Goal: Transaction & Acquisition: Purchase product/service

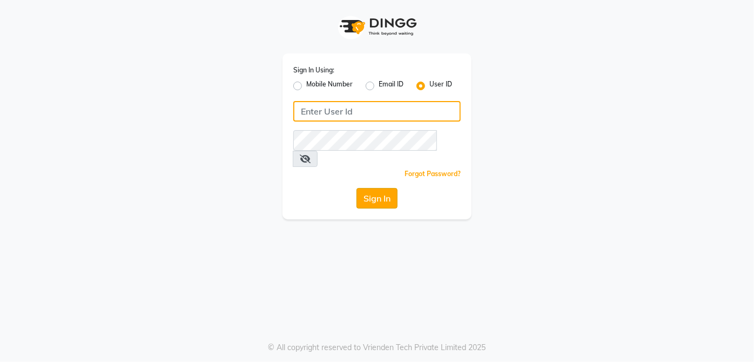
type input "applausesalon"
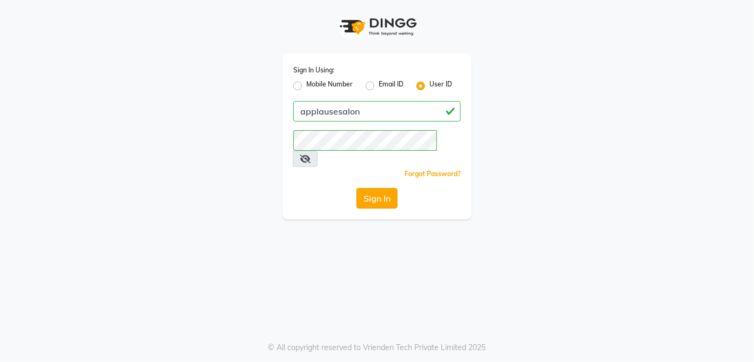
click at [377, 188] on button "Sign In" at bounding box center [376, 198] width 41 height 21
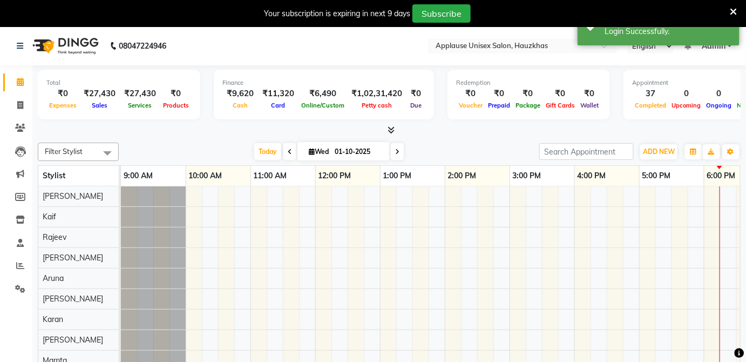
click at [737, 10] on icon at bounding box center [734, 12] width 7 height 10
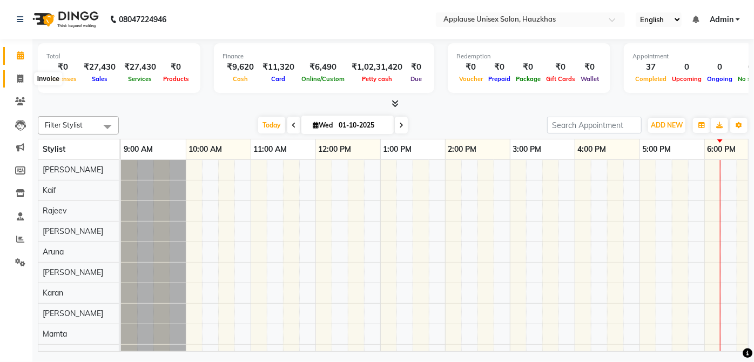
click at [22, 82] on icon at bounding box center [20, 79] width 6 height 8
select select "5082"
select select "service"
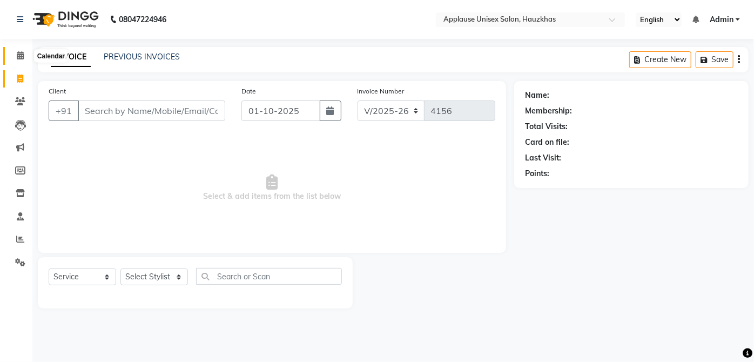
click at [16, 55] on span at bounding box center [20, 56] width 19 height 12
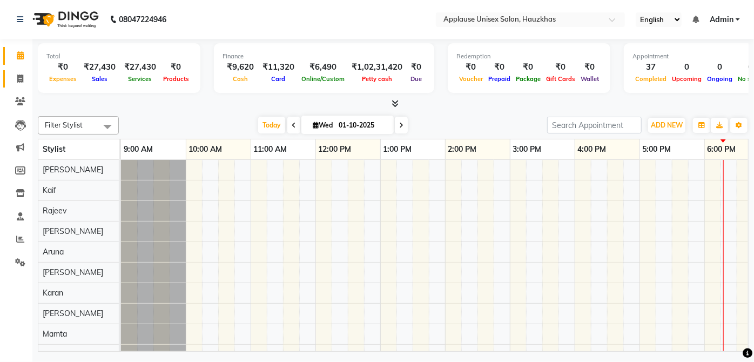
click at [15, 78] on span at bounding box center [20, 79] width 19 height 12
select select "service"
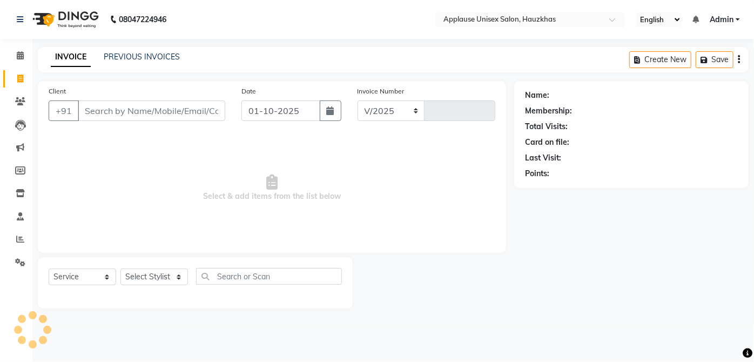
select select "5082"
type input "4156"
click at [178, 278] on select "Select Stylist" at bounding box center [154, 276] width 68 height 17
select select "32127"
click at [120, 268] on select "Select Stylist [PERSON_NAME] [PERSON_NAME] [PERSON_NAME] [PERSON_NAME] [PERSON_…" at bounding box center [154, 276] width 68 height 17
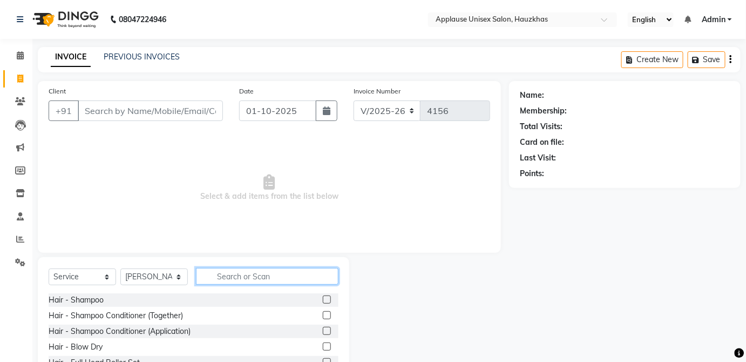
click at [269, 279] on input "text" at bounding box center [267, 276] width 143 height 17
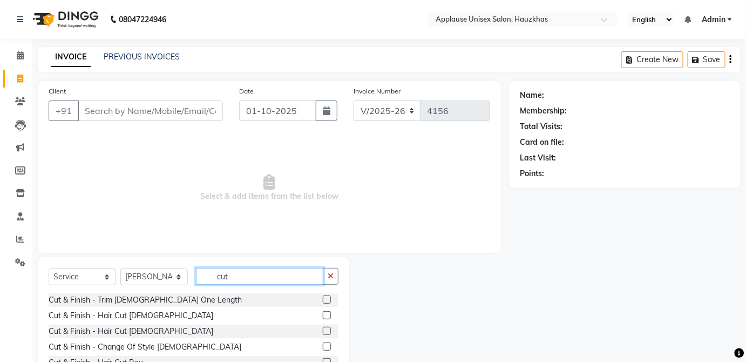
type input "cut"
click at [323, 330] on label at bounding box center [327, 331] width 8 height 8
click at [323, 330] on input "checkbox" at bounding box center [326, 331] width 7 height 7
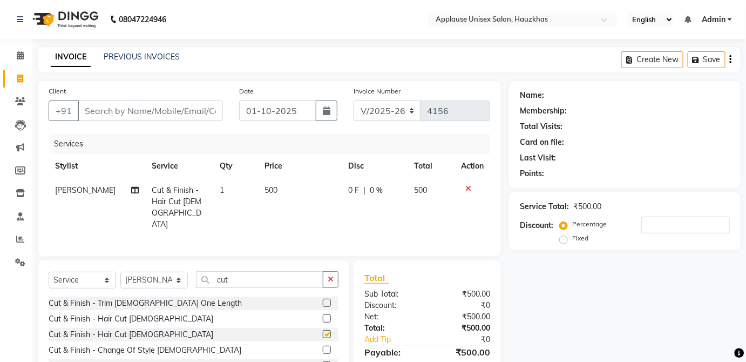
click at [399, 197] on td "0 F | 0 %" at bounding box center [375, 207] width 66 height 58
checkbox input "false"
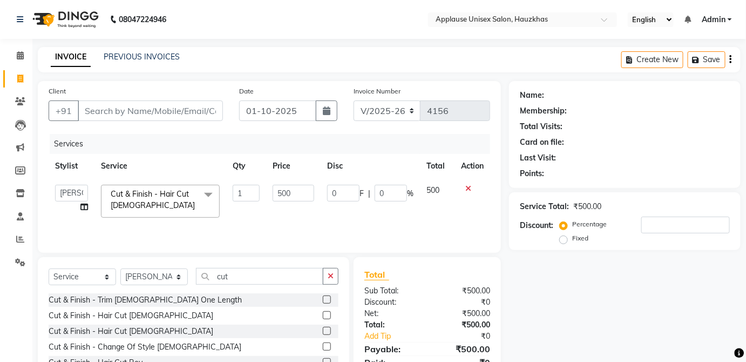
click at [467, 187] on icon at bounding box center [469, 189] width 6 height 8
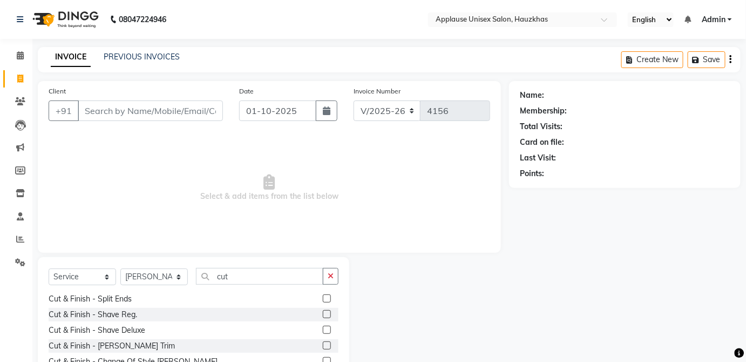
scroll to position [70, 0]
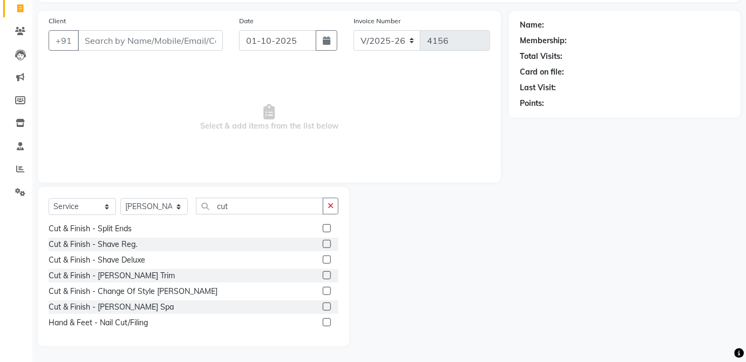
click at [323, 276] on label at bounding box center [327, 275] width 8 height 8
click at [323, 276] on input "checkbox" at bounding box center [326, 275] width 7 height 7
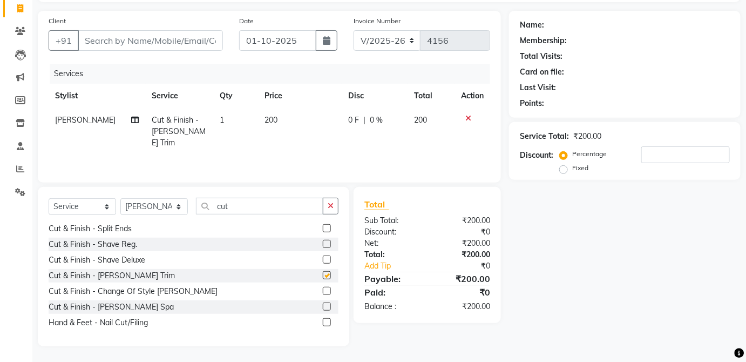
click at [296, 137] on td "200" at bounding box center [299, 131] width 83 height 47
checkbox input "false"
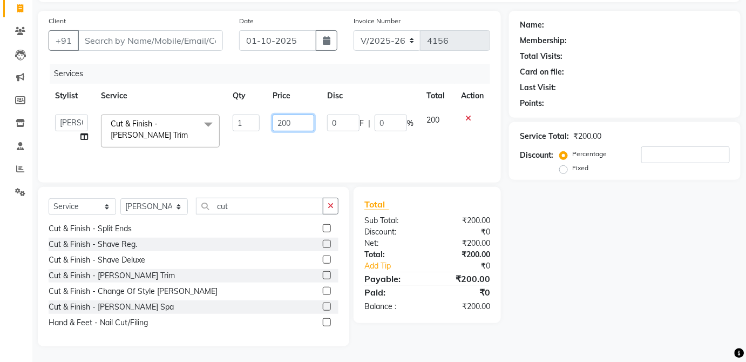
click at [303, 125] on input "200" at bounding box center [294, 122] width 42 height 17
type input "2"
type input "300"
click at [440, 122] on td "200" at bounding box center [437, 131] width 35 height 46
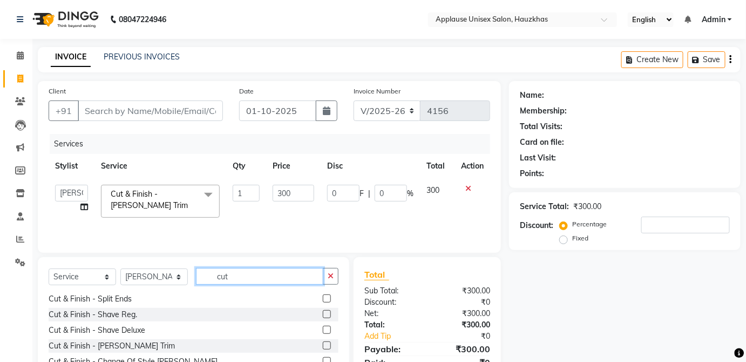
click at [286, 274] on input "cut" at bounding box center [259, 276] width 127 height 17
type input "c"
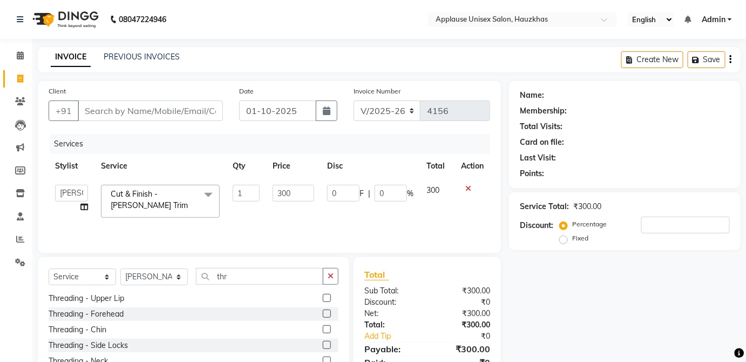
click at [328, 295] on div at bounding box center [331, 299] width 16 height 14
click at [294, 278] on input "thr" at bounding box center [259, 276] width 127 height 17
type input "t"
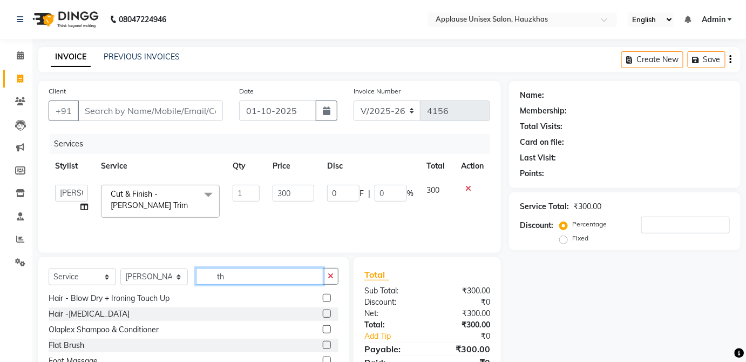
scroll to position [0, 0]
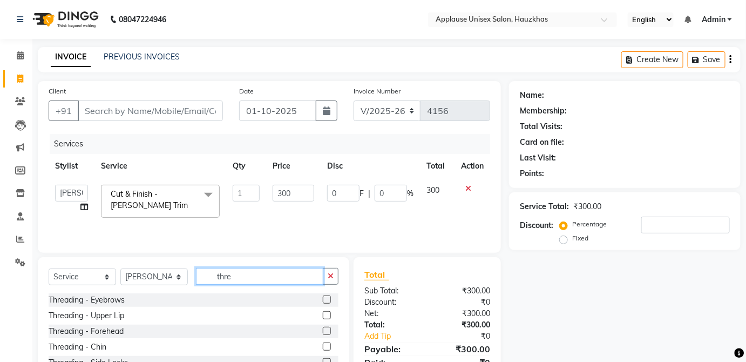
type input "thre"
click at [323, 299] on label at bounding box center [327, 299] width 8 height 8
click at [323, 299] on input "checkbox" at bounding box center [326, 299] width 7 height 7
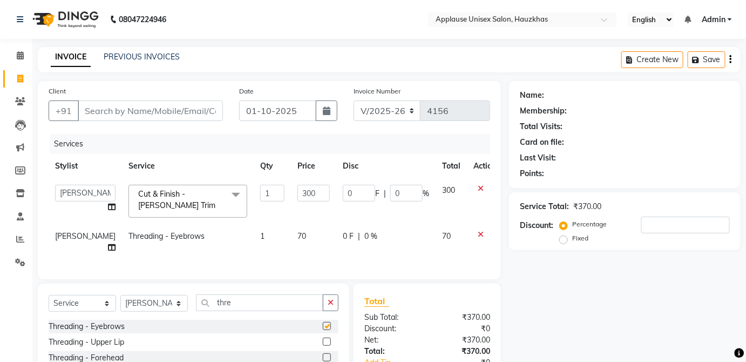
click at [402, 238] on div "0 F | 0 %" at bounding box center [386, 236] width 86 height 11
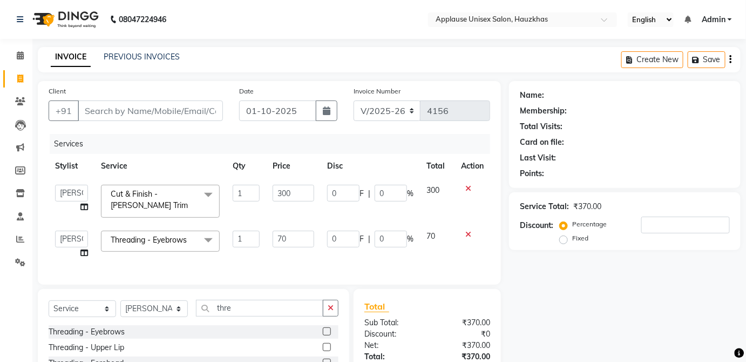
checkbox input "false"
click at [307, 242] on input "70" at bounding box center [294, 239] width 42 height 17
type input "7"
type input "100"
click at [441, 236] on td "70" at bounding box center [437, 244] width 35 height 41
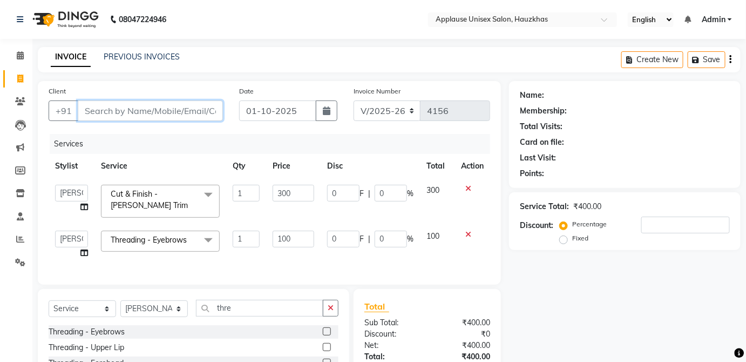
click at [185, 114] on input "Client" at bounding box center [150, 110] width 145 height 21
type input "a"
type input "0"
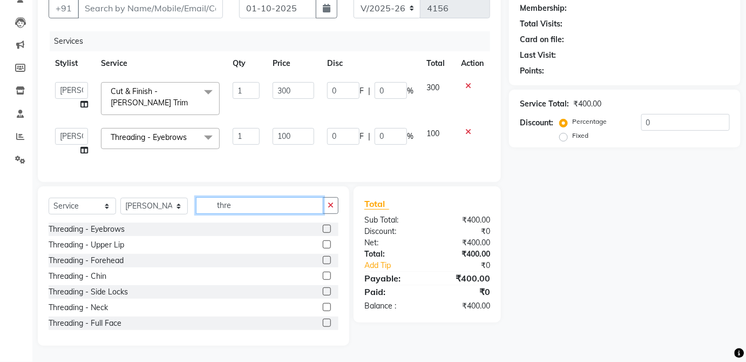
click at [281, 203] on input "thre" at bounding box center [259, 205] width 127 height 17
type input "t"
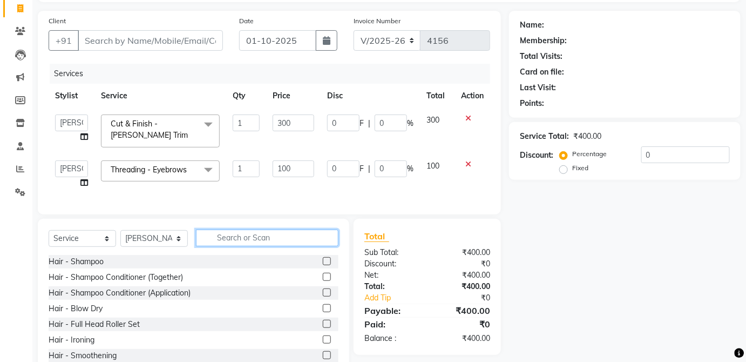
scroll to position [69, 0]
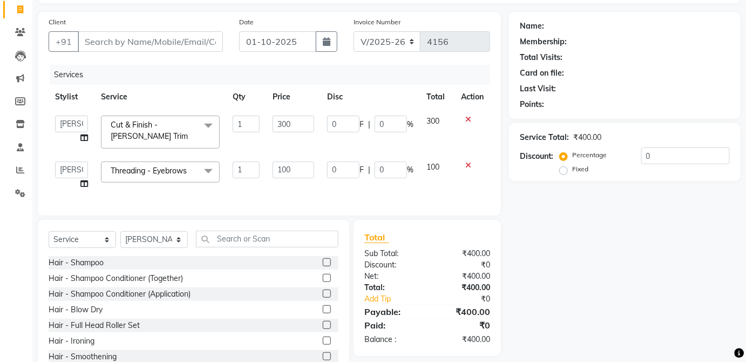
click at [196, 44] on input "Client" at bounding box center [150, 41] width 145 height 21
drag, startPoint x: 196, startPoint y: 44, endPoint x: 518, endPoint y: 208, distance: 362.0
click at [631, 253] on div "Name: Membership: Total Visits: Card on file: Last Visit: Points: Service Total…" at bounding box center [629, 195] width 240 height 367
click at [518, 208] on div "Name: Membership: Total Visits: Card on file: Last Visit: Points: Service Total…" at bounding box center [629, 195] width 240 height 367
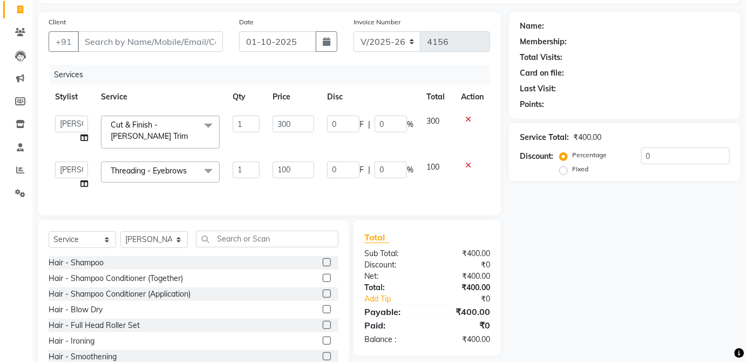
click at [468, 161] on icon at bounding box center [469, 165] width 6 height 8
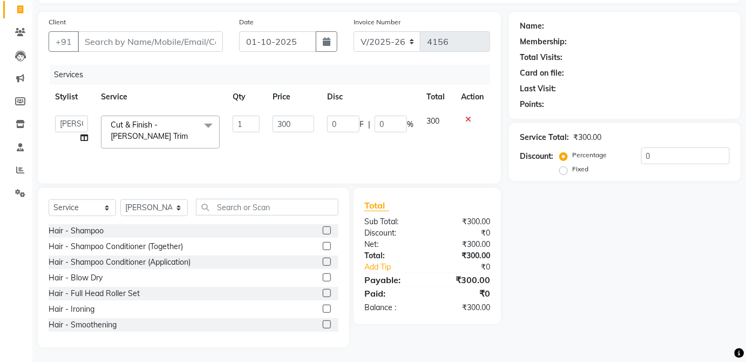
click at [165, 221] on div "Select Service Product Membership Package Voucher Prepaid Gift Card Select Styl…" at bounding box center [194, 211] width 290 height 25
click at [156, 214] on select "Select Stylist [PERSON_NAME] [PERSON_NAME] [PERSON_NAME] [PERSON_NAME] [PERSON_…" at bounding box center [154, 207] width 68 height 17
click at [120, 199] on select "Select Stylist [PERSON_NAME] [PERSON_NAME] [PERSON_NAME] [PERSON_NAME] [PERSON_…" at bounding box center [154, 207] width 68 height 17
click at [154, 206] on select "Select Stylist [PERSON_NAME] [PERSON_NAME] [PERSON_NAME] [PERSON_NAME] [PERSON_…" at bounding box center [154, 207] width 68 height 17
select select "32125"
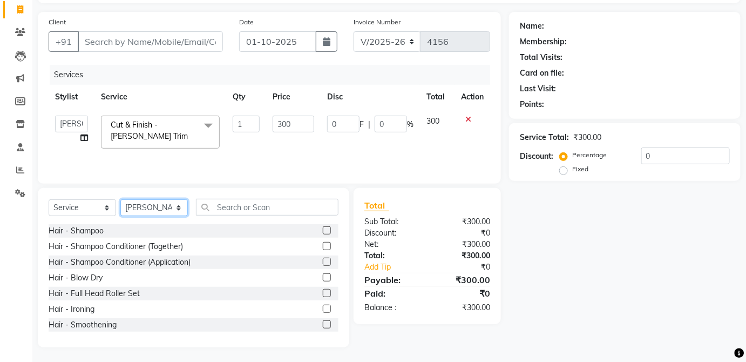
click at [120, 199] on select "Select Stylist [PERSON_NAME] [PERSON_NAME] [PERSON_NAME] [PERSON_NAME] [PERSON_…" at bounding box center [154, 207] width 68 height 17
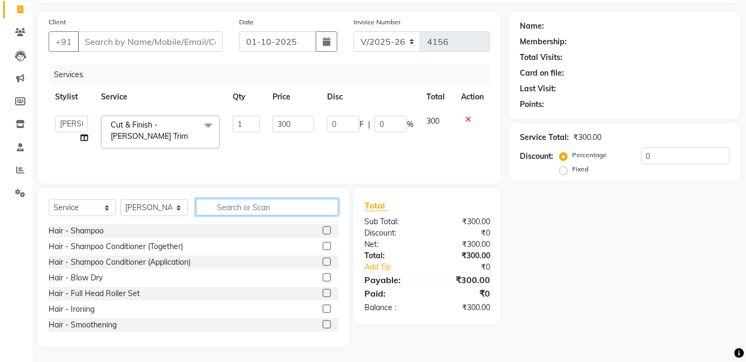
click at [260, 199] on input "text" at bounding box center [267, 207] width 143 height 17
click at [467, 118] on icon at bounding box center [469, 120] width 6 height 8
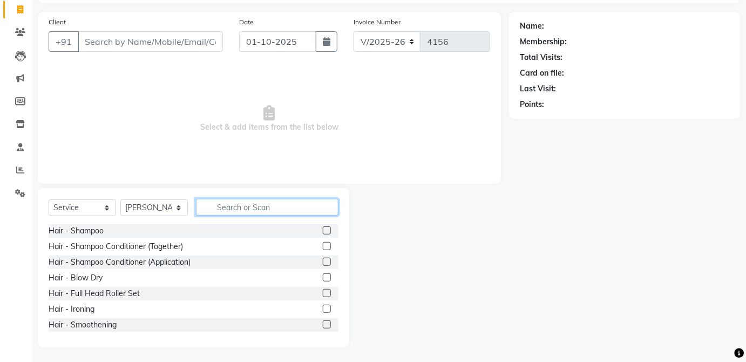
click at [281, 210] on input "text" at bounding box center [267, 207] width 143 height 17
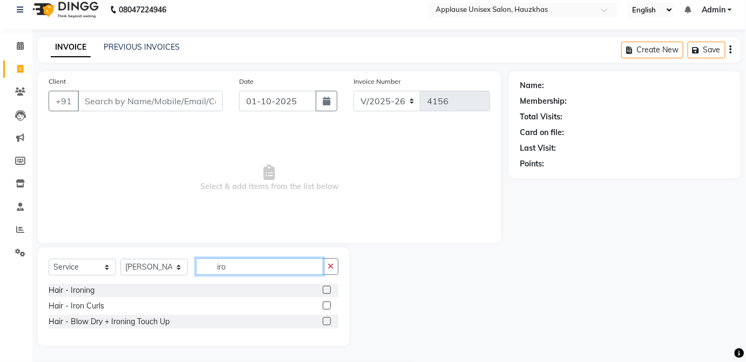
scroll to position [9, 0]
type input "iro"
click at [327, 305] on label at bounding box center [327, 306] width 8 height 8
click at [327, 305] on input "checkbox" at bounding box center [326, 306] width 7 height 7
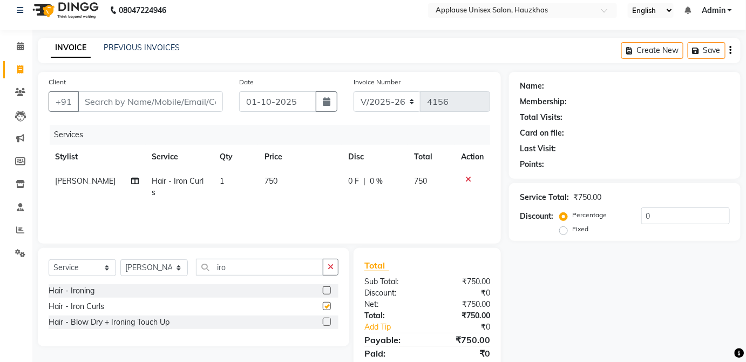
checkbox input "false"
click at [303, 183] on td "750" at bounding box center [299, 187] width 83 height 36
select select "32125"
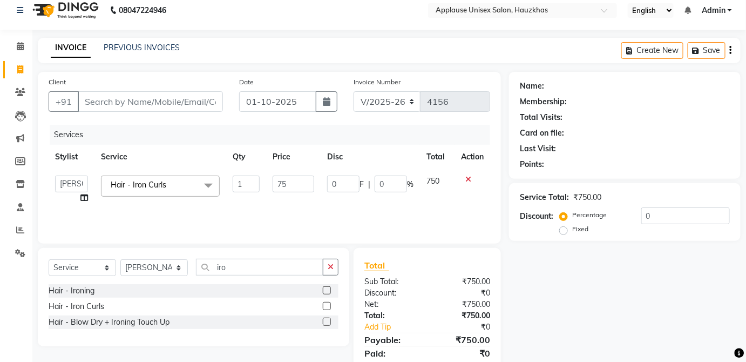
type input "7"
type input "12"
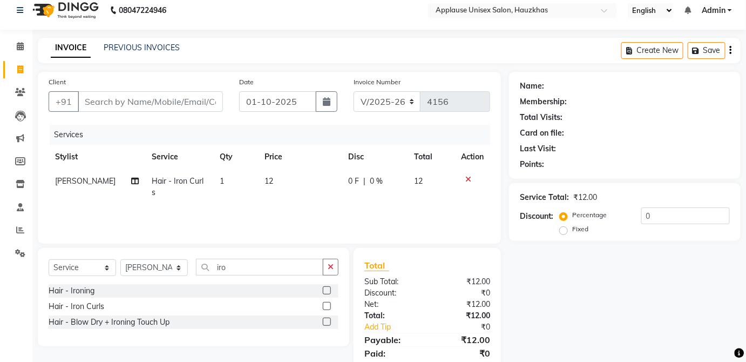
click at [288, 169] on td "12" at bounding box center [299, 187] width 83 height 36
select select "32125"
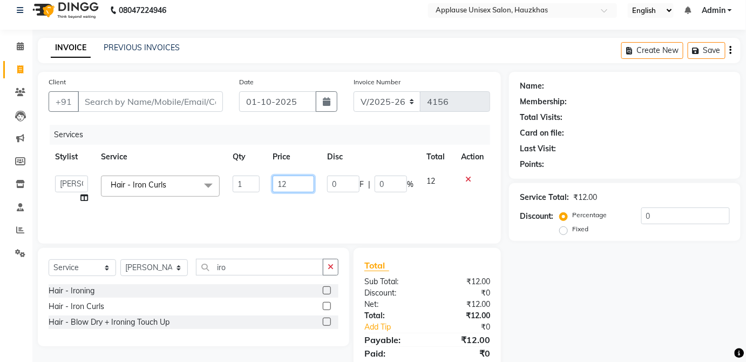
click at [308, 179] on input "12" at bounding box center [294, 184] width 42 height 17
type input "10"
type input "1200"
click at [428, 181] on span "12" at bounding box center [431, 181] width 9 height 10
select select "32125"
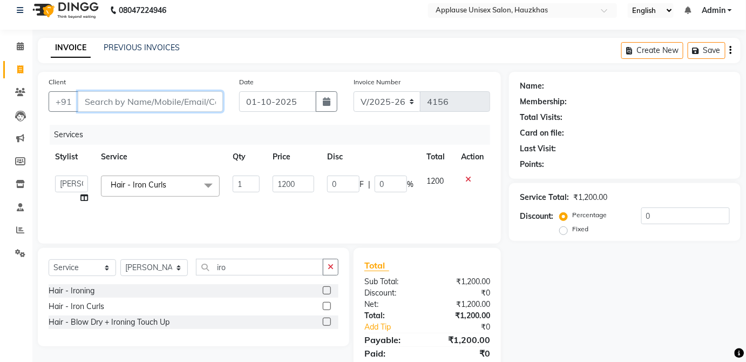
click at [198, 105] on input "Client" at bounding box center [150, 101] width 145 height 21
click at [186, 100] on input "Client" at bounding box center [150, 101] width 145 height 21
click at [468, 180] on icon at bounding box center [469, 180] width 6 height 8
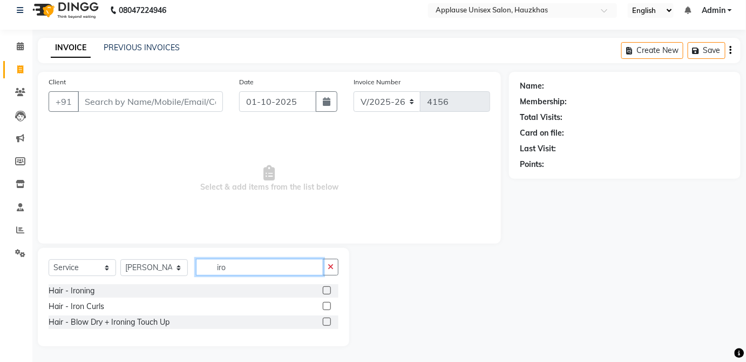
click at [246, 264] on input "iro" at bounding box center [259, 267] width 127 height 17
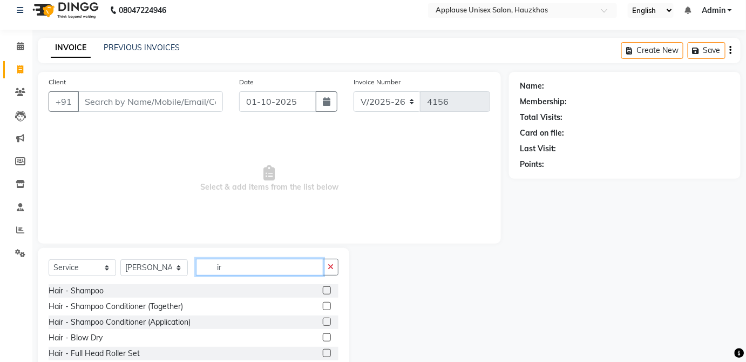
type input "i"
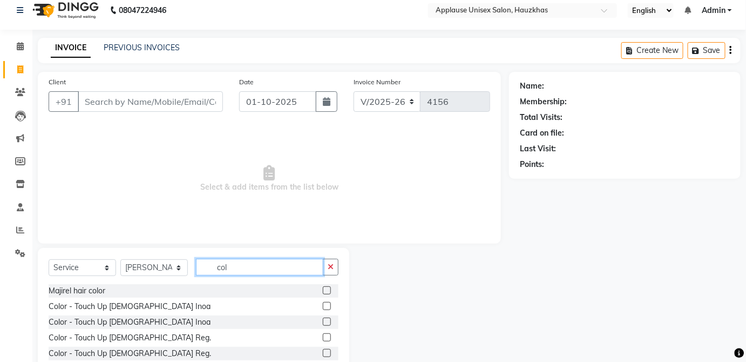
type input "col"
click at [323, 305] on label at bounding box center [327, 306] width 8 height 8
click at [323, 305] on input "checkbox" at bounding box center [326, 306] width 7 height 7
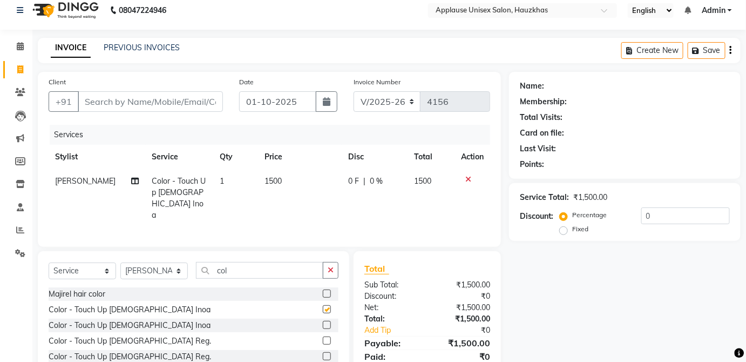
click at [302, 193] on td "1500" at bounding box center [299, 198] width 83 height 58
checkbox input "false"
select select "32125"
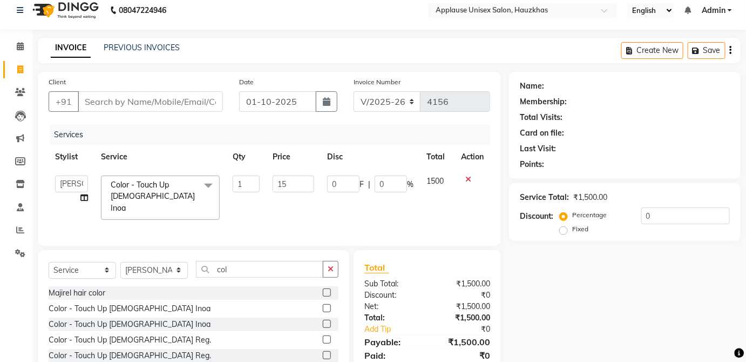
type input "1"
type input "3000"
click at [426, 183] on td "1500" at bounding box center [437, 197] width 35 height 57
select select "32125"
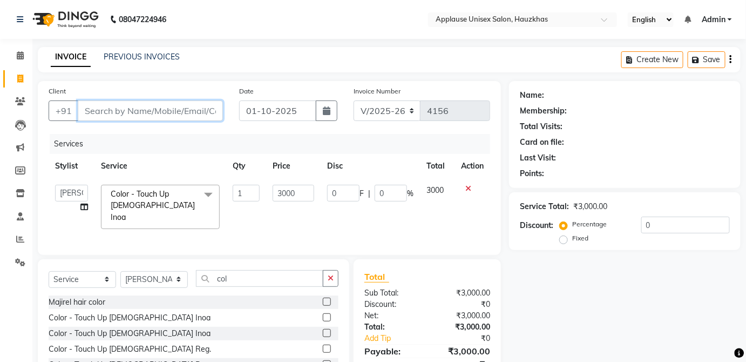
click at [191, 114] on input "Client" at bounding box center [150, 110] width 145 height 21
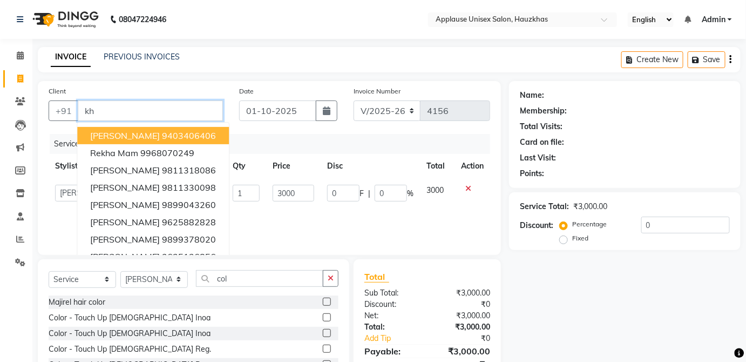
type input "k"
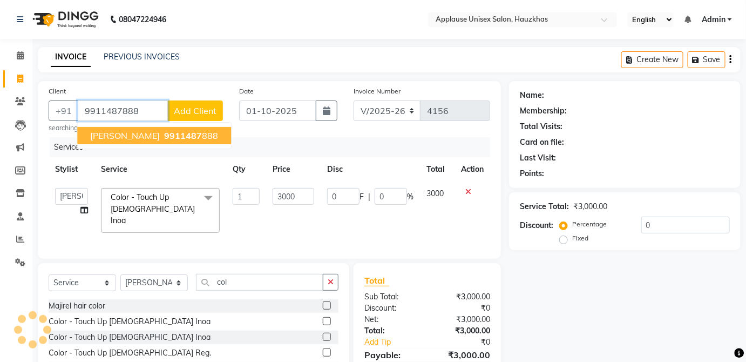
type input "9911487888"
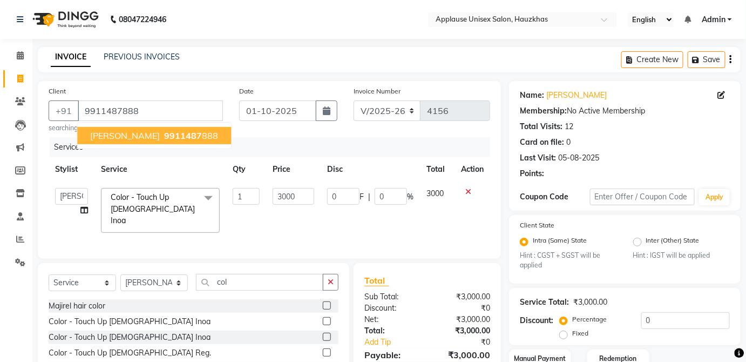
click at [215, 137] on button "[PERSON_NAME] 9911487 888" at bounding box center [154, 135] width 154 height 17
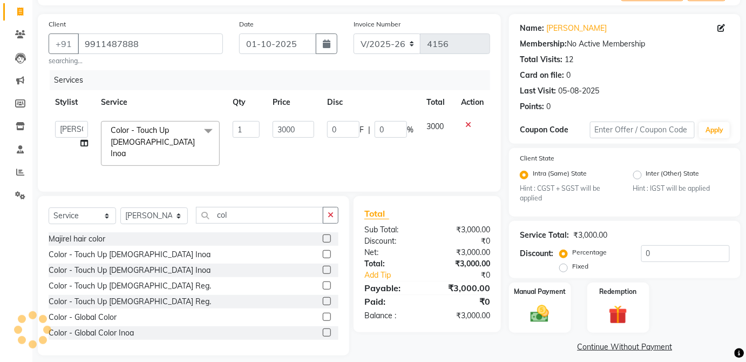
scroll to position [68, 0]
click at [550, 303] on img at bounding box center [539, 313] width 31 height 22
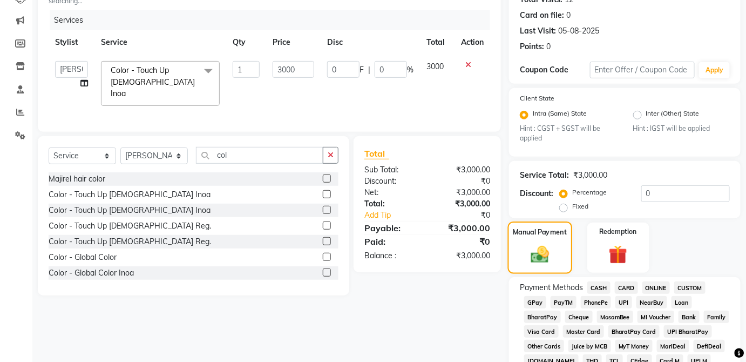
scroll to position [136, 0]
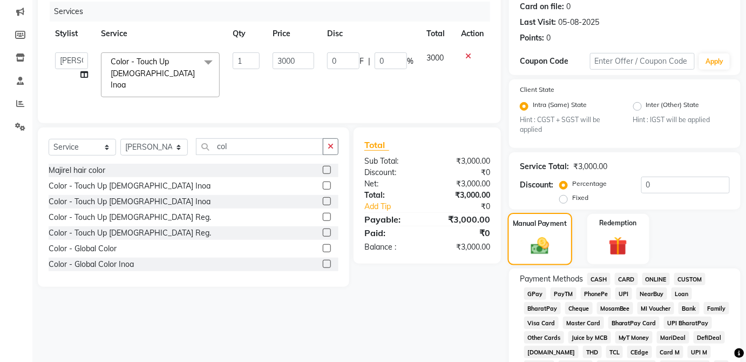
click at [628, 294] on span "UPI" at bounding box center [624, 293] width 17 height 12
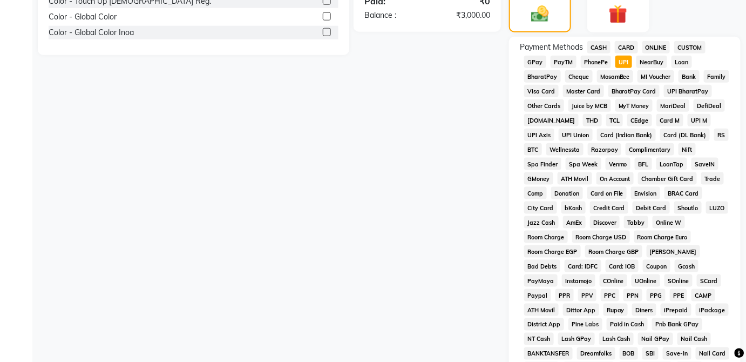
scroll to position [524, 0]
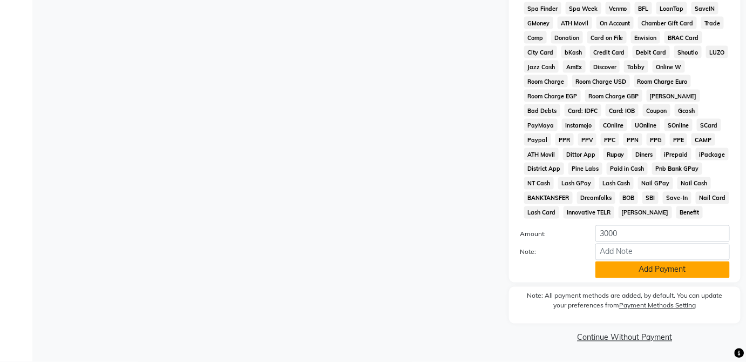
click at [678, 272] on button "Add Payment" at bounding box center [663, 269] width 134 height 17
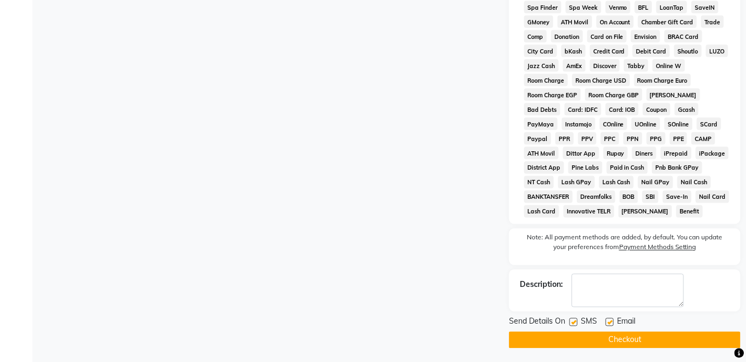
click at [643, 344] on button "Checkout" at bounding box center [625, 340] width 232 height 17
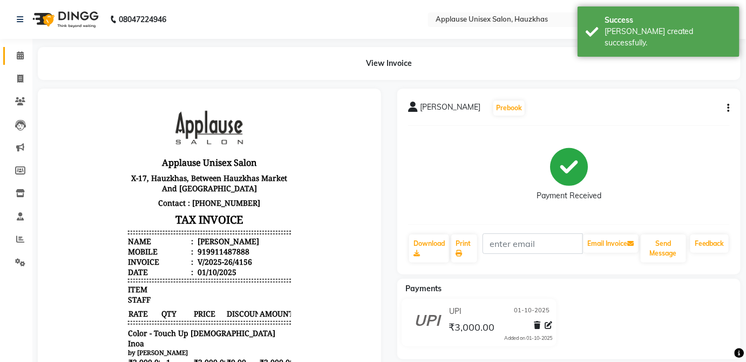
click at [12, 53] on span at bounding box center [20, 56] width 19 height 12
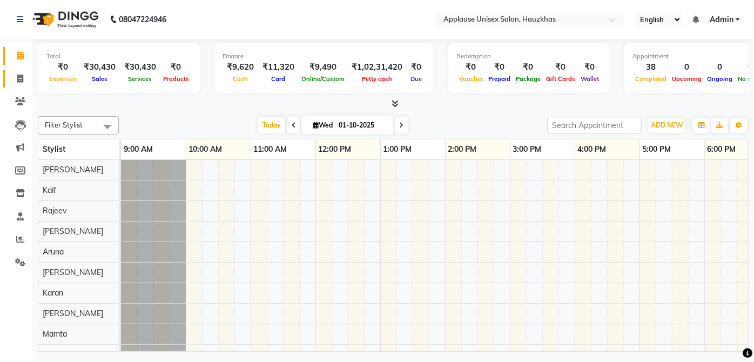
click at [24, 75] on span at bounding box center [20, 79] width 19 height 12
select select "service"
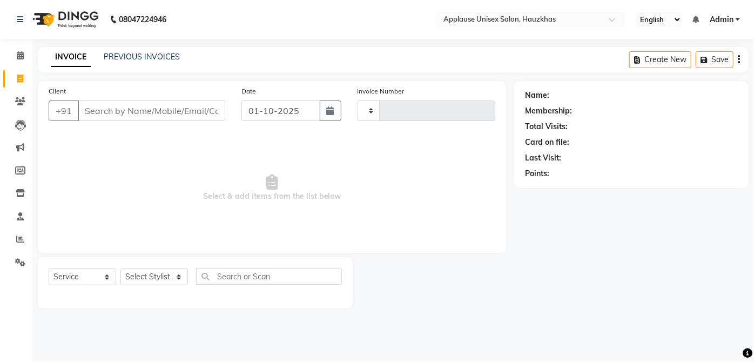
type input "4157"
select select "5082"
click at [16, 52] on span at bounding box center [20, 56] width 19 height 12
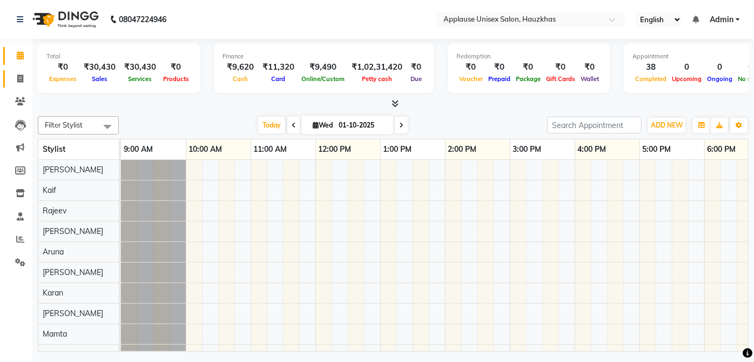
click at [19, 79] on icon at bounding box center [20, 79] width 6 height 8
select select "service"
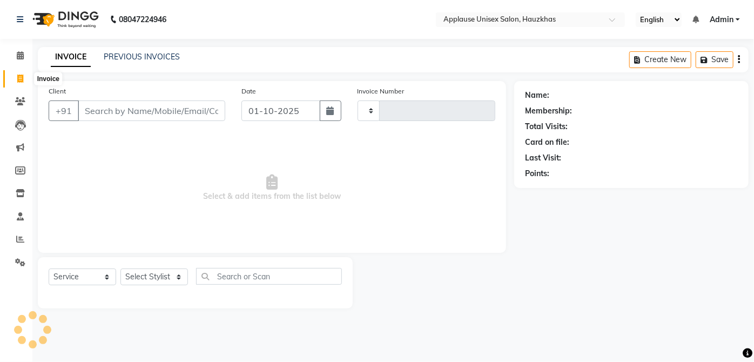
type input "4157"
select select "5082"
click at [15, 52] on span at bounding box center [20, 56] width 19 height 12
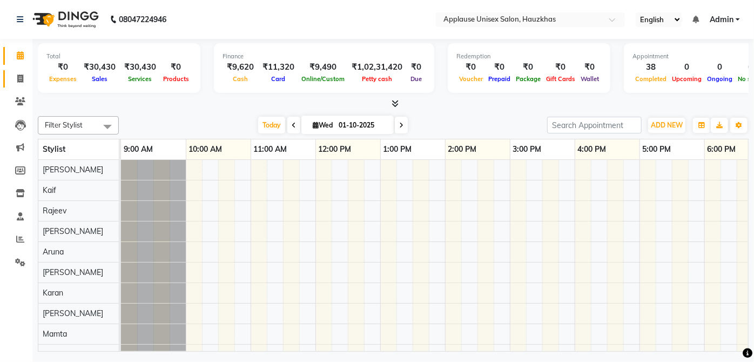
click at [6, 76] on link "Invoice" at bounding box center [16, 79] width 26 height 18
select select "5082"
select select "service"
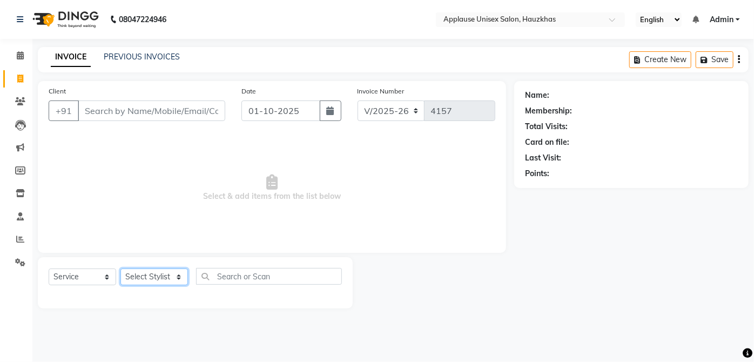
click at [184, 284] on select "Select Stylist [PERSON_NAME] [PERSON_NAME] [PERSON_NAME] [PERSON_NAME] [PERSON_…" at bounding box center [154, 276] width 68 height 17
select select "32125"
click at [120, 268] on select "Select Stylist [PERSON_NAME] [PERSON_NAME] [PERSON_NAME] [PERSON_NAME] [PERSON_…" at bounding box center [154, 276] width 68 height 17
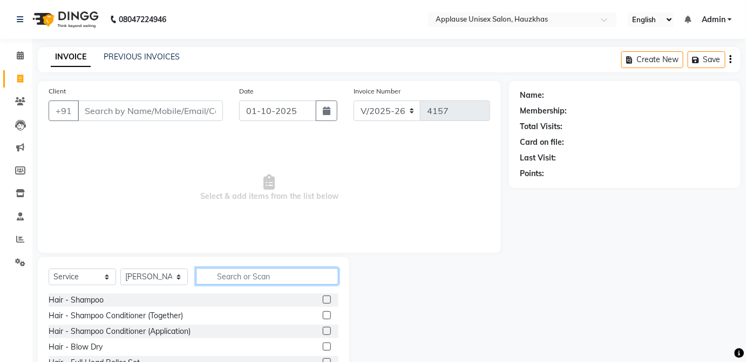
click at [287, 284] on input "text" at bounding box center [267, 276] width 143 height 17
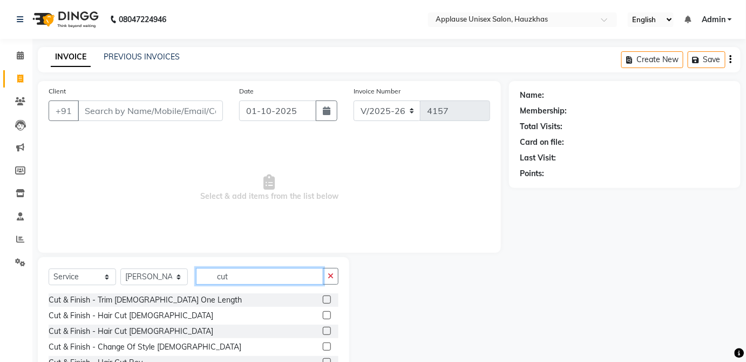
type input "cut"
click at [323, 299] on label at bounding box center [327, 299] width 8 height 8
click at [323, 299] on input "checkbox" at bounding box center [326, 299] width 7 height 7
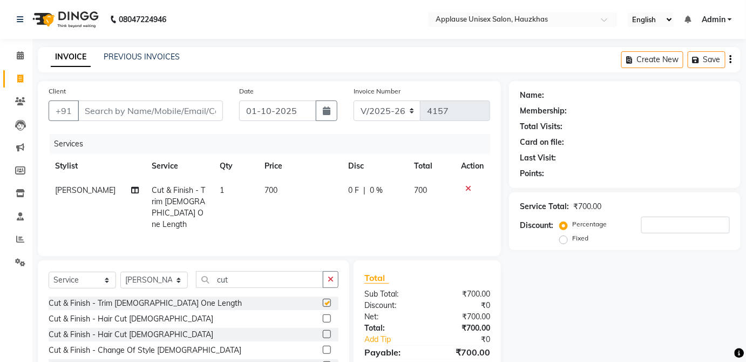
checkbox input "false"
click at [301, 191] on td "700" at bounding box center [299, 207] width 83 height 58
select select "32125"
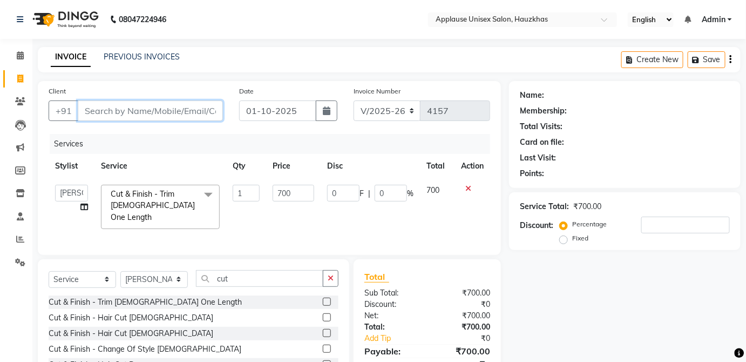
click at [205, 111] on input "Client" at bounding box center [150, 110] width 145 height 21
click at [299, 190] on input "700" at bounding box center [294, 193] width 42 height 17
type input "7"
type input "800"
click at [442, 205] on td "700" at bounding box center [437, 206] width 35 height 57
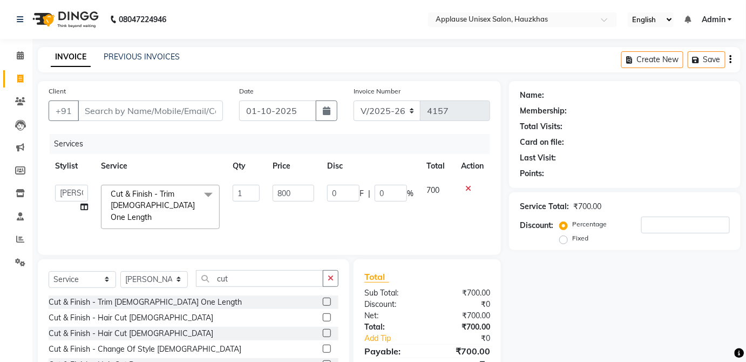
select select "32125"
click at [211, 105] on input "Client" at bounding box center [150, 110] width 145 height 21
type input "a"
type input "0"
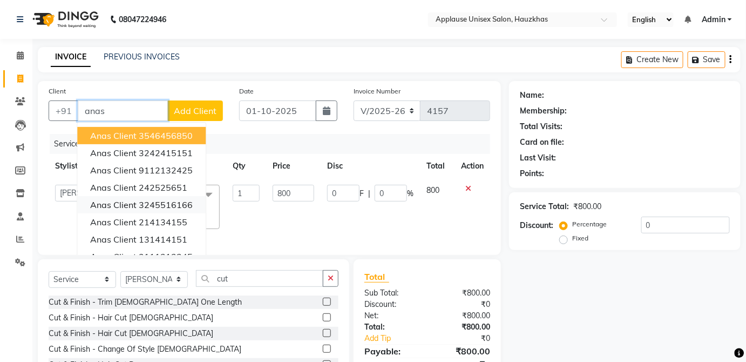
click at [184, 203] on ngb-highlight "3245516166" at bounding box center [166, 204] width 54 height 11
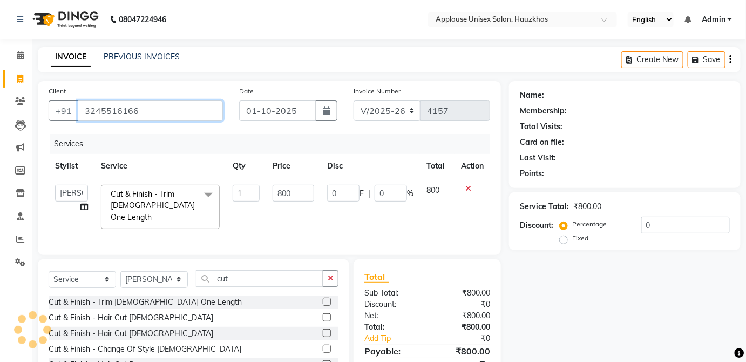
type input "3245516166"
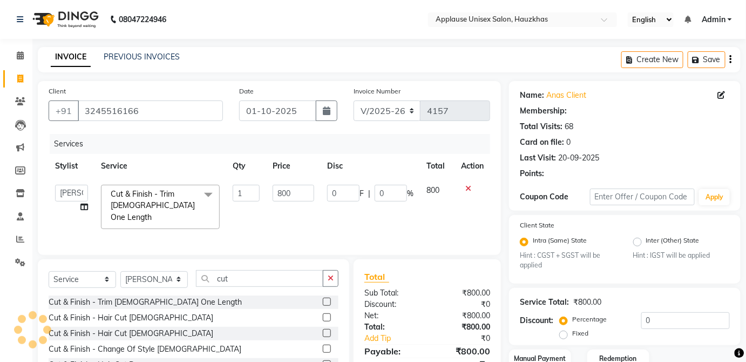
scroll to position [76, 0]
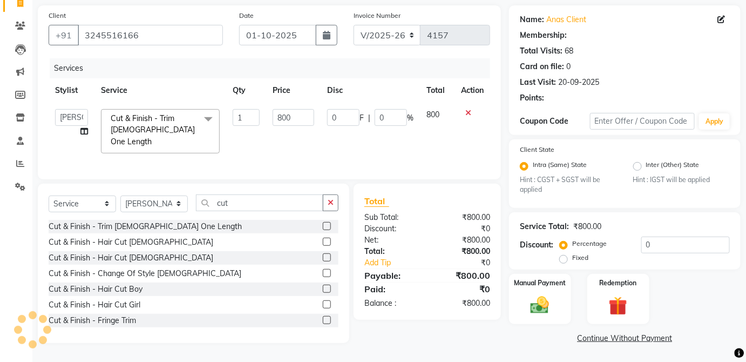
click at [553, 289] on div "Manual Payment" at bounding box center [540, 299] width 62 height 50
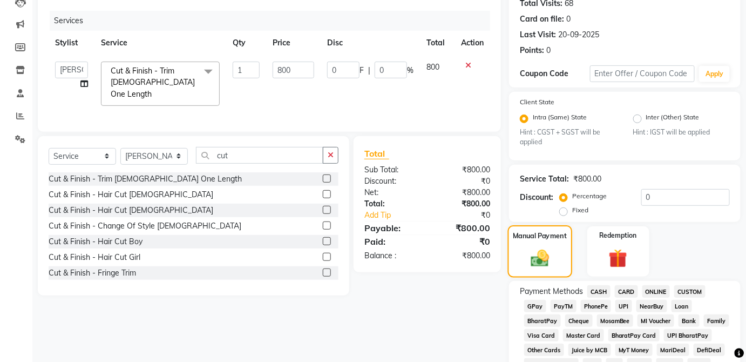
scroll to position [133, 0]
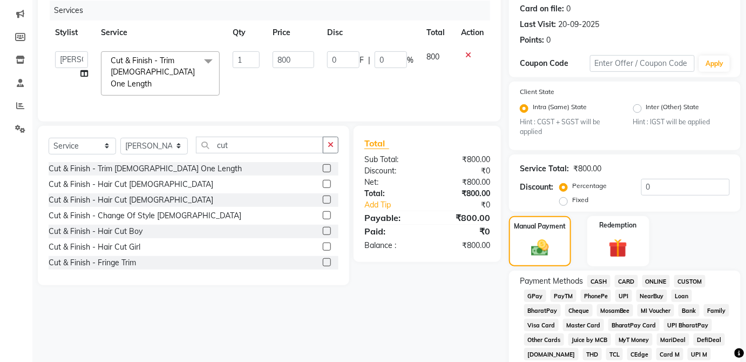
click at [598, 275] on span "CASH" at bounding box center [599, 281] width 23 height 12
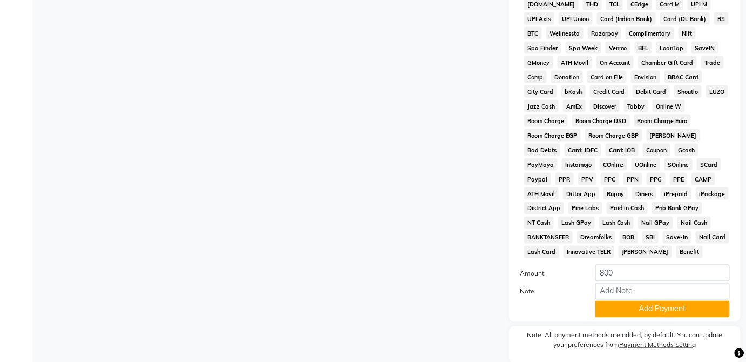
scroll to position [524, 0]
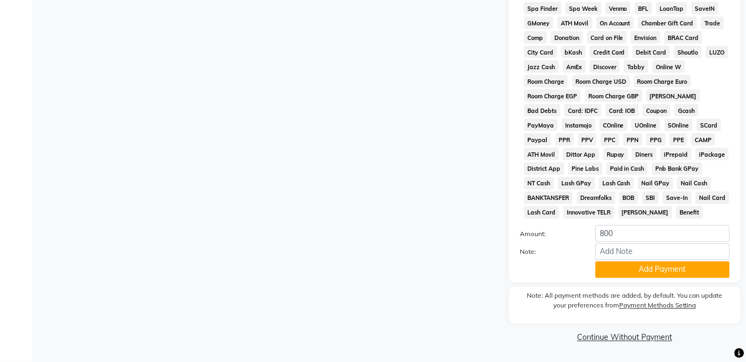
click at [652, 272] on button "Add Payment" at bounding box center [663, 269] width 134 height 17
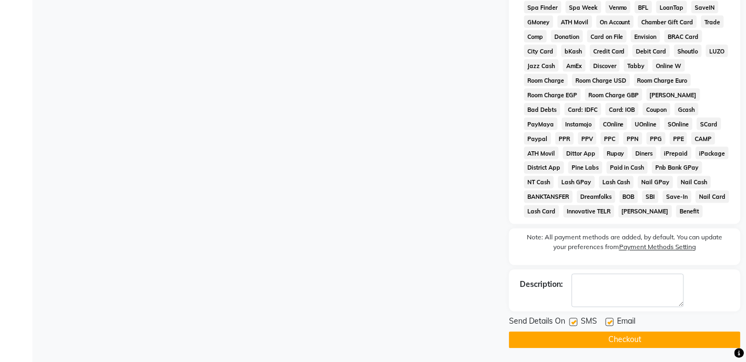
click at [609, 347] on button "Checkout" at bounding box center [625, 340] width 232 height 17
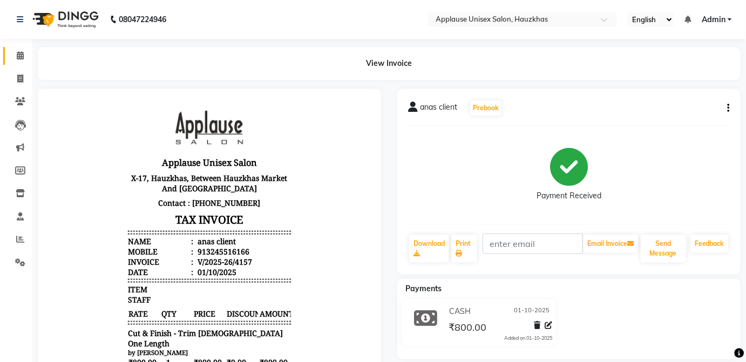
click at [17, 53] on icon at bounding box center [20, 55] width 7 height 8
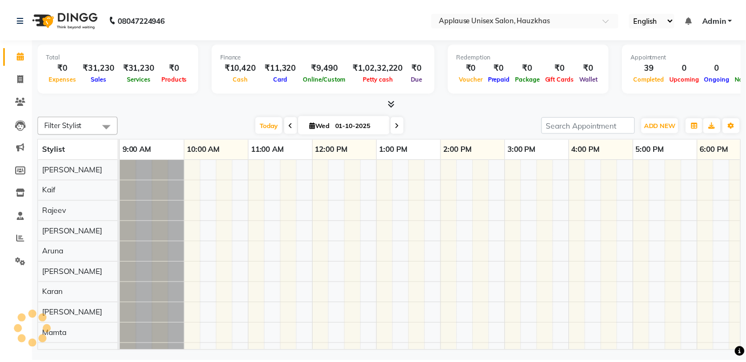
scroll to position [0, 214]
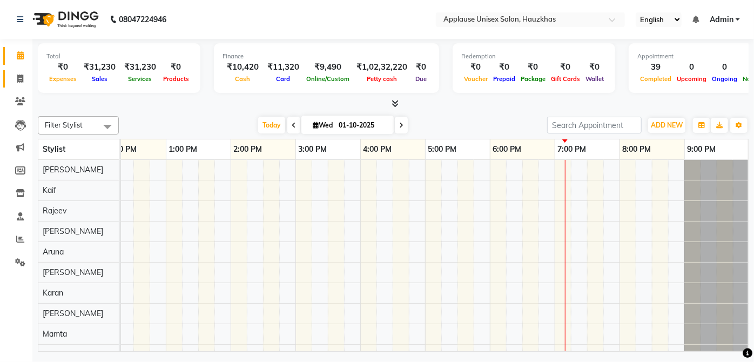
click at [17, 70] on link "Invoice" at bounding box center [16, 79] width 26 height 18
select select "service"
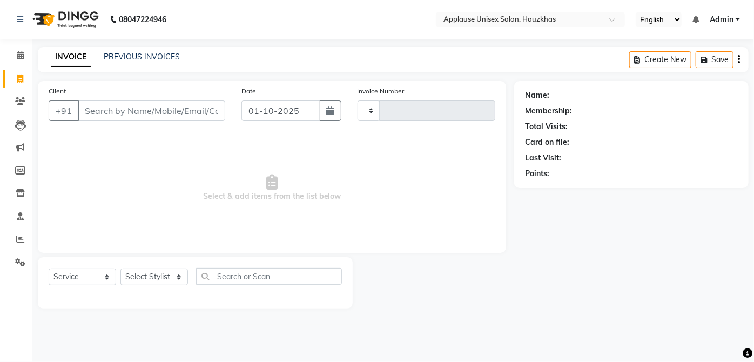
type input "4158"
select select "5082"
click at [161, 269] on select "Select Stylist" at bounding box center [154, 276] width 68 height 17
select select "32134"
click at [120, 268] on select "Select Stylist [PERSON_NAME] [PERSON_NAME] [PERSON_NAME] [PERSON_NAME] [PERSON_…" at bounding box center [154, 276] width 68 height 17
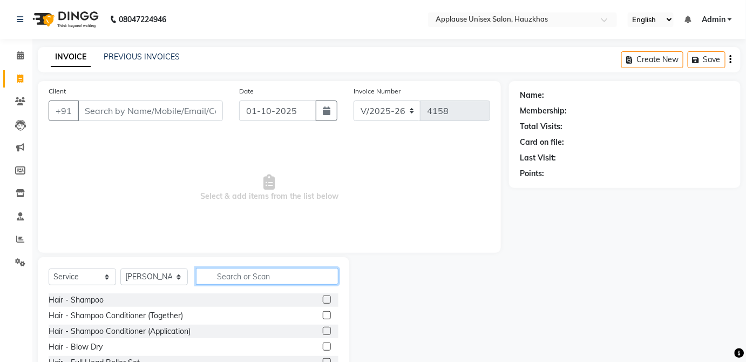
click at [242, 272] on input "text" at bounding box center [267, 276] width 143 height 17
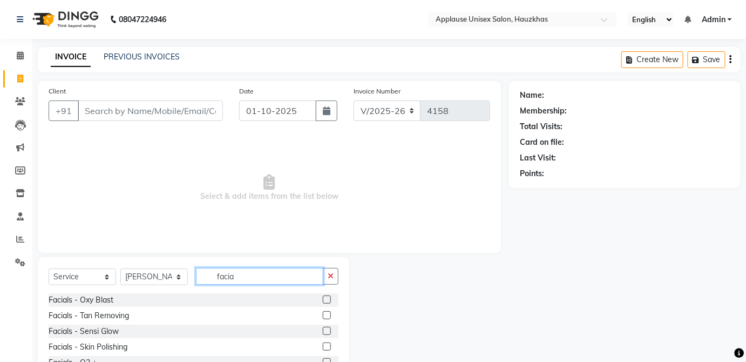
scroll to position [70, 0]
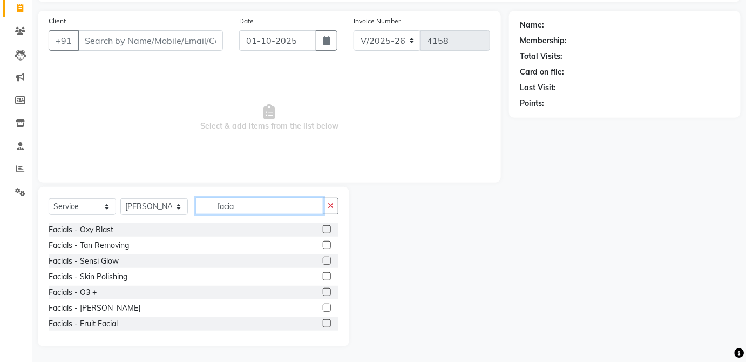
type input "facia"
click at [323, 290] on label at bounding box center [327, 292] width 8 height 8
click at [323, 290] on input "checkbox" at bounding box center [326, 292] width 7 height 7
checkbox input "true"
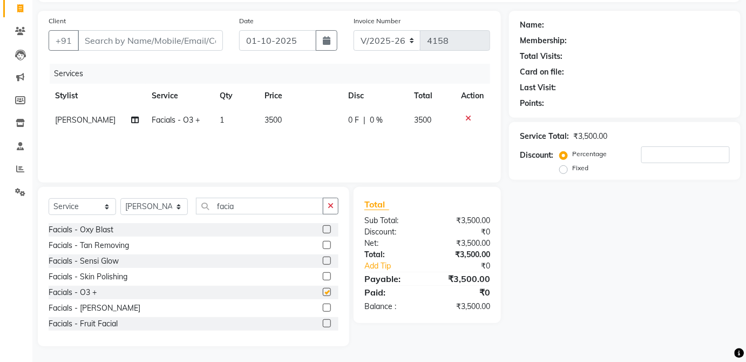
click at [414, 128] on td "3500" at bounding box center [431, 120] width 47 height 24
select select "32134"
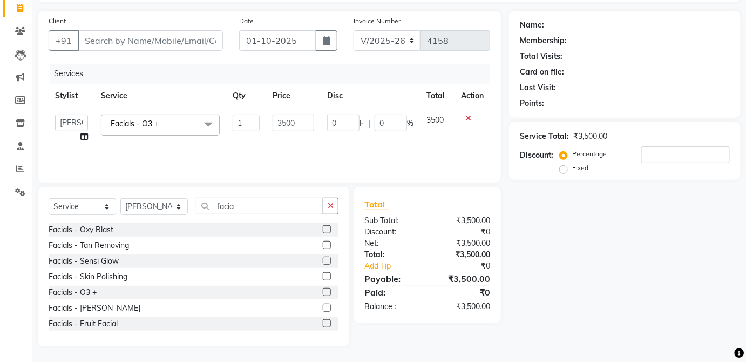
checkbox input "false"
click at [286, 208] on input "facia" at bounding box center [259, 206] width 127 height 17
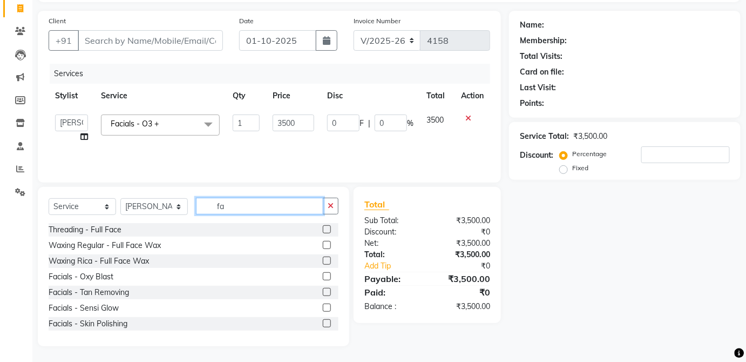
type input "f"
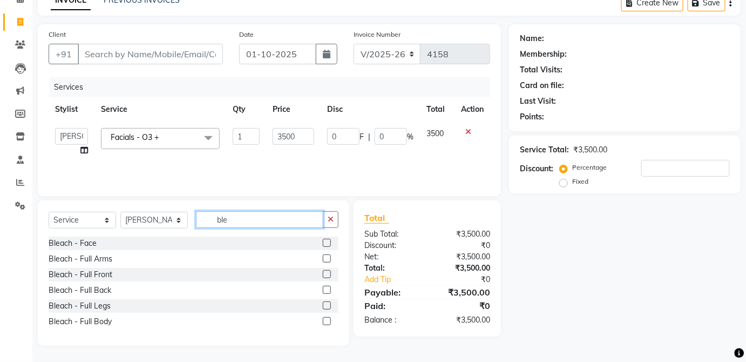
scroll to position [56, 0]
type input "ble"
click at [327, 258] on label at bounding box center [327, 259] width 8 height 8
click at [327, 258] on input "checkbox" at bounding box center [326, 259] width 7 height 7
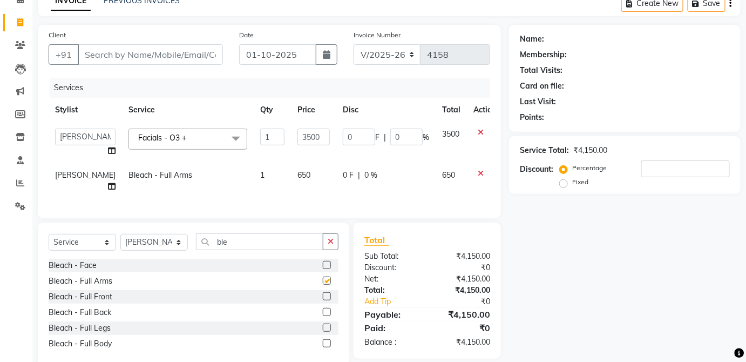
checkbox input "false"
click at [308, 178] on td "650" at bounding box center [313, 181] width 45 height 36
select select "32134"
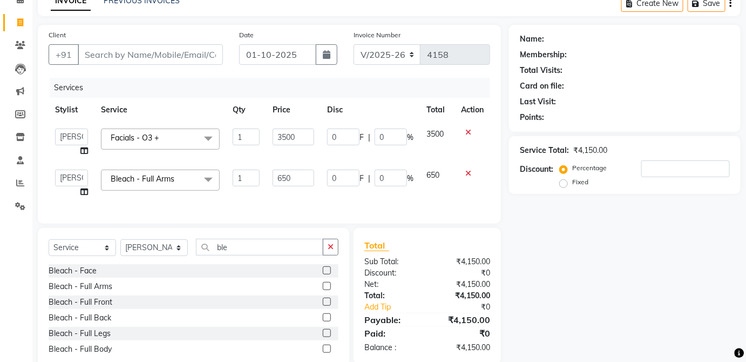
click at [485, 173] on td at bounding box center [473, 183] width 36 height 41
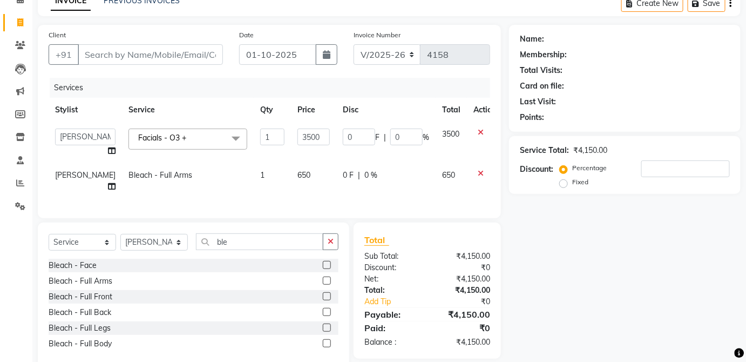
click at [478, 171] on icon at bounding box center [481, 174] width 6 height 8
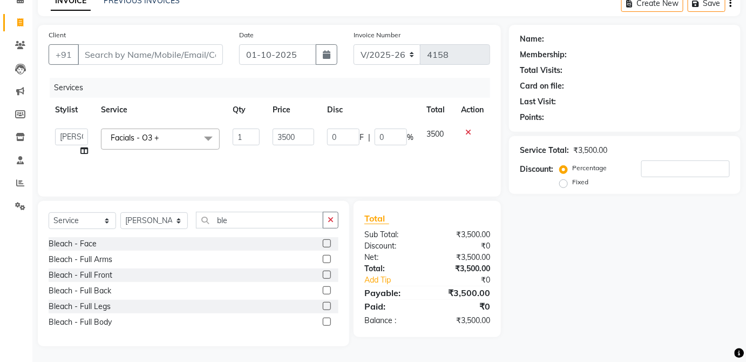
click at [327, 289] on label at bounding box center [327, 290] width 8 height 8
click at [327, 289] on input "checkbox" at bounding box center [326, 290] width 7 height 7
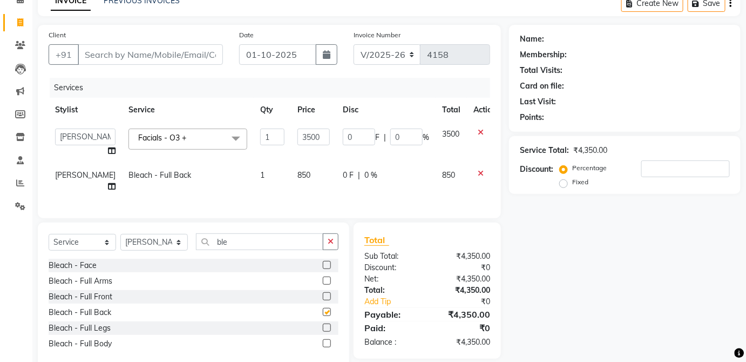
checkbox input "false"
click at [302, 175] on td "850" at bounding box center [313, 181] width 45 height 36
select select "32134"
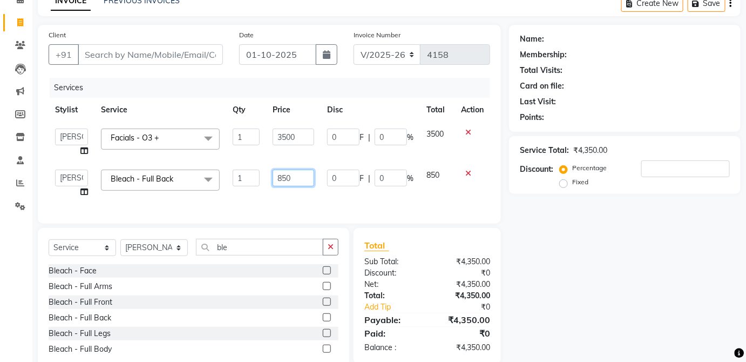
click at [300, 181] on input "850" at bounding box center [294, 178] width 42 height 17
type input "8"
type input "1000"
click at [437, 173] on span "850" at bounding box center [433, 175] width 13 height 10
select select "32134"
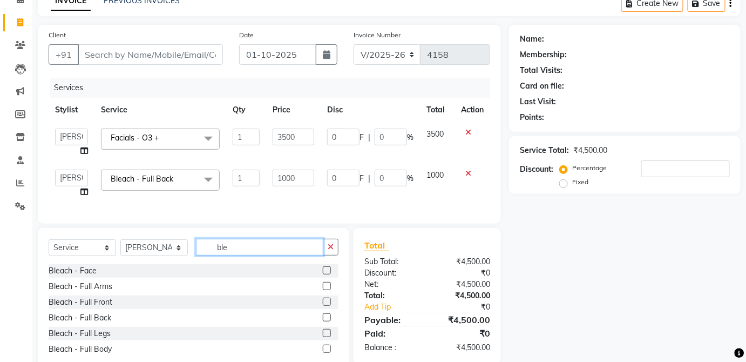
click at [282, 249] on input "ble" at bounding box center [259, 247] width 127 height 17
type input "b"
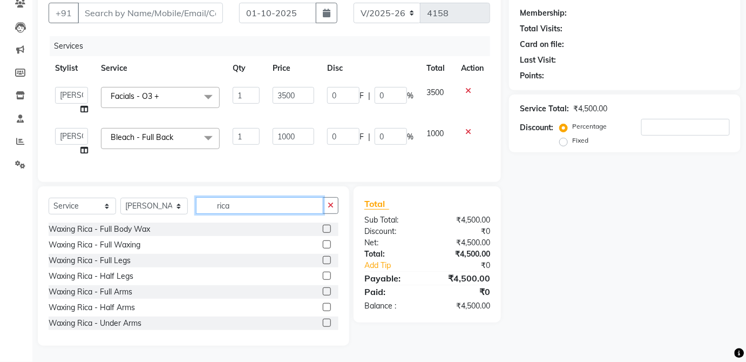
type input "rica"
click at [323, 293] on label at bounding box center [327, 291] width 8 height 8
click at [323, 293] on input "checkbox" at bounding box center [326, 291] width 7 height 7
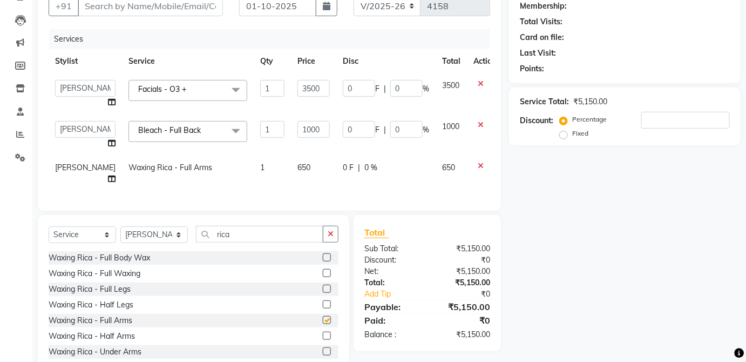
checkbox input "false"
click at [417, 166] on td "0 F | 0 %" at bounding box center [385, 174] width 99 height 36
select select "32134"
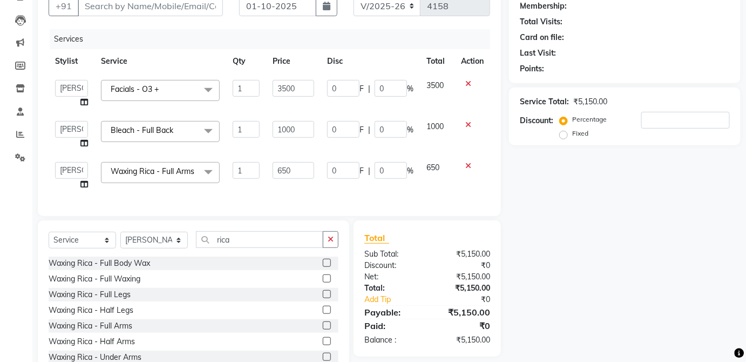
scroll to position [150, 0]
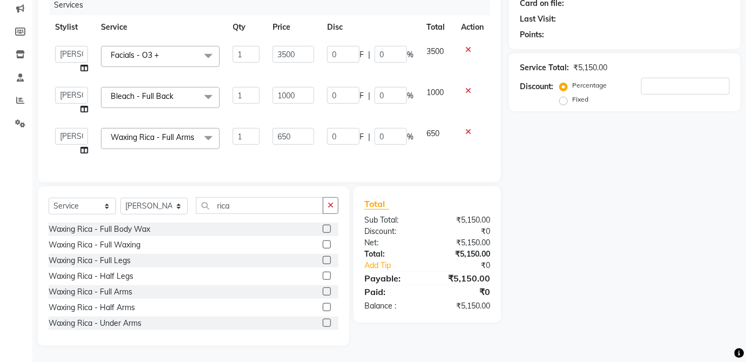
click at [323, 311] on label at bounding box center [327, 307] width 8 height 8
click at [323, 311] on input "checkbox" at bounding box center [326, 307] width 7 height 7
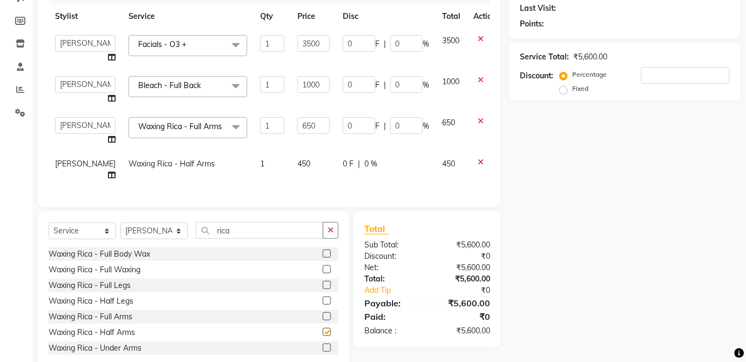
checkbox input "false"
click at [478, 165] on icon at bounding box center [481, 162] width 6 height 8
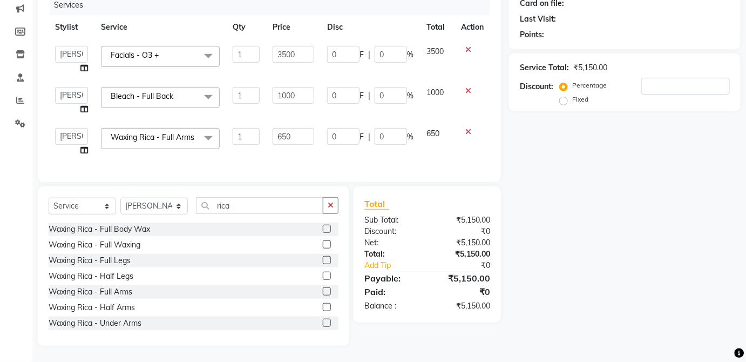
click at [323, 325] on label at bounding box center [327, 323] width 8 height 8
click at [323, 325] on input "checkbox" at bounding box center [326, 323] width 7 height 7
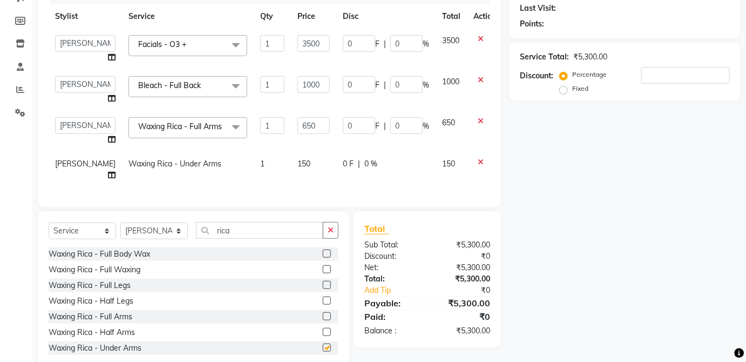
checkbox input "false"
click at [303, 178] on td "150" at bounding box center [313, 170] width 45 height 36
select select "32134"
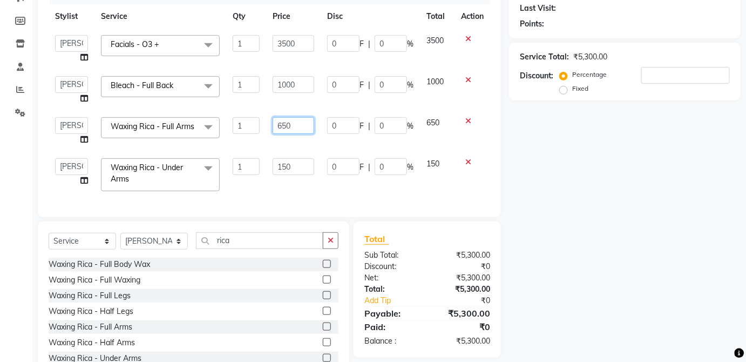
click at [304, 132] on input "650" at bounding box center [294, 125] width 42 height 17
type input "600"
click at [437, 126] on td "650" at bounding box center [437, 131] width 35 height 41
select select "32134"
click at [302, 169] on input "150" at bounding box center [294, 166] width 42 height 17
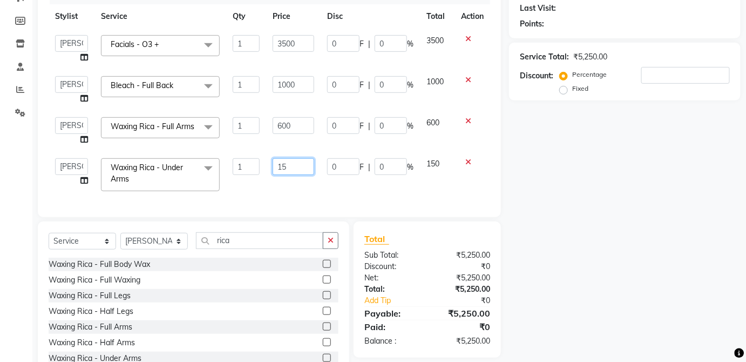
type input "1"
type input "200"
click at [435, 164] on span "150" at bounding box center [433, 164] width 13 height 10
select select "32134"
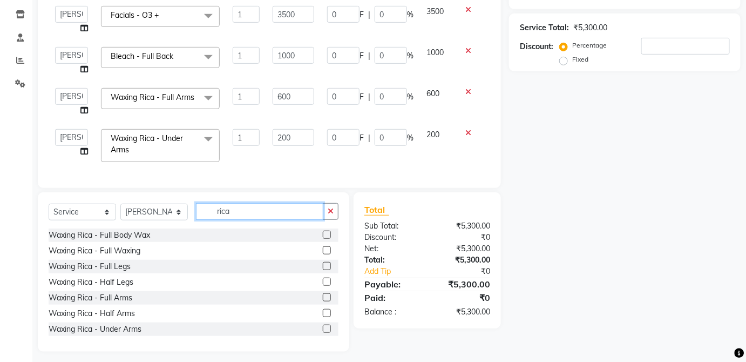
click at [274, 220] on input "rica" at bounding box center [259, 211] width 127 height 17
type input "r"
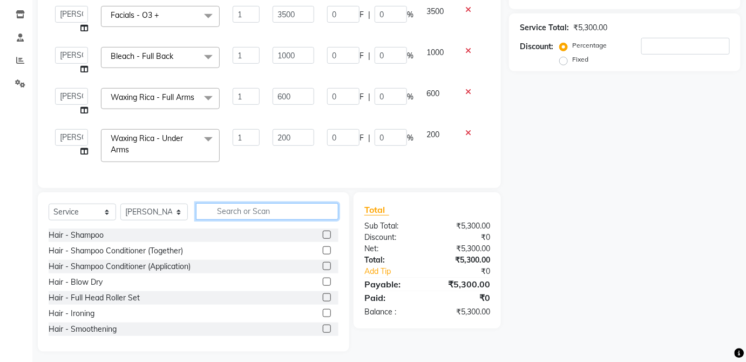
type input "o"
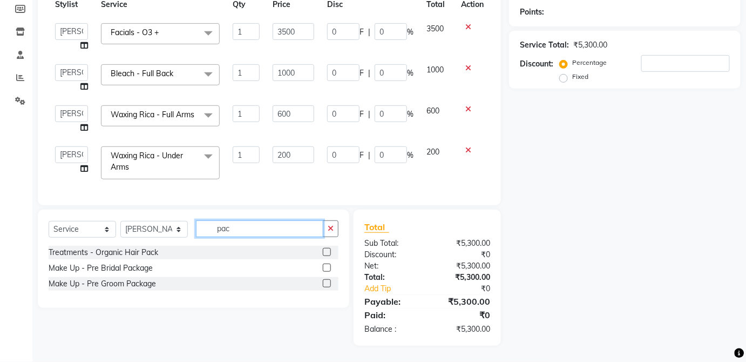
scroll to position [172, 0]
type input "pack"
click at [327, 252] on label at bounding box center [327, 252] width 8 height 8
click at [327, 252] on input "checkbox" at bounding box center [326, 252] width 7 height 7
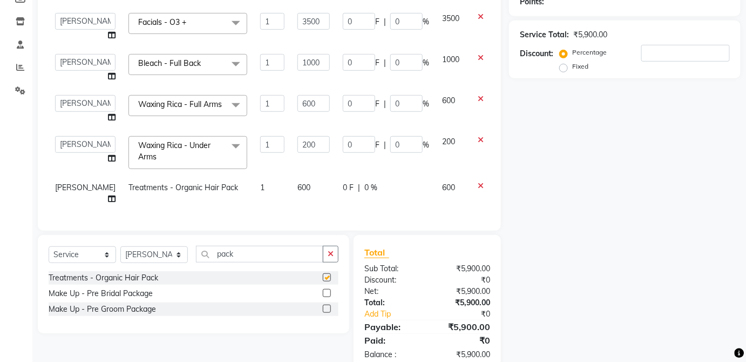
checkbox input "false"
click at [299, 192] on td "600" at bounding box center [313, 194] width 45 height 36
select select "32134"
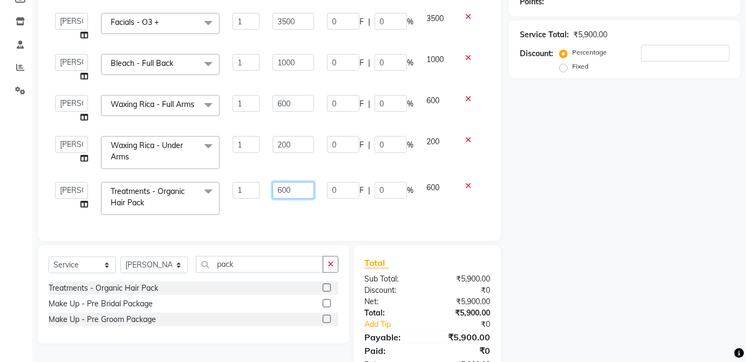
click at [302, 191] on input "600" at bounding box center [294, 190] width 42 height 17
type input "650"
click at [420, 192] on td "600" at bounding box center [437, 199] width 35 height 46
select select "32134"
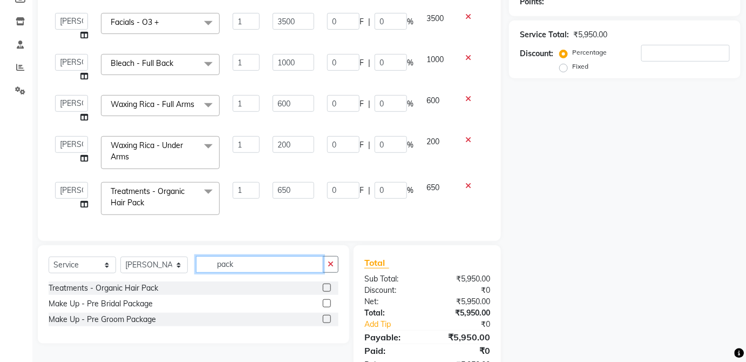
click at [269, 262] on input "pack" at bounding box center [259, 264] width 127 height 17
type input "p"
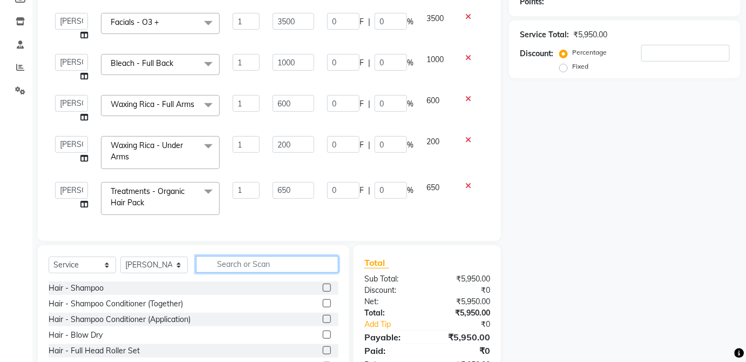
click at [257, 262] on input "text" at bounding box center [267, 264] width 143 height 17
click at [66, 192] on select "[PERSON_NAME] [PERSON_NAME] [PERSON_NAME] [PERSON_NAME] [PERSON_NAME] Kaif [PER…" at bounding box center [71, 190] width 33 height 17
select select "32126"
click at [152, 268] on select "Select Stylist [PERSON_NAME] [PERSON_NAME] [PERSON_NAME] [PERSON_NAME] [PERSON_…" at bounding box center [154, 265] width 68 height 17
select select "32126"
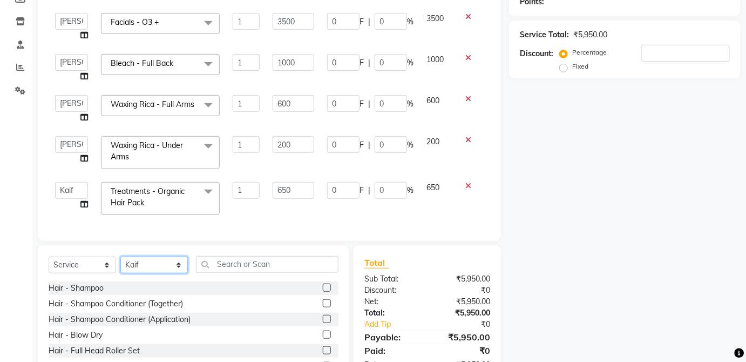
click at [120, 258] on select "Select Stylist [PERSON_NAME] [PERSON_NAME] [PERSON_NAME] [PERSON_NAME] [PERSON_…" at bounding box center [154, 265] width 68 height 17
click at [282, 266] on input "text" at bounding box center [267, 264] width 143 height 17
type input "p"
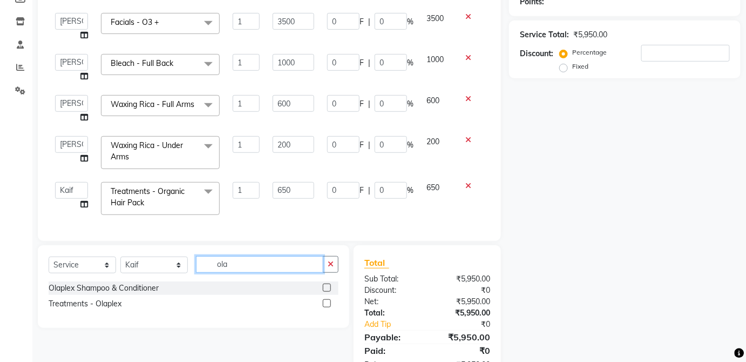
type input "ola"
click at [331, 288] on label at bounding box center [327, 288] width 8 height 8
click at [330, 288] on input "checkbox" at bounding box center [326, 288] width 7 height 7
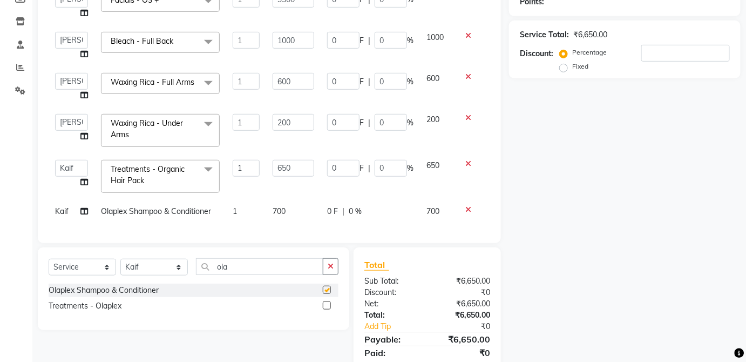
checkbox input "false"
click at [374, 206] on div "0 F | 0 %" at bounding box center [370, 211] width 86 height 11
select select "32126"
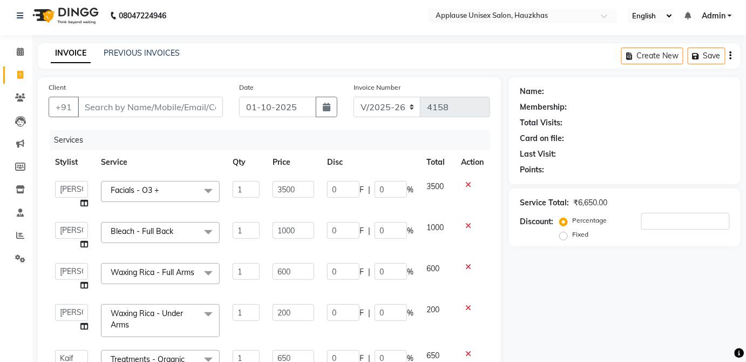
scroll to position [0, 0]
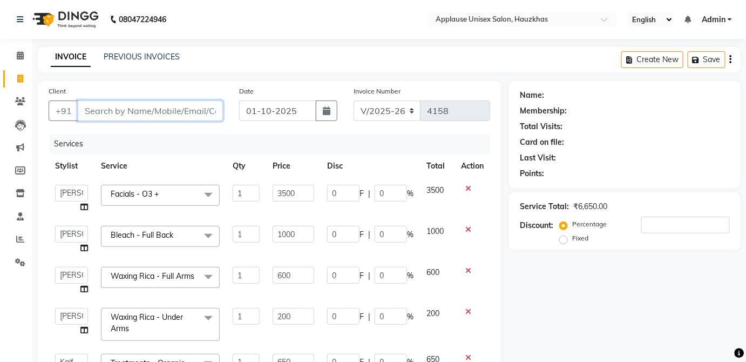
click at [200, 106] on input "Client" at bounding box center [150, 110] width 145 height 21
type input "n"
type input "0"
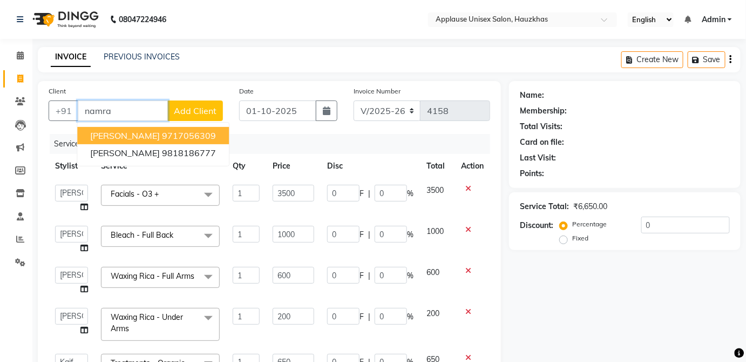
click at [214, 131] on button "[PERSON_NAME] 9717056309" at bounding box center [153, 135] width 152 height 17
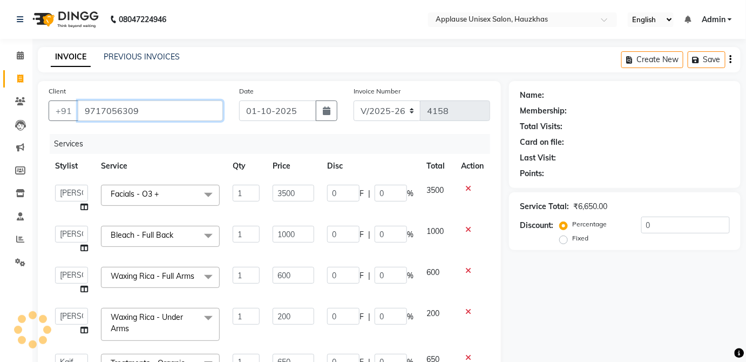
type input "9717056309"
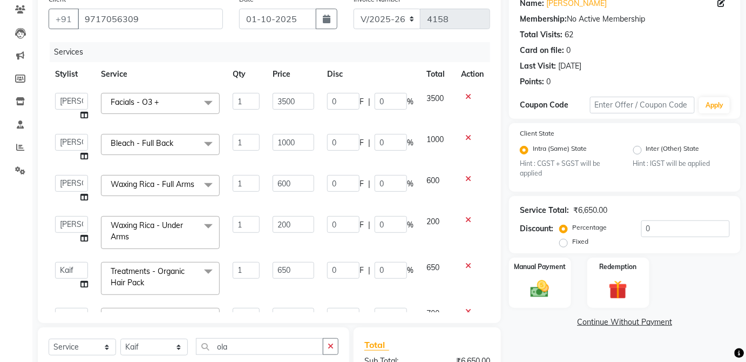
scroll to position [54, 0]
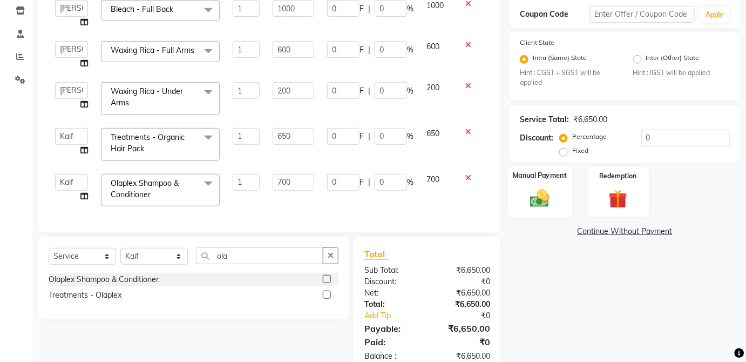
click at [551, 192] on img at bounding box center [539, 198] width 31 height 22
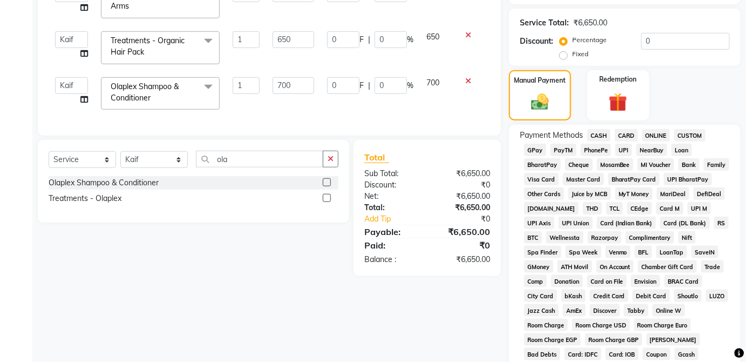
click at [636, 131] on span "CARD" at bounding box center [626, 135] width 23 height 12
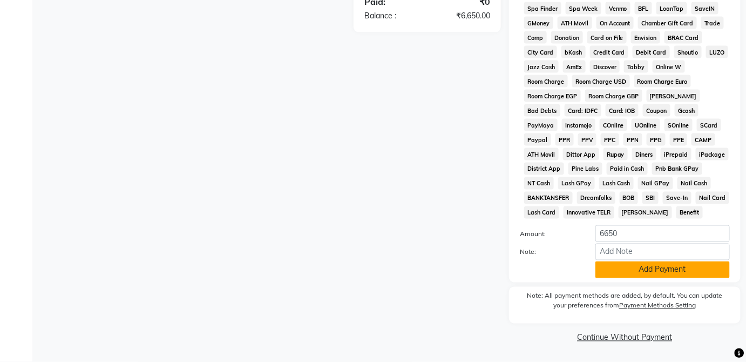
click at [631, 278] on button "Add Payment" at bounding box center [663, 269] width 134 height 17
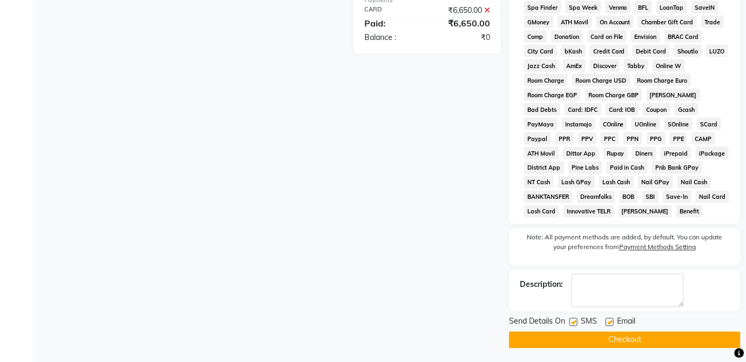
click at [617, 343] on button "Checkout" at bounding box center [625, 340] width 232 height 17
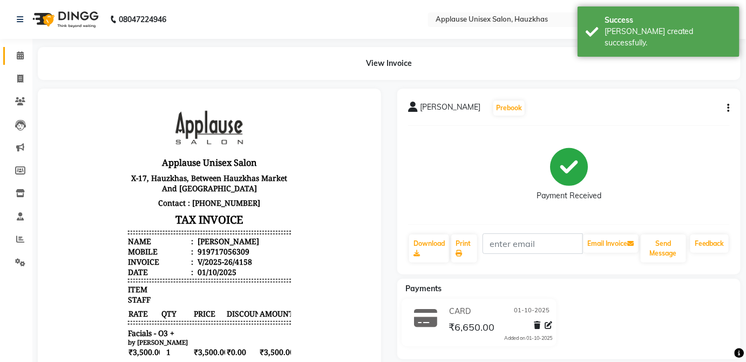
click at [23, 58] on icon at bounding box center [20, 55] width 7 height 8
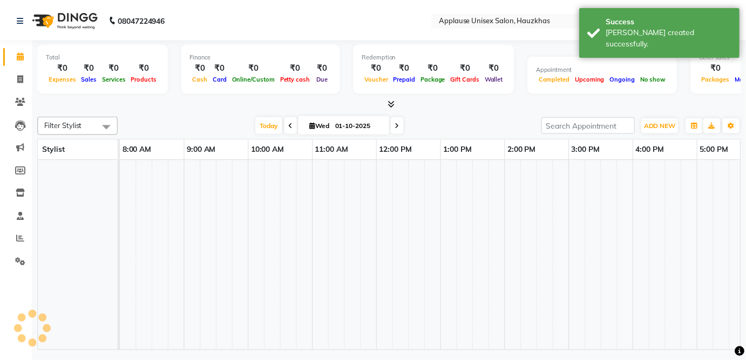
scroll to position [0, 214]
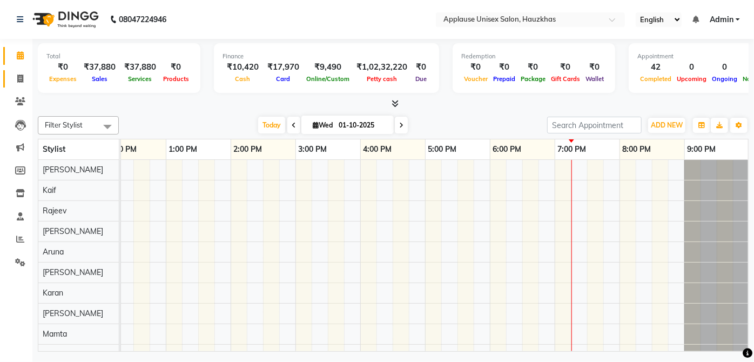
click at [22, 80] on icon at bounding box center [20, 79] width 6 height 8
select select "service"
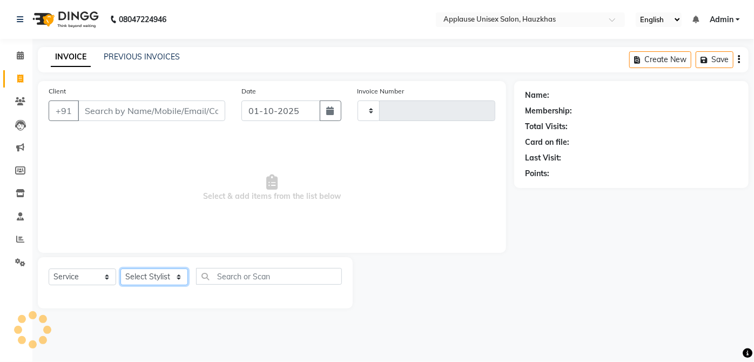
click at [167, 274] on select "Select Stylist" at bounding box center [154, 276] width 68 height 17
type input "4159"
select select "5082"
select select "32130"
click at [120, 268] on select "Select Stylist [PERSON_NAME] [PERSON_NAME] [PERSON_NAME] [PERSON_NAME] [PERSON_…" at bounding box center [154, 276] width 68 height 17
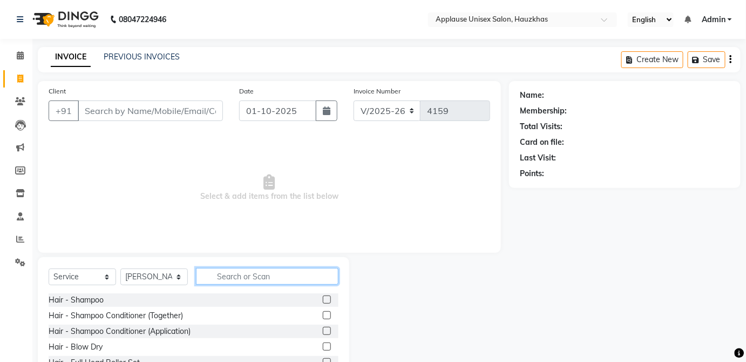
click at [246, 279] on input "text" at bounding box center [267, 276] width 143 height 17
type input "["
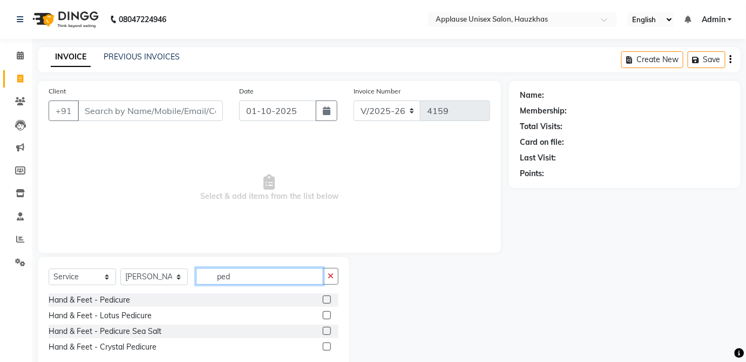
type input "ped"
click at [326, 298] on label at bounding box center [327, 299] width 8 height 8
click at [326, 298] on input "checkbox" at bounding box center [326, 299] width 7 height 7
checkbox input "true"
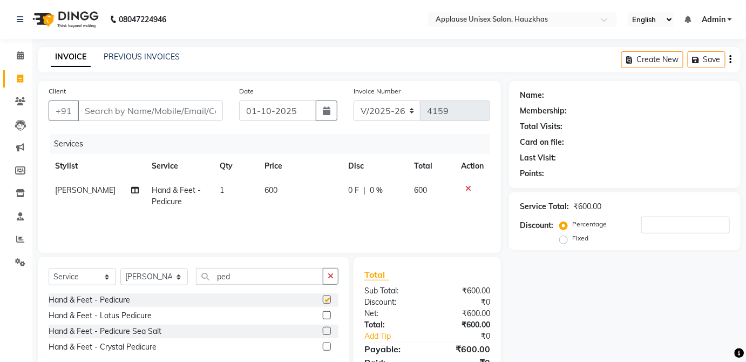
click at [394, 185] on div "0 F | 0 %" at bounding box center [374, 190] width 53 height 11
select select "32130"
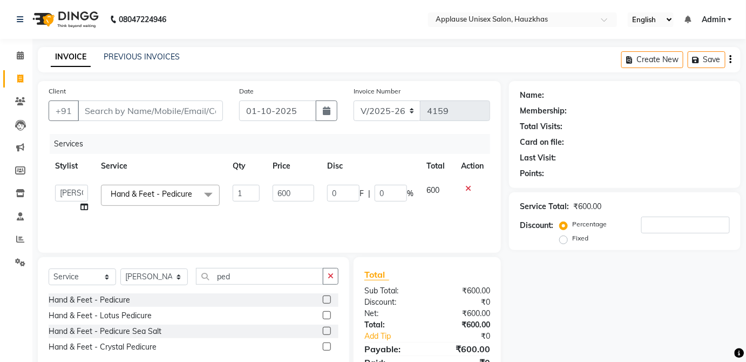
checkbox input "false"
click at [288, 273] on input "ped" at bounding box center [259, 276] width 127 height 17
type input "p"
type input "mani"
click at [327, 299] on label at bounding box center [327, 299] width 8 height 8
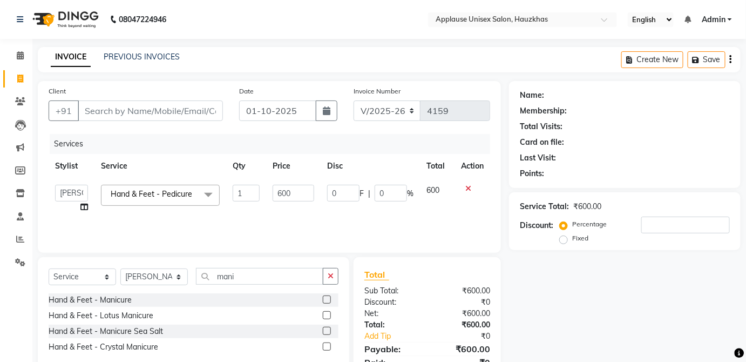
click at [327, 299] on input "checkbox" at bounding box center [326, 299] width 7 height 7
checkbox input "true"
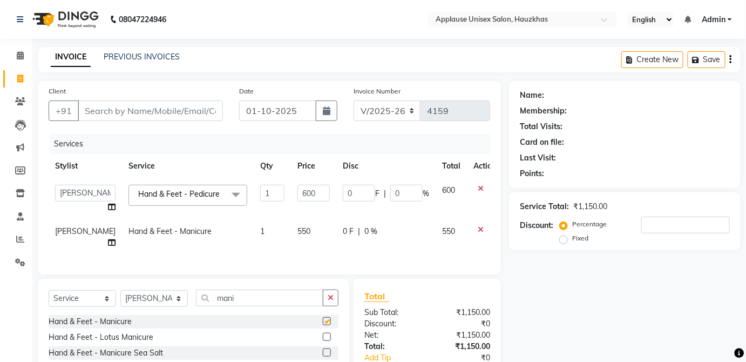
click at [406, 239] on td "0 F | 0 %" at bounding box center [385, 237] width 99 height 36
select select "32130"
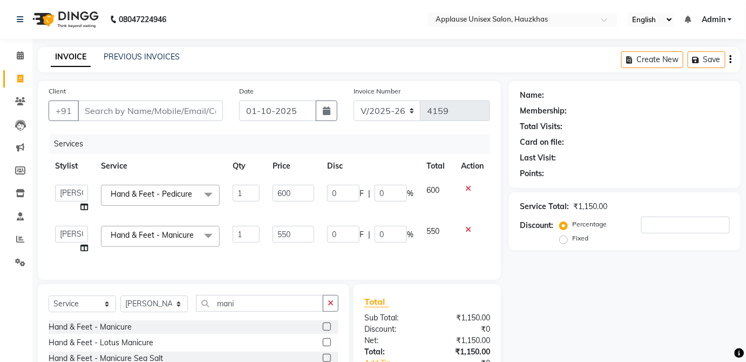
checkbox input "false"
click at [166, 312] on select "Select Stylist [PERSON_NAME] [PERSON_NAME] [PERSON_NAME] [PERSON_NAME] [PERSON_…" at bounding box center [154, 303] width 68 height 17
select select "32126"
click at [120, 303] on select "Select Stylist [PERSON_NAME] [PERSON_NAME] [PERSON_NAME] [PERSON_NAME] [PERSON_…" at bounding box center [154, 303] width 68 height 17
click at [254, 309] on input "mani" at bounding box center [259, 303] width 127 height 17
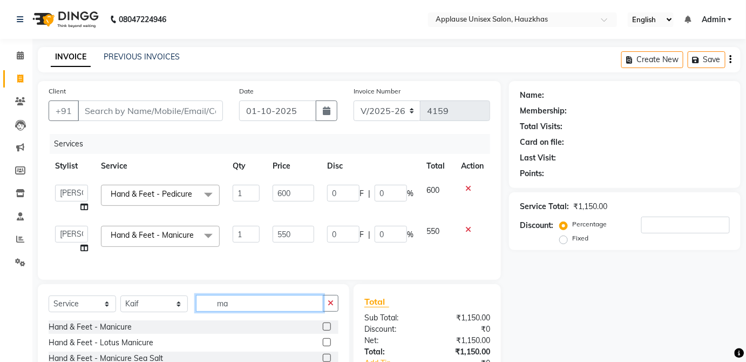
type input "m"
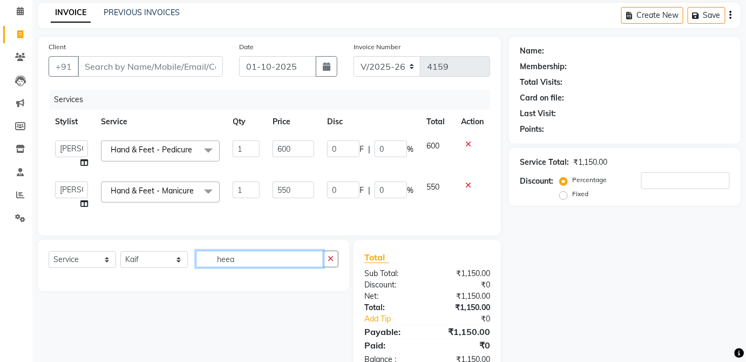
scroll to position [81, 0]
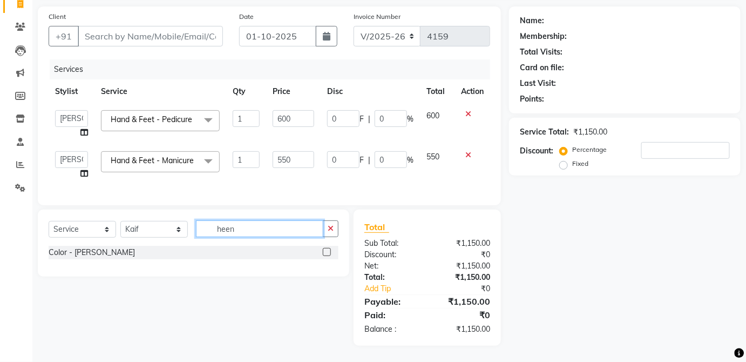
type input "heen"
click at [329, 252] on label at bounding box center [327, 252] width 8 height 8
click at [329, 252] on input "checkbox" at bounding box center [326, 252] width 7 height 7
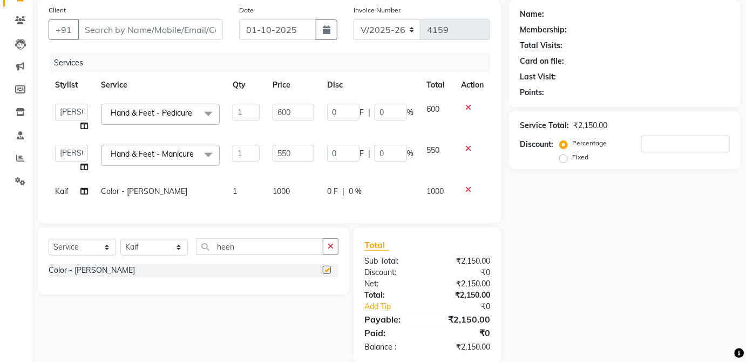
checkbox input "false"
click at [292, 192] on td "1000" at bounding box center [293, 191] width 55 height 24
select select "32126"
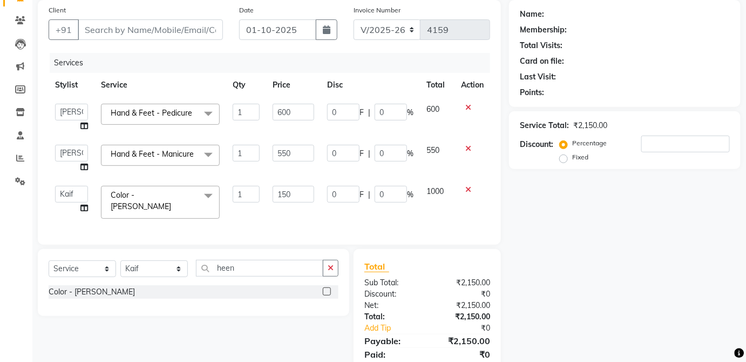
type input "1500"
click at [437, 199] on td "1000" at bounding box center [437, 202] width 35 height 46
select select "32126"
click at [296, 267] on input "heen" at bounding box center [259, 268] width 127 height 17
type input "h"
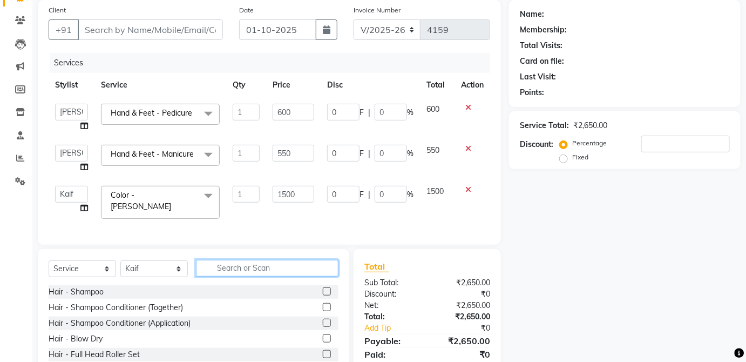
type input "o"
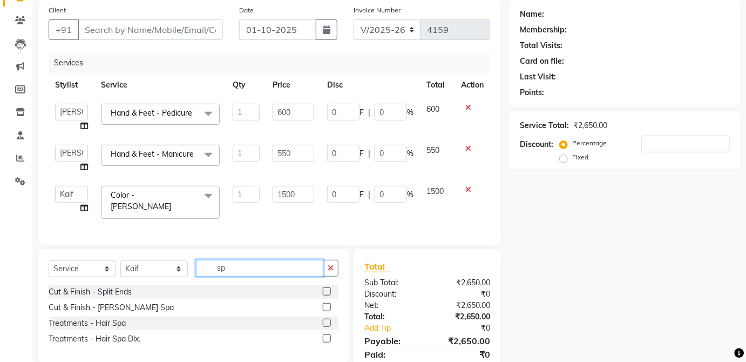
type input "sp"
click at [327, 340] on label at bounding box center [327, 338] width 8 height 8
click at [327, 340] on input "checkbox" at bounding box center [326, 338] width 7 height 7
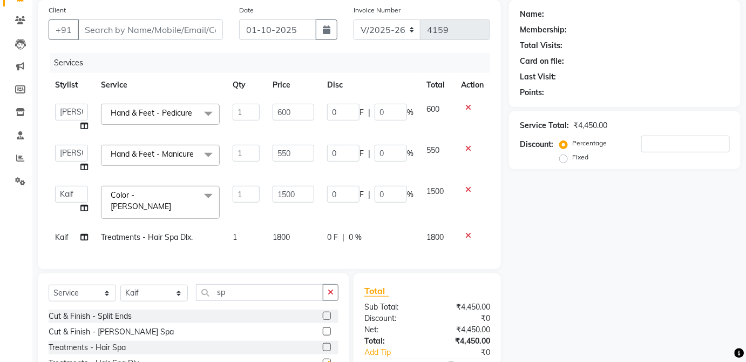
checkbox input "false"
click at [307, 238] on td "1800" at bounding box center [293, 237] width 55 height 24
select select "32126"
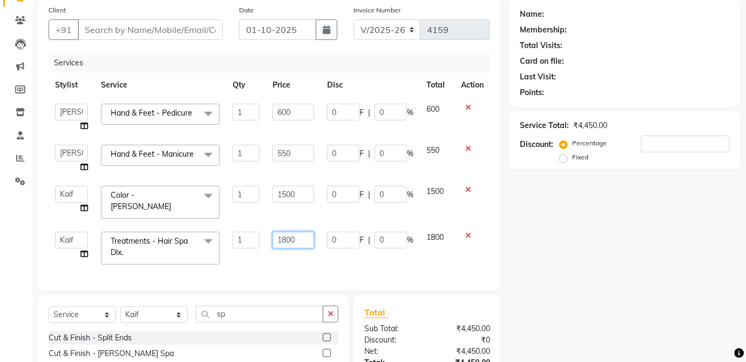
click at [303, 238] on input "1800" at bounding box center [294, 240] width 42 height 17
type input "1"
type input "2000"
click at [440, 234] on span "1800" at bounding box center [435, 237] width 17 height 10
select select "32126"
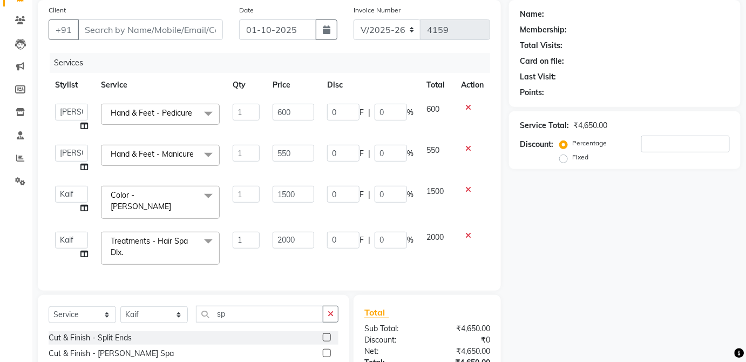
scroll to position [0, 0]
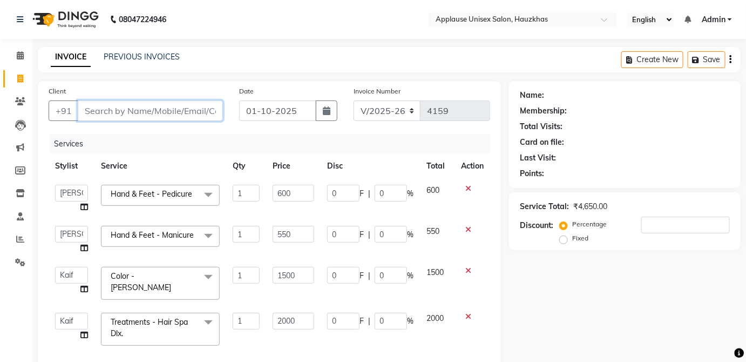
click at [184, 109] on input "Client" at bounding box center [150, 110] width 145 height 21
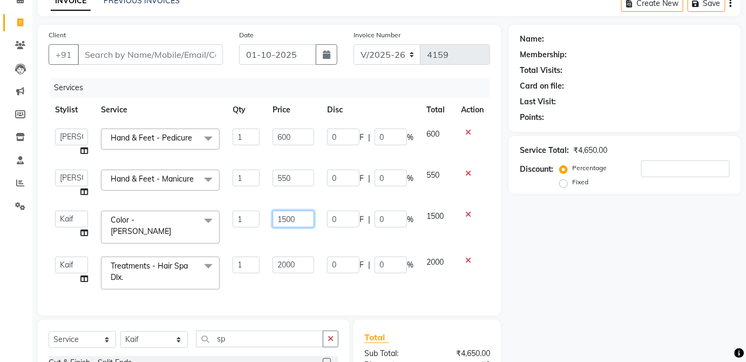
click at [303, 221] on input "1500" at bounding box center [294, 219] width 42 height 17
type input "1"
type input "3000"
click at [440, 212] on span "1500" at bounding box center [435, 216] width 17 height 10
select select "32126"
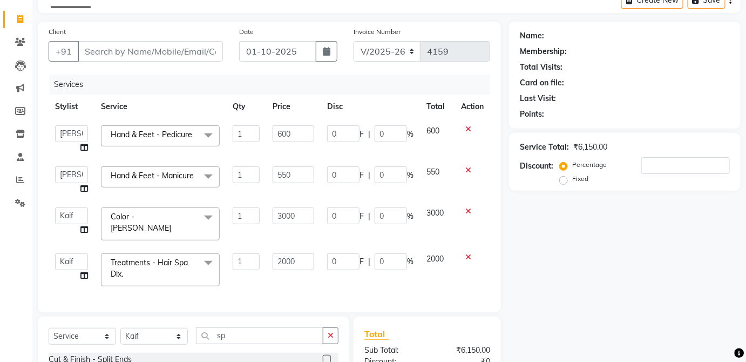
scroll to position [57, 0]
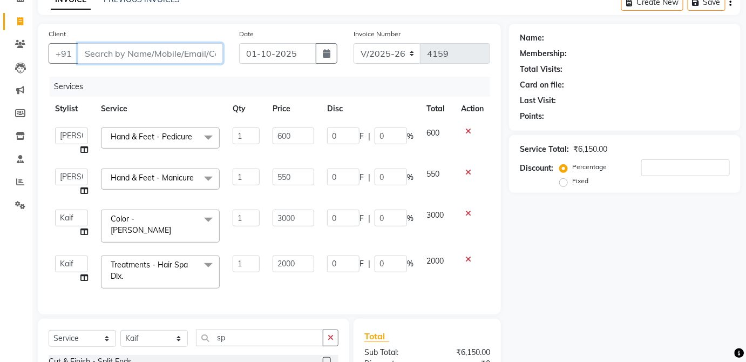
click at [183, 53] on input "Client" at bounding box center [150, 53] width 145 height 21
type input "r"
type input "0"
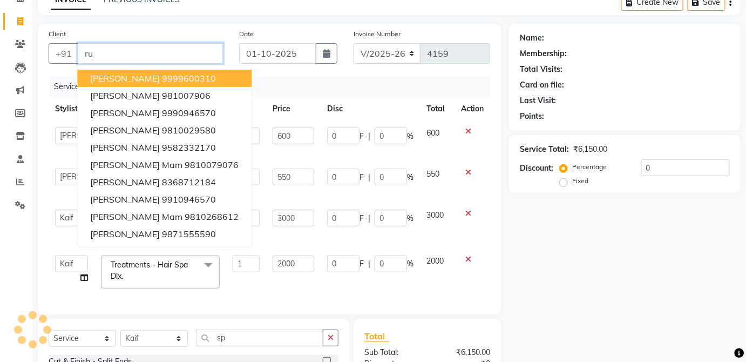
type input "r"
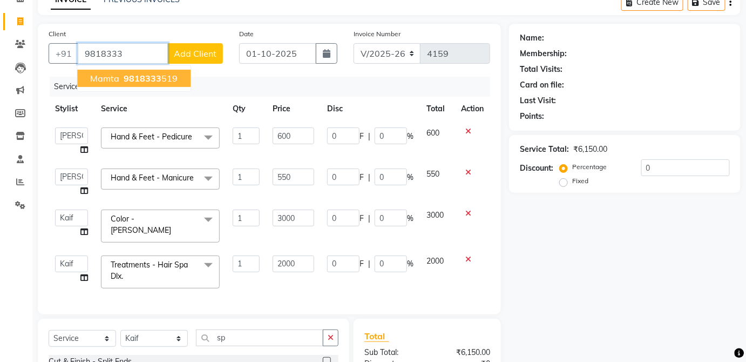
click at [169, 80] on ngb-highlight "9818333 519" at bounding box center [150, 78] width 56 height 11
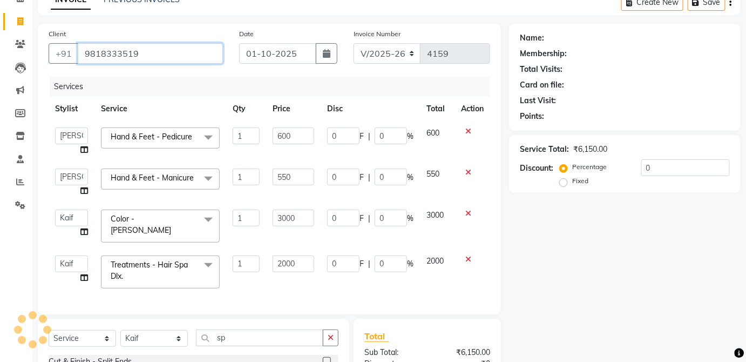
type input "9818333519"
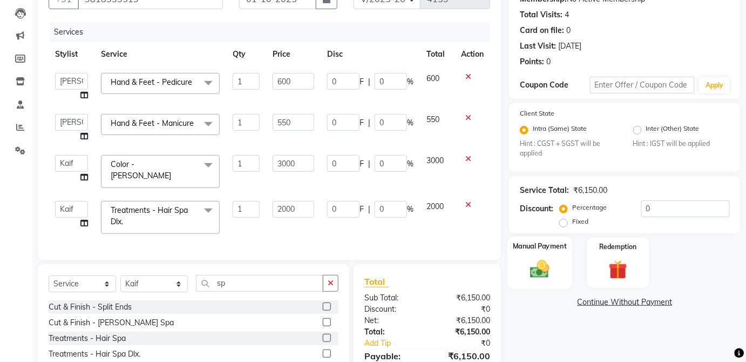
click at [549, 267] on img at bounding box center [539, 269] width 31 height 22
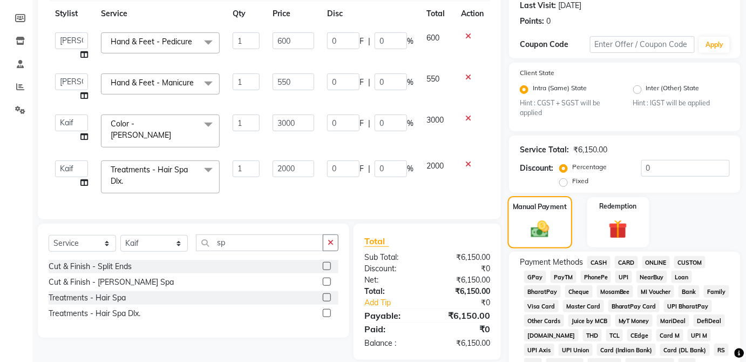
scroll to position [152, 0]
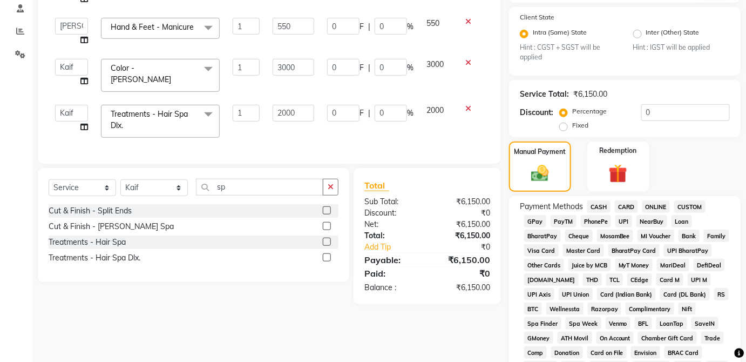
click at [632, 206] on span "CARD" at bounding box center [626, 206] width 23 height 12
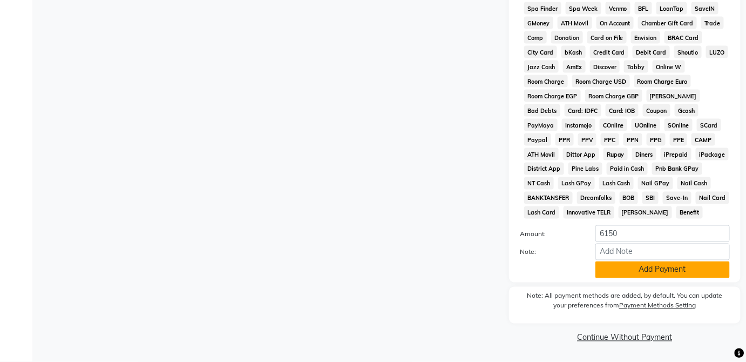
click at [675, 276] on button "Add Payment" at bounding box center [663, 269] width 134 height 17
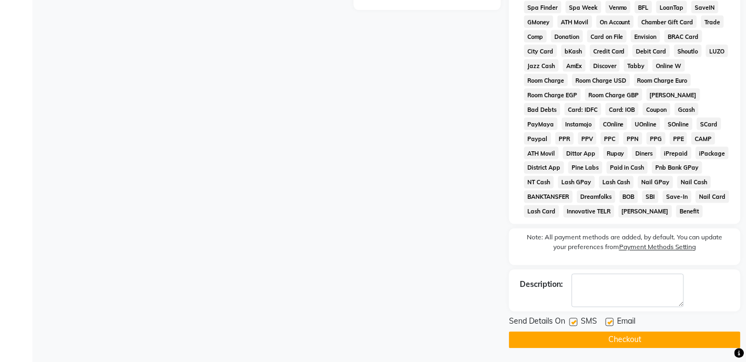
click at [659, 334] on button "Checkout" at bounding box center [625, 340] width 232 height 17
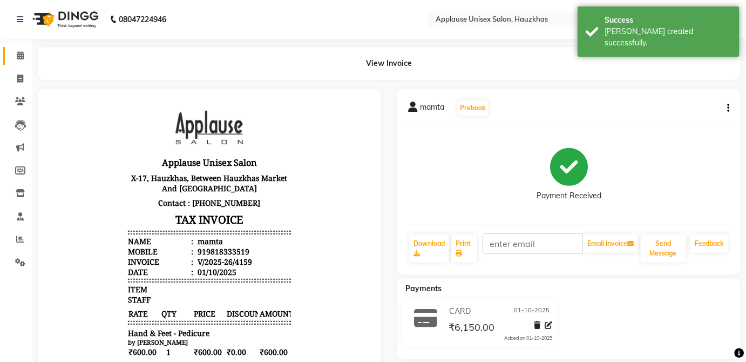
click at [21, 52] on icon at bounding box center [20, 55] width 7 height 8
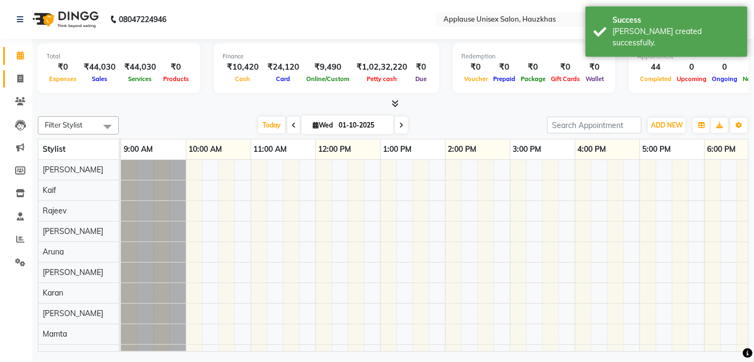
click at [19, 70] on link "Invoice" at bounding box center [16, 79] width 26 height 18
select select "service"
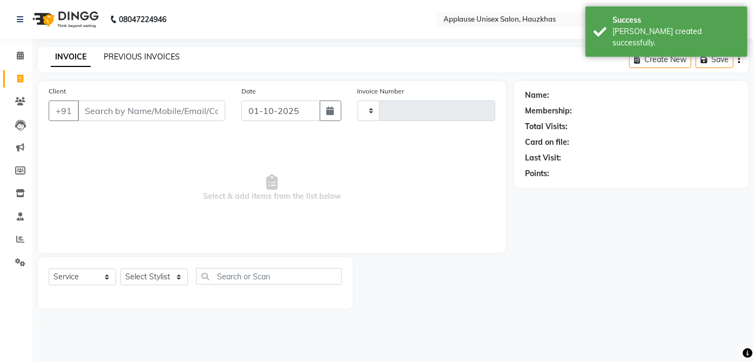
click at [119, 53] on link "PREVIOUS INVOICES" at bounding box center [142, 57] width 76 height 10
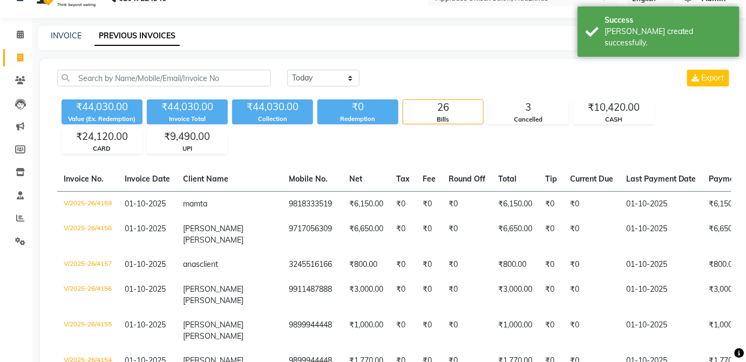
scroll to position [24, 0]
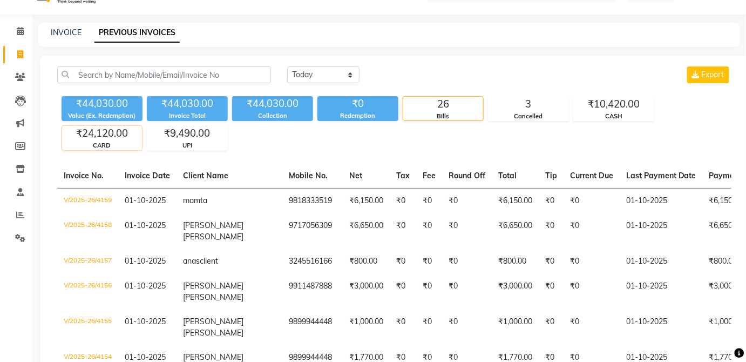
click at [91, 126] on div "₹24,120.00" at bounding box center [102, 133] width 80 height 15
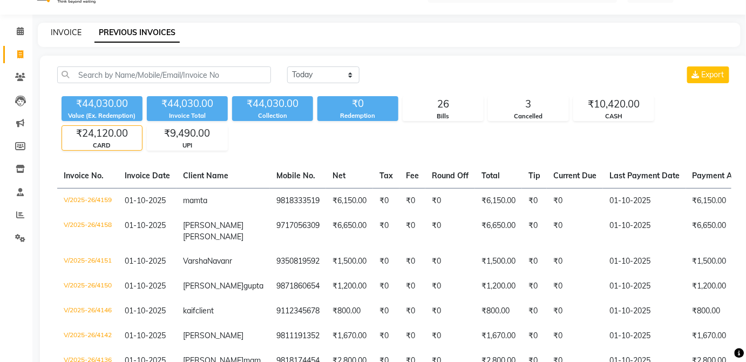
click at [65, 31] on link "INVOICE" at bounding box center [66, 33] width 31 height 10
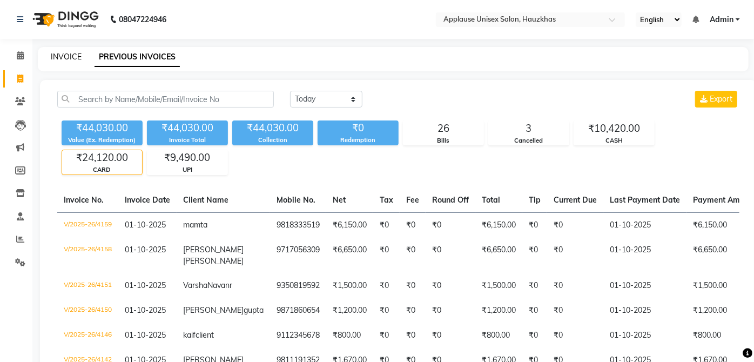
select select "service"
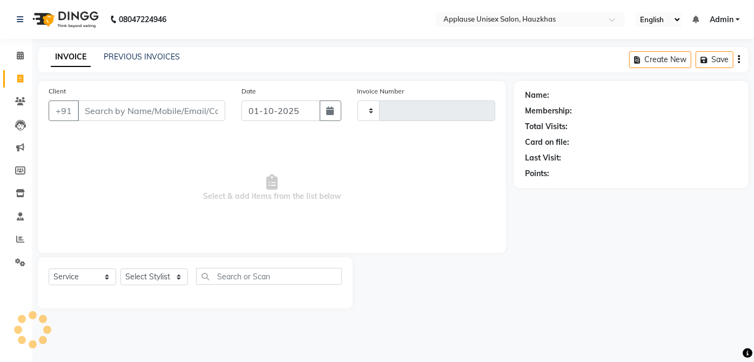
type input "4160"
select select "5082"
click at [165, 281] on select "Select Stylist [PERSON_NAME] [PERSON_NAME] [PERSON_NAME] [PERSON_NAME] [PERSON_…" at bounding box center [154, 276] width 68 height 17
click at [120, 268] on select "Select Stylist [PERSON_NAME] [PERSON_NAME] [PERSON_NAME] [PERSON_NAME] [PERSON_…" at bounding box center [154, 276] width 68 height 17
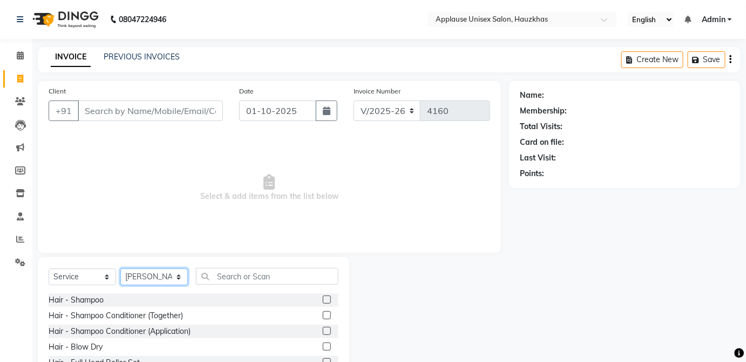
click at [184, 273] on select "Select Stylist [PERSON_NAME] [PERSON_NAME] [PERSON_NAME] [PERSON_NAME] [PERSON_…" at bounding box center [154, 276] width 68 height 17
select select "66558"
click at [120, 268] on select "Select Stylist [PERSON_NAME] [PERSON_NAME] [PERSON_NAME] [PERSON_NAME] [PERSON_…" at bounding box center [154, 276] width 68 height 17
click at [323, 314] on label at bounding box center [327, 315] width 8 height 8
click at [323, 314] on input "checkbox" at bounding box center [326, 315] width 7 height 7
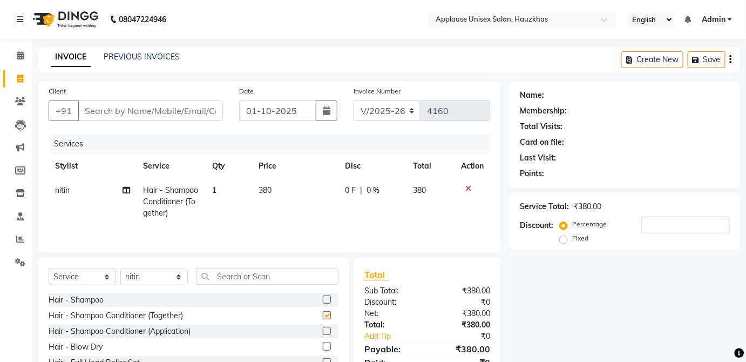
click at [301, 191] on td "380" at bounding box center [295, 201] width 86 height 47
checkbox input "false"
select select "66558"
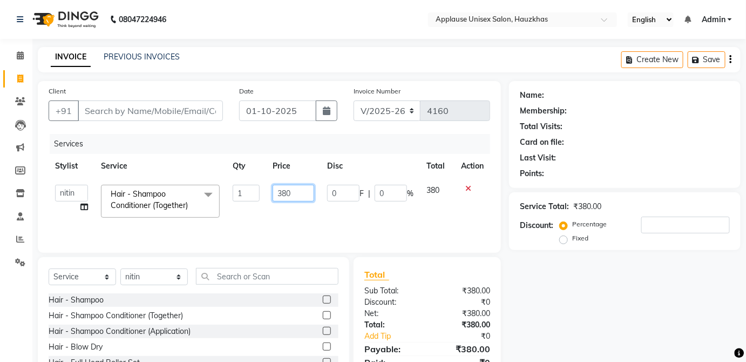
click at [295, 193] on input "380" at bounding box center [294, 193] width 42 height 17
type input "3"
type input "400"
click at [433, 204] on td "380" at bounding box center [437, 201] width 35 height 46
select select "66558"
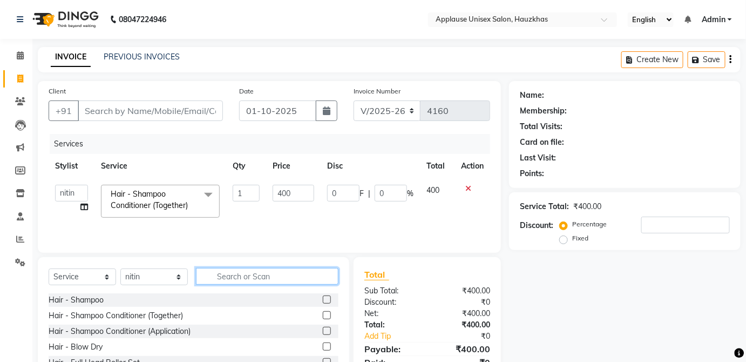
click at [303, 271] on input "text" at bounding box center [267, 276] width 143 height 17
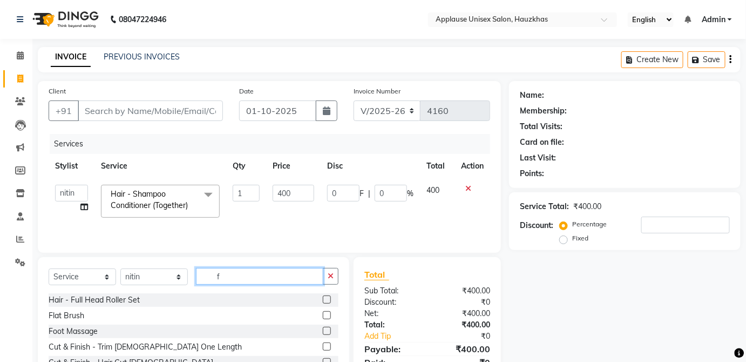
type input "f"
click at [323, 314] on label at bounding box center [327, 315] width 8 height 8
click at [323, 314] on input "checkbox" at bounding box center [326, 315] width 7 height 7
checkbox input "true"
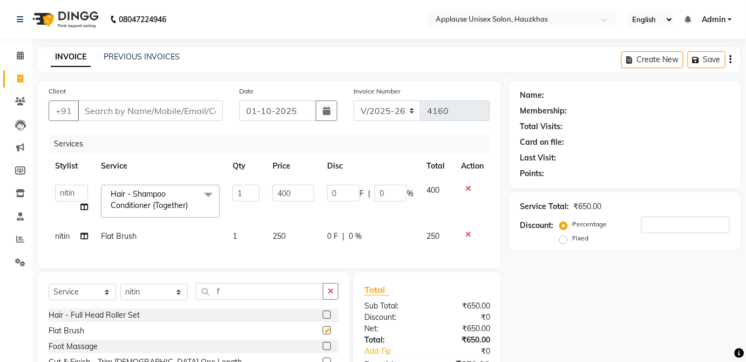
click at [396, 242] on td "0 F | 0 %" at bounding box center [370, 236] width 99 height 24
select select "66558"
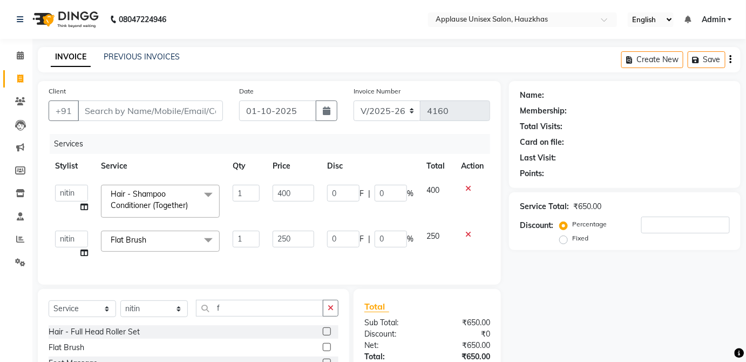
checkbox input "false"
click at [198, 106] on input "Client" at bounding box center [150, 110] width 145 height 21
type input "n"
type input "0"
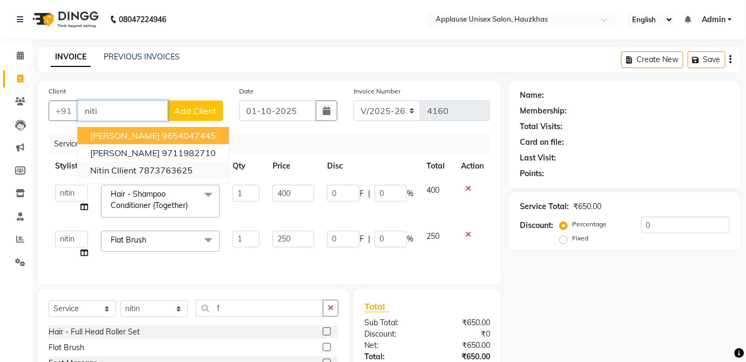
click at [192, 173] on button "nitin cllient 7873763625" at bounding box center [153, 169] width 152 height 17
type input "7873763625"
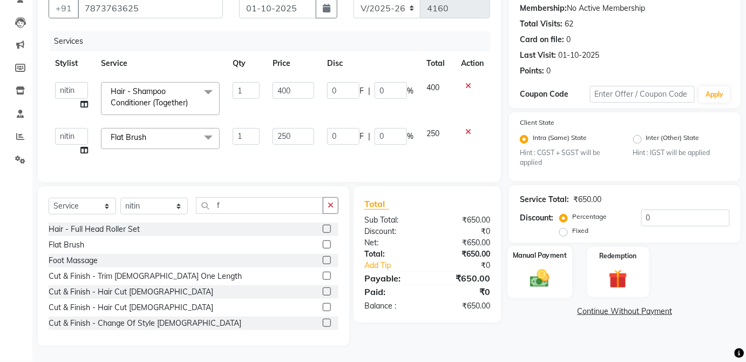
click at [559, 266] on div "Manual Payment" at bounding box center [540, 272] width 64 height 52
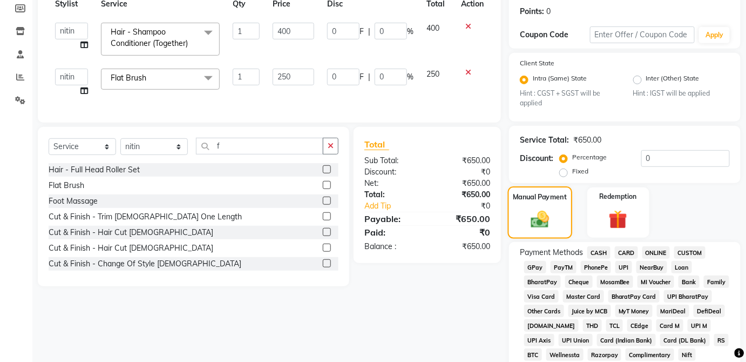
scroll to position [167, 0]
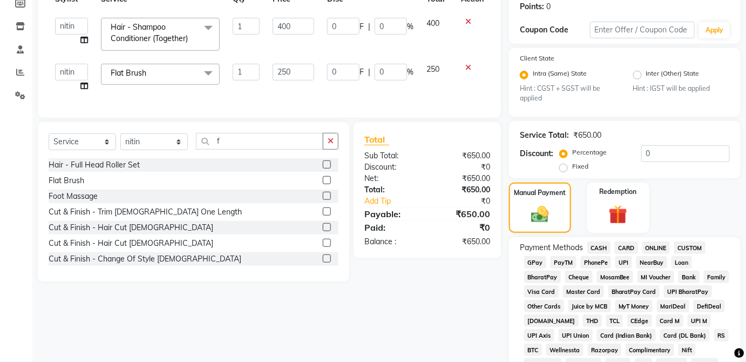
click at [628, 257] on span "UPI" at bounding box center [624, 262] width 17 height 12
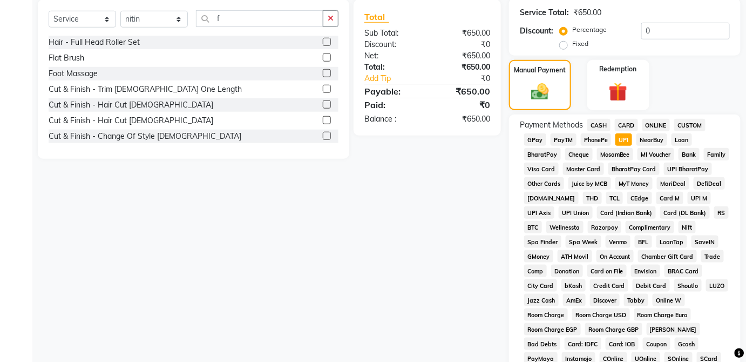
scroll to position [524, 0]
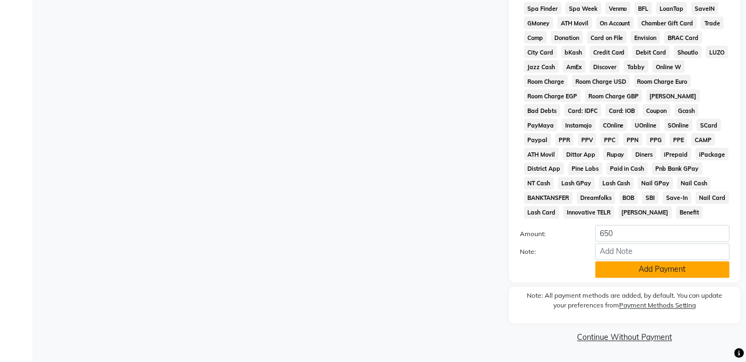
click at [679, 277] on button "Add Payment" at bounding box center [663, 269] width 134 height 17
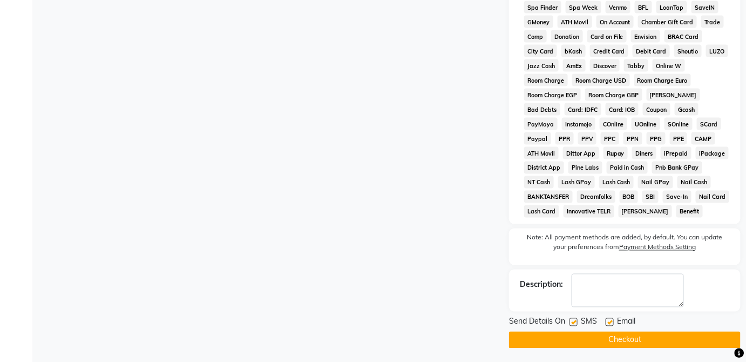
click at [671, 346] on button "Checkout" at bounding box center [625, 340] width 232 height 17
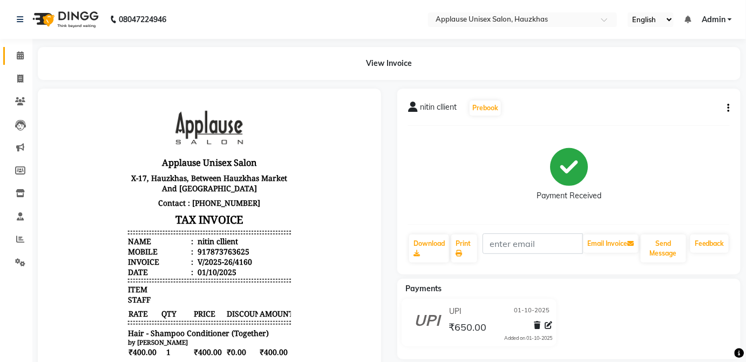
click at [17, 55] on icon at bounding box center [20, 55] width 7 height 8
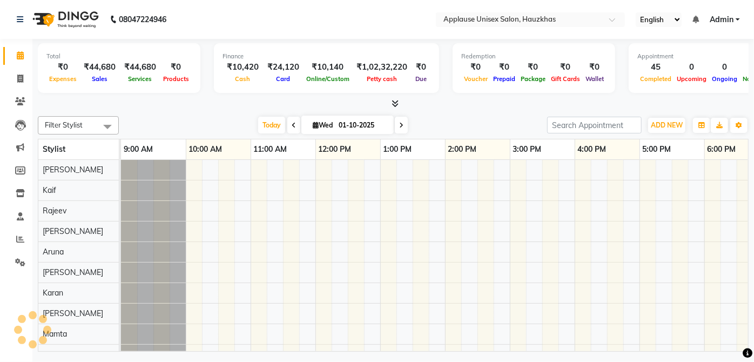
click at [19, 63] on link "Calendar" at bounding box center [16, 56] width 26 height 18
drag, startPoint x: 19, startPoint y: 63, endPoint x: 488, endPoint y: 235, distance: 499.4
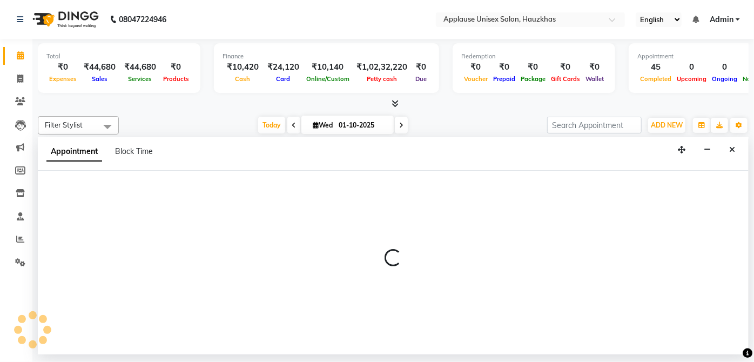
select select "32129"
select select "tentative"
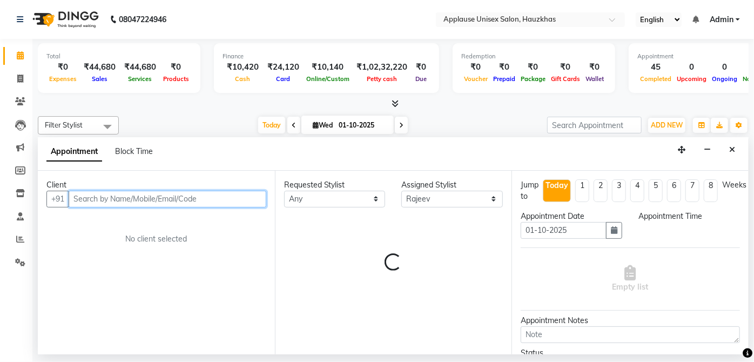
select select "870"
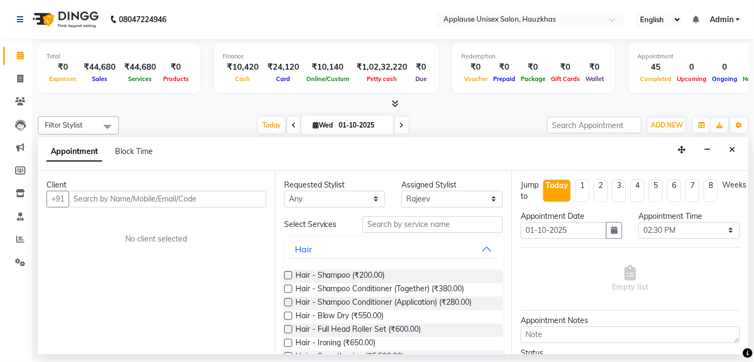
click at [395, 101] on icon at bounding box center [395, 103] width 7 height 8
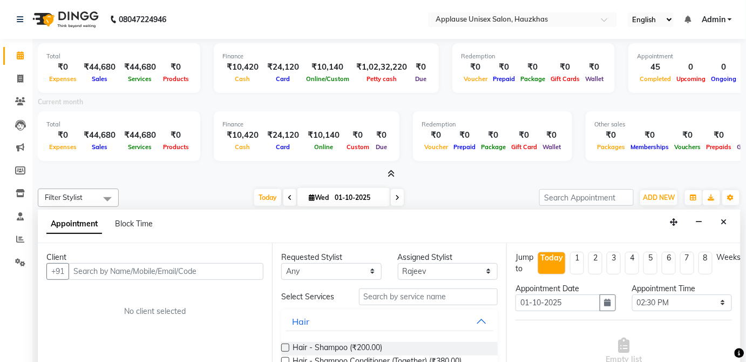
click at [394, 169] on span at bounding box center [389, 173] width 11 height 11
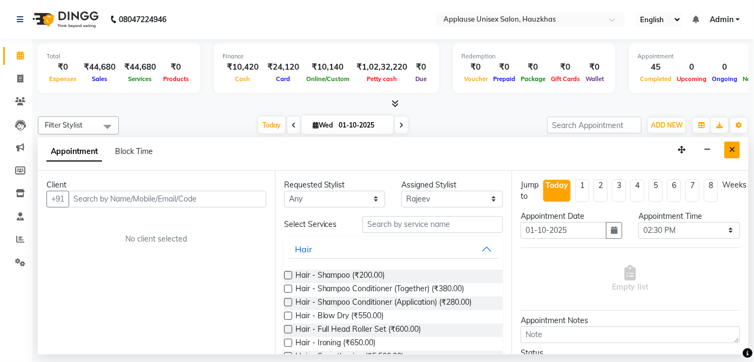
click at [739, 153] on button "Close" at bounding box center [732, 149] width 16 height 17
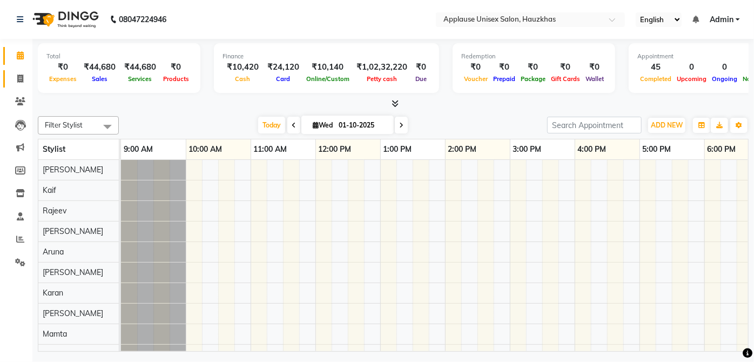
click at [11, 79] on span at bounding box center [20, 79] width 19 height 12
select select "5082"
select select "service"
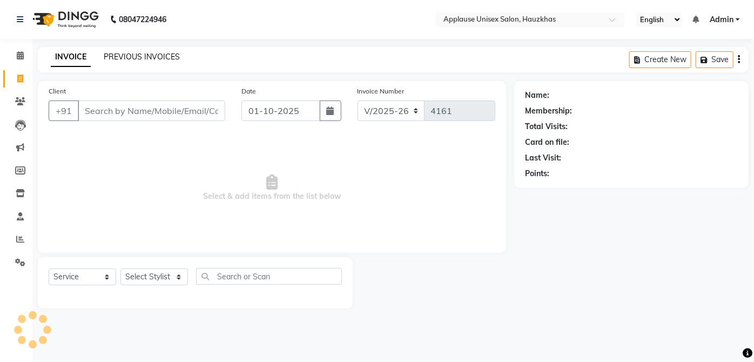
click at [143, 53] on link "PREVIOUS INVOICES" at bounding box center [142, 57] width 76 height 10
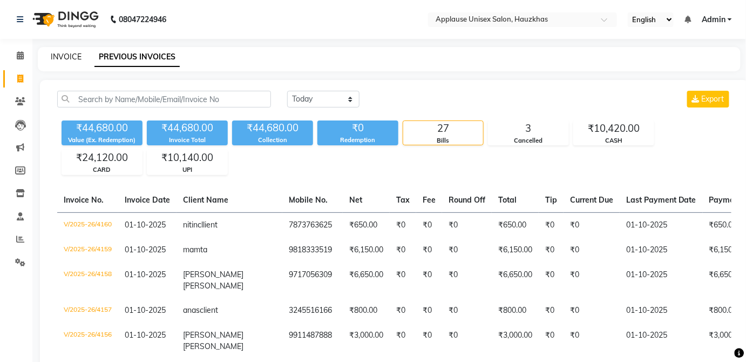
click at [65, 59] on link "INVOICE" at bounding box center [66, 57] width 31 height 10
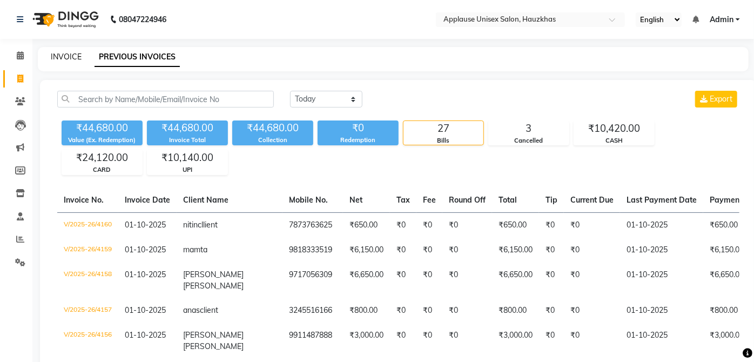
select select "5082"
select select "service"
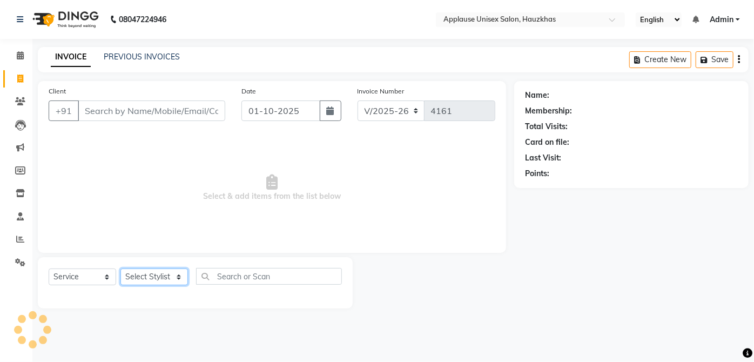
click at [147, 278] on select "Select Stylist [PERSON_NAME] [PERSON_NAME] [PERSON_NAME] [PERSON_NAME] [PERSON_…" at bounding box center [154, 276] width 68 height 17
select select "32127"
click at [120, 268] on select "Select Stylist [PERSON_NAME] [PERSON_NAME] [PERSON_NAME] [PERSON_NAME] [PERSON_…" at bounding box center [154, 276] width 68 height 17
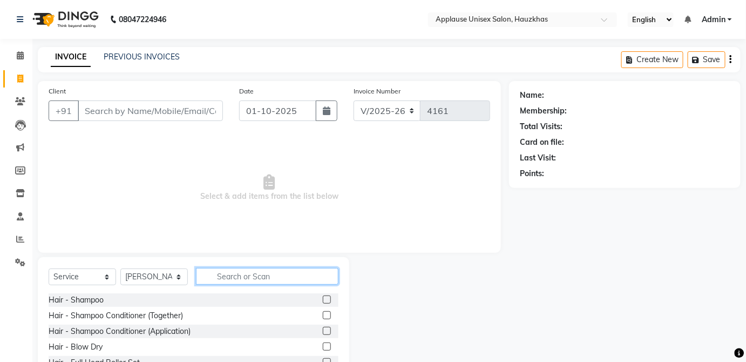
click at [257, 276] on input "text" at bounding box center [267, 276] width 143 height 17
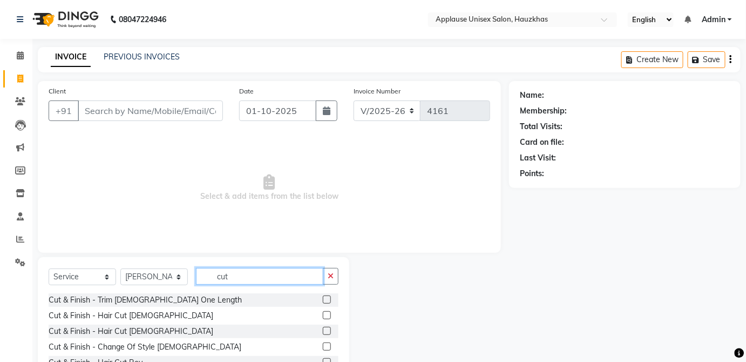
type input "cut"
click at [323, 328] on label at bounding box center [327, 331] width 8 height 8
click at [323, 328] on input "checkbox" at bounding box center [326, 331] width 7 height 7
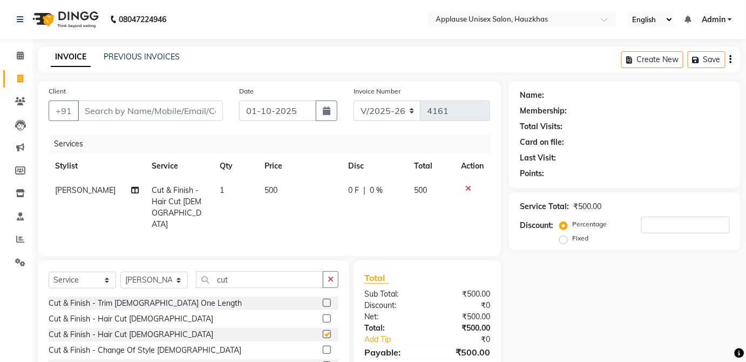
click at [405, 191] on td "0 F | 0 %" at bounding box center [375, 207] width 66 height 58
checkbox input "false"
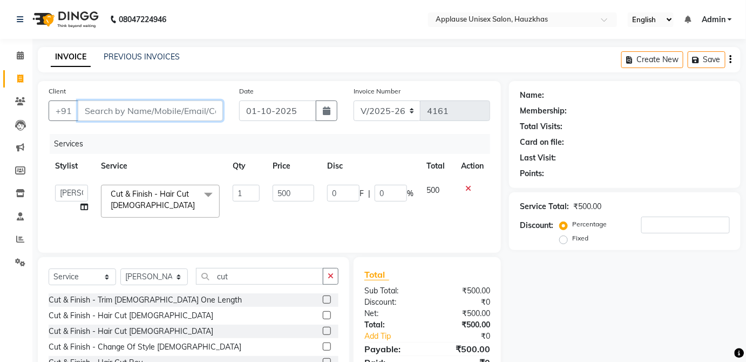
click at [207, 109] on input "Client" at bounding box center [150, 110] width 145 height 21
type input "a"
type input "0"
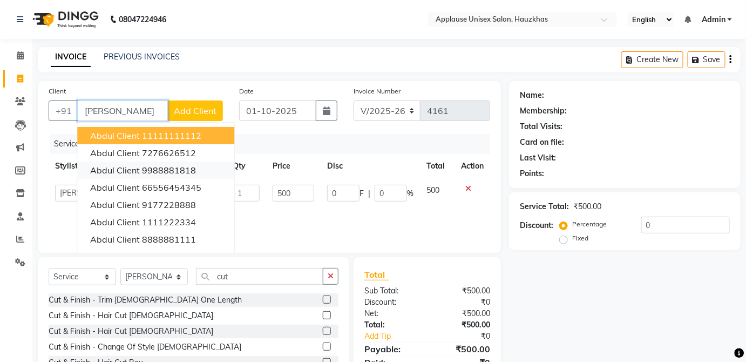
click at [197, 164] on button "abdul client 9988881818" at bounding box center [155, 169] width 157 height 17
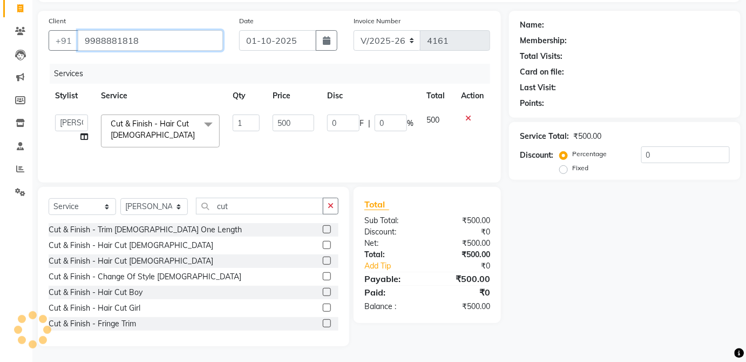
type input "9988881818"
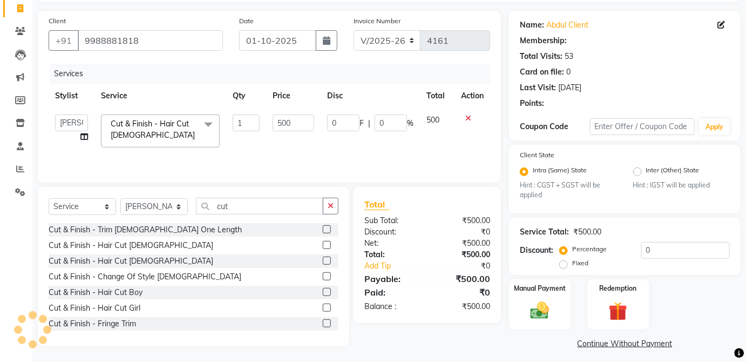
click at [572, 267] on label "Fixed" at bounding box center [580, 263] width 16 height 10
click at [563, 267] on input "Fixed" at bounding box center [566, 263] width 8 height 8
radio input "true"
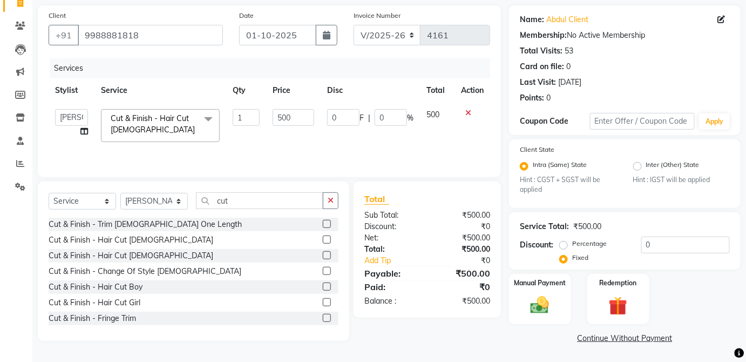
click at [578, 240] on label "Percentage" at bounding box center [589, 244] width 35 height 10
click at [570, 240] on input "Percentage" at bounding box center [566, 244] width 8 height 8
radio input "true"
click at [547, 302] on img at bounding box center [539, 305] width 31 height 22
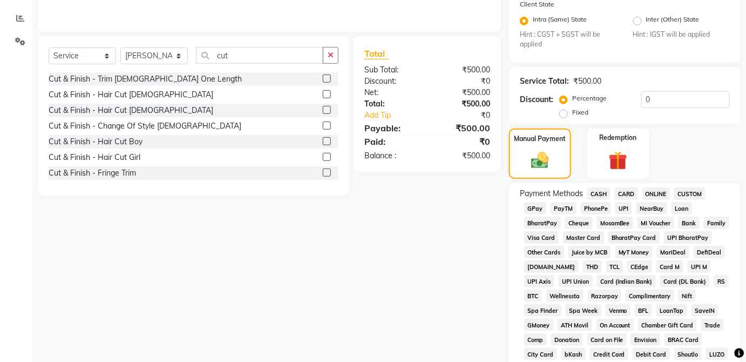
click at [628, 208] on span "UPI" at bounding box center [624, 208] width 17 height 12
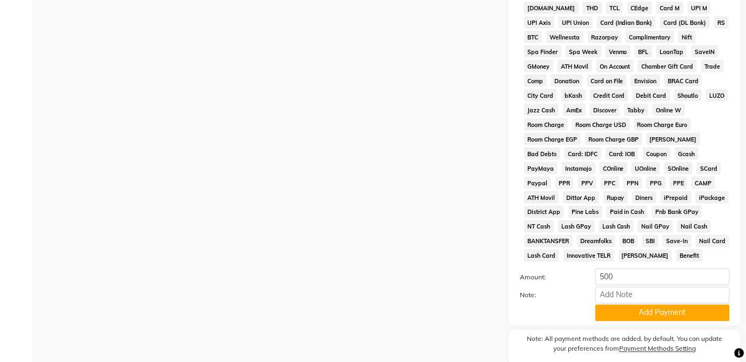
scroll to position [524, 0]
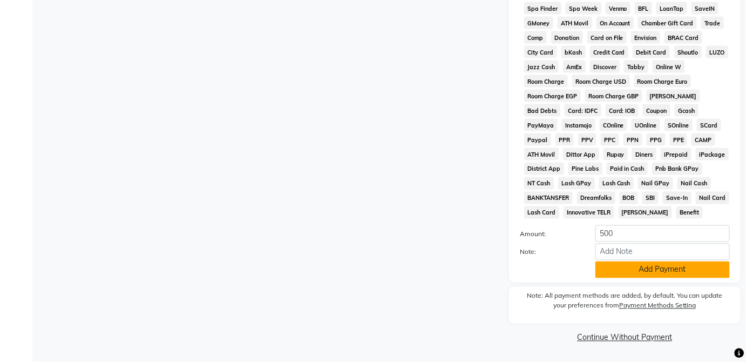
click at [667, 273] on button "Add Payment" at bounding box center [663, 269] width 134 height 17
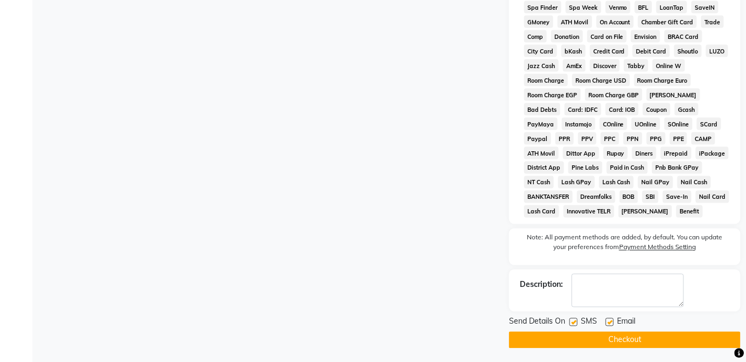
click at [639, 335] on button "Checkout" at bounding box center [625, 340] width 232 height 17
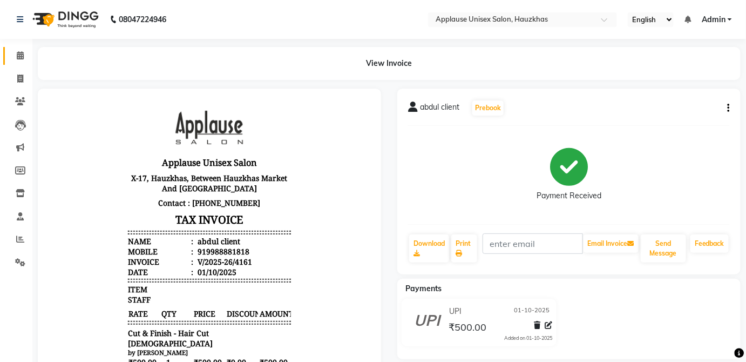
click at [18, 49] on link "Calendar" at bounding box center [16, 56] width 26 height 18
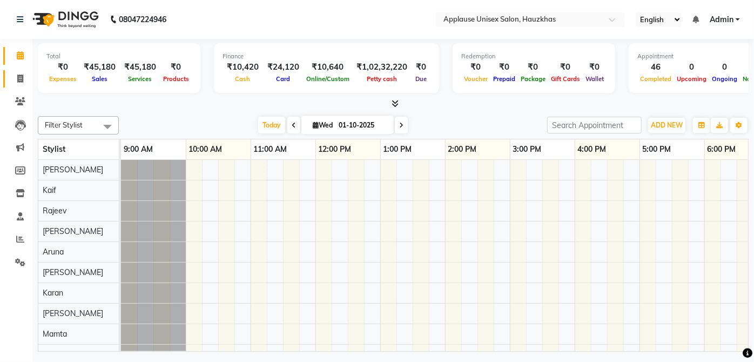
click at [23, 73] on span at bounding box center [20, 79] width 19 height 12
select select "5082"
select select "service"
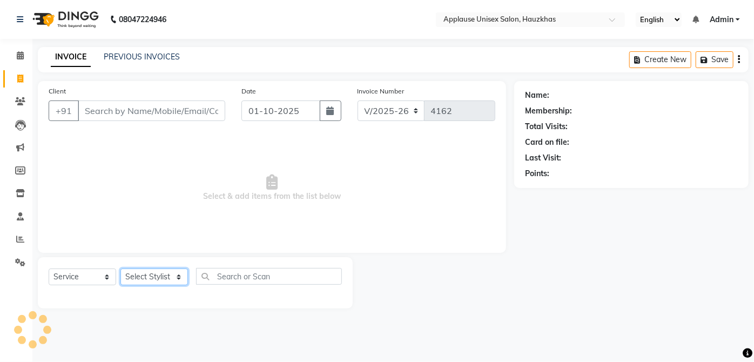
click at [161, 282] on select "Select Stylist" at bounding box center [154, 276] width 68 height 17
select select "32126"
click at [120, 268] on select "Select Stylist [PERSON_NAME] [PERSON_NAME] [PERSON_NAME] [PERSON_NAME] [PERSON_…" at bounding box center [154, 276] width 68 height 17
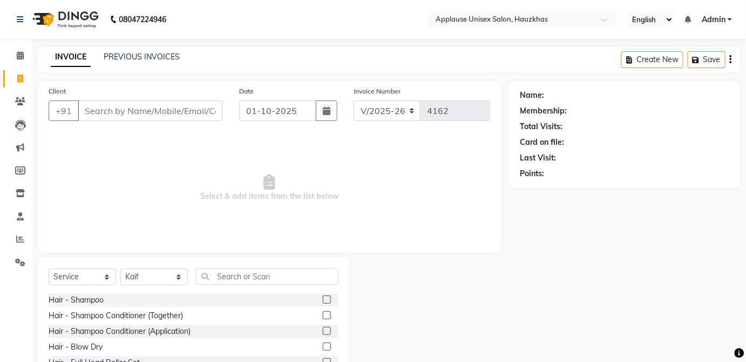
click at [323, 299] on label at bounding box center [327, 299] width 8 height 8
click at [323, 299] on input "checkbox" at bounding box center [326, 299] width 7 height 7
checkbox input "true"
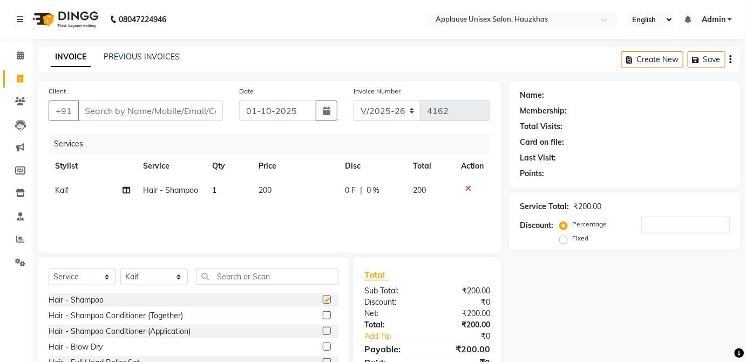
click at [382, 200] on td "0 F | 0 %" at bounding box center [373, 190] width 68 height 24
select select "32126"
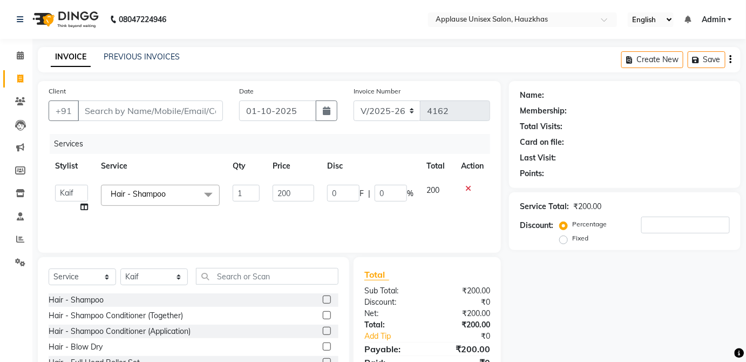
checkbox input "false"
click at [200, 278] on input "text" at bounding box center [267, 276] width 143 height 17
click at [173, 278] on select "Select Stylist [PERSON_NAME] [PERSON_NAME] [PERSON_NAME] [PERSON_NAME] [PERSON_…" at bounding box center [154, 276] width 68 height 17
click at [120, 268] on select "Select Stylist [PERSON_NAME] [PERSON_NAME] [PERSON_NAME] [PERSON_NAME] [PERSON_…" at bounding box center [154, 276] width 68 height 17
click at [164, 271] on select "Select Stylist [PERSON_NAME] [PERSON_NAME] [PERSON_NAME] [PERSON_NAME] [PERSON_…" at bounding box center [154, 276] width 68 height 17
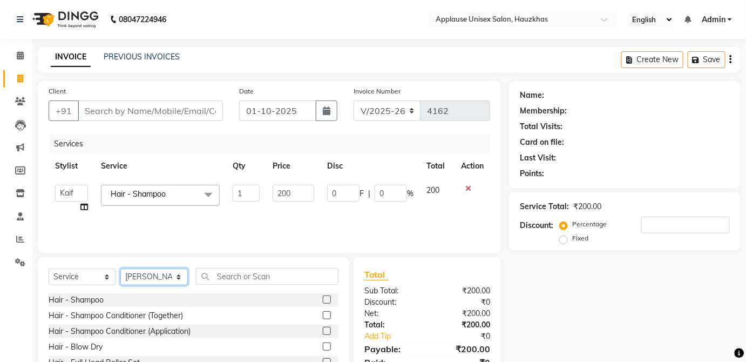
select select "37821"
click at [120, 268] on select "Select Stylist [PERSON_NAME] [PERSON_NAME] [PERSON_NAME] [PERSON_NAME] [PERSON_…" at bounding box center [154, 276] width 68 height 17
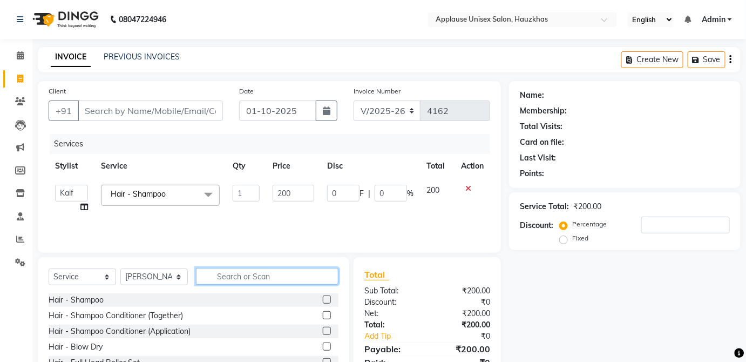
click at [243, 272] on input "text" at bounding box center [267, 276] width 143 height 17
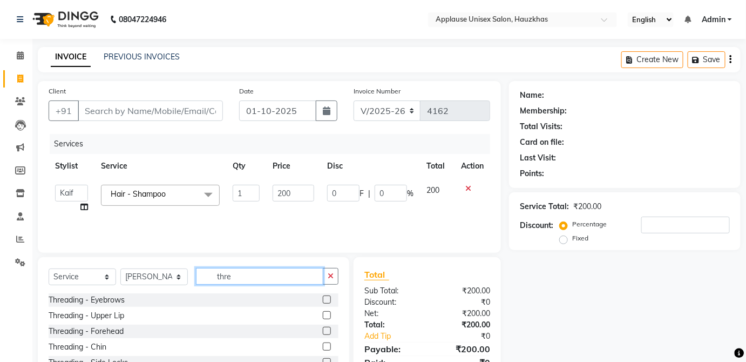
type input "thre"
click at [323, 298] on label at bounding box center [327, 299] width 8 height 8
click at [323, 298] on input "checkbox" at bounding box center [326, 299] width 7 height 7
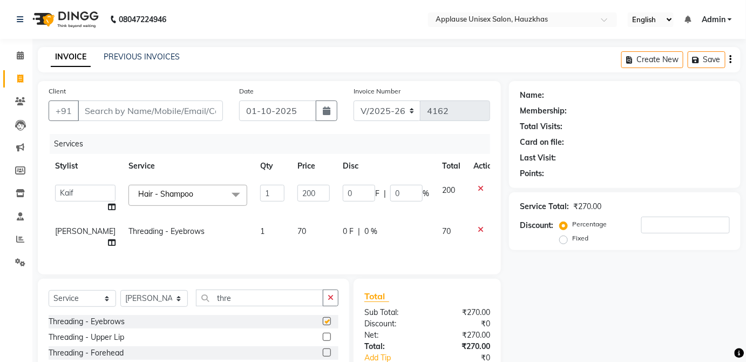
click at [392, 248] on div "Services Stylist Service Qty Price Disc Total Action [PERSON_NAME] [PERSON_NAME…" at bounding box center [270, 199] width 442 height 130
checkbox input "false"
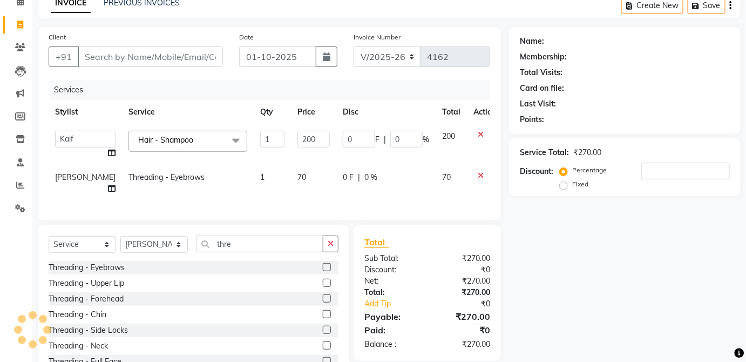
scroll to position [73, 0]
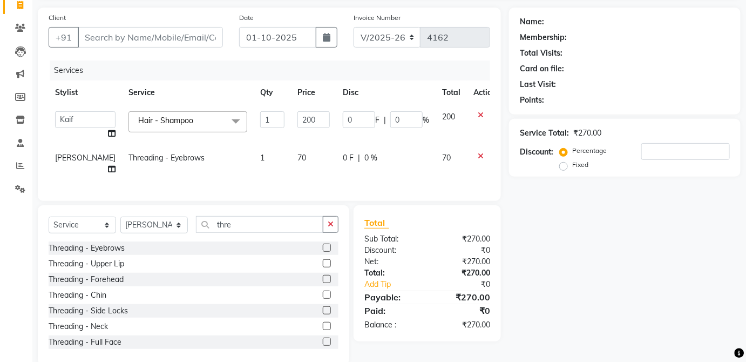
click at [442, 157] on td "70" at bounding box center [451, 164] width 31 height 36
select select "37821"
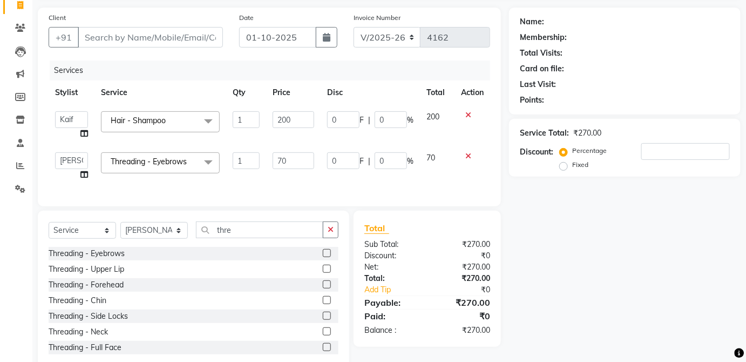
click at [323, 273] on label at bounding box center [327, 269] width 8 height 8
click at [323, 273] on input "checkbox" at bounding box center [326, 269] width 7 height 7
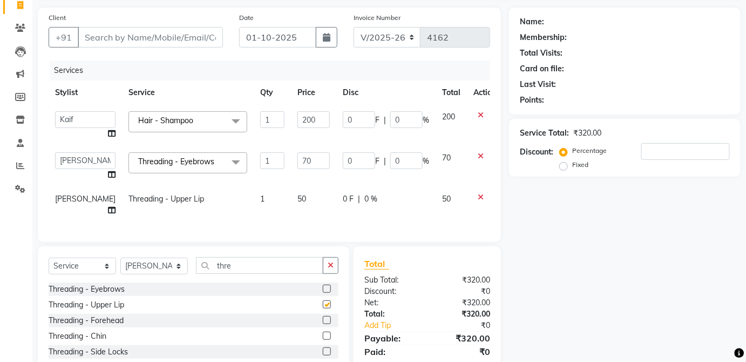
checkbox input "false"
click at [478, 197] on icon at bounding box center [481, 197] width 6 height 8
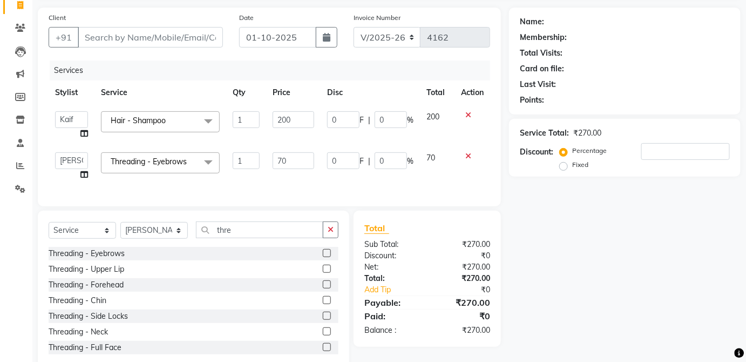
click at [323, 304] on label at bounding box center [327, 300] width 8 height 8
click at [323, 304] on input "checkbox" at bounding box center [326, 300] width 7 height 7
checkbox input "true"
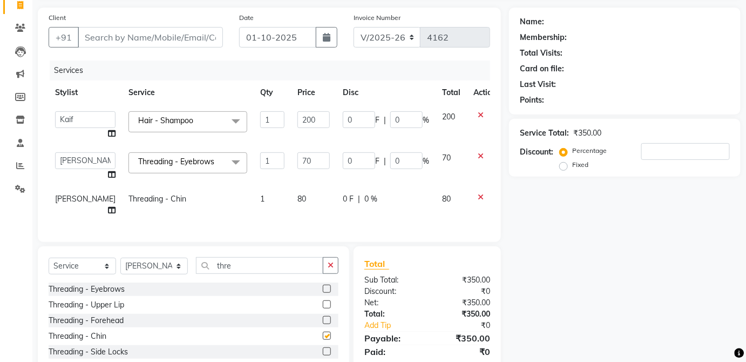
click at [417, 191] on td "0 F | 0 %" at bounding box center [385, 205] width 99 height 36
select select "37821"
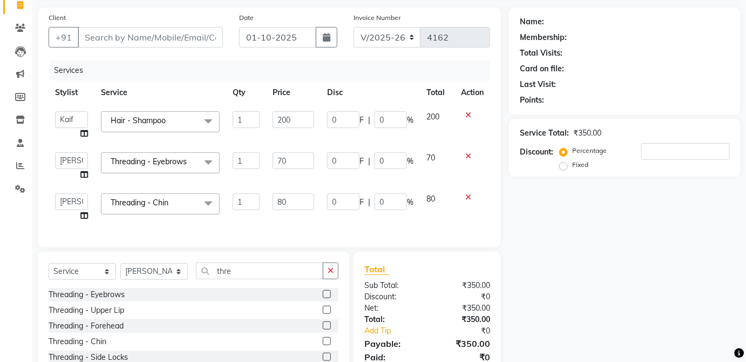
checkbox input "false"
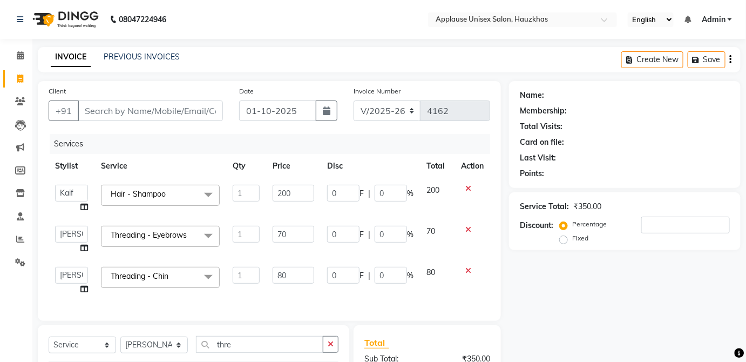
click at [468, 271] on icon at bounding box center [469, 271] width 6 height 8
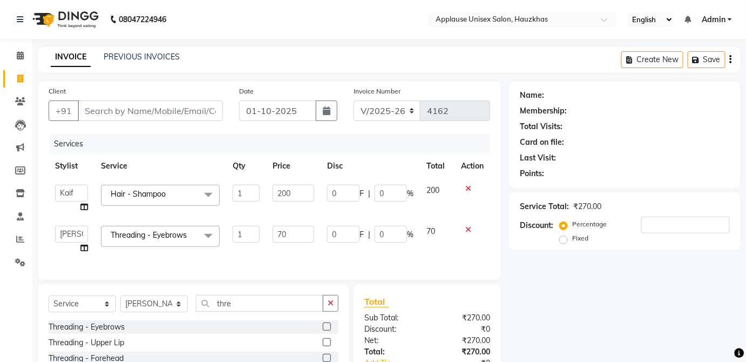
scroll to position [105, 0]
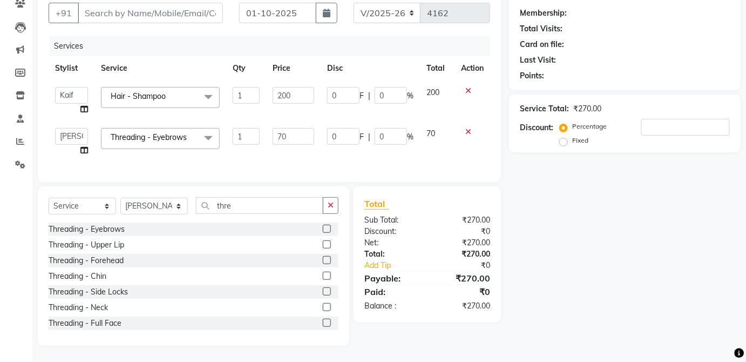
click at [323, 260] on label at bounding box center [327, 260] width 8 height 8
click at [323, 260] on input "checkbox" at bounding box center [326, 260] width 7 height 7
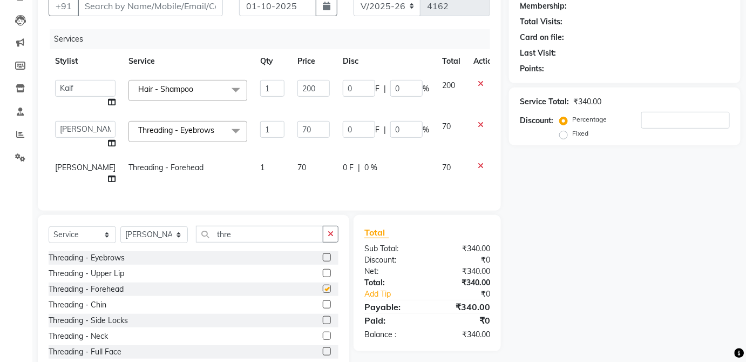
checkbox input "false"
click at [478, 167] on icon at bounding box center [481, 166] width 6 height 8
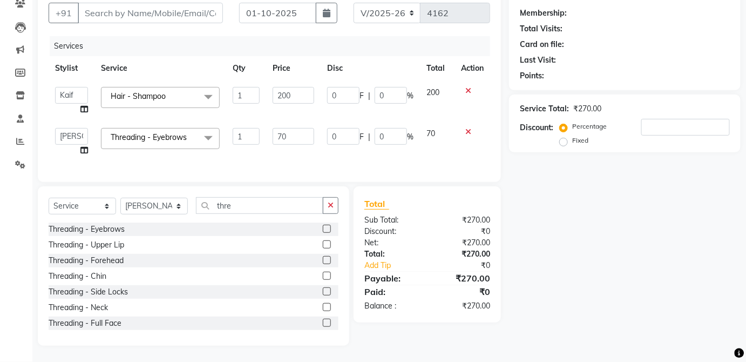
click at [469, 128] on icon at bounding box center [469, 132] width 6 height 8
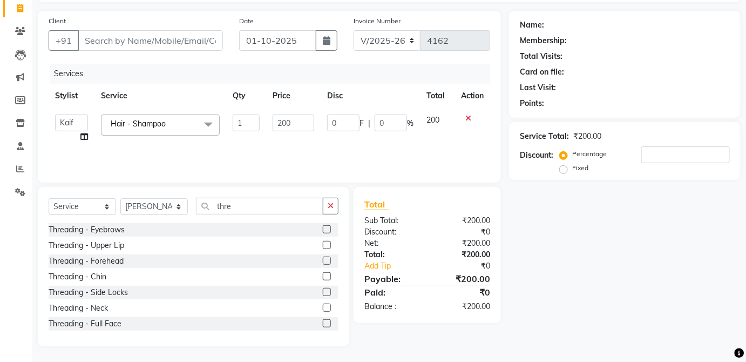
click at [323, 244] on label at bounding box center [327, 245] width 8 height 8
click at [323, 244] on input "checkbox" at bounding box center [326, 245] width 7 height 7
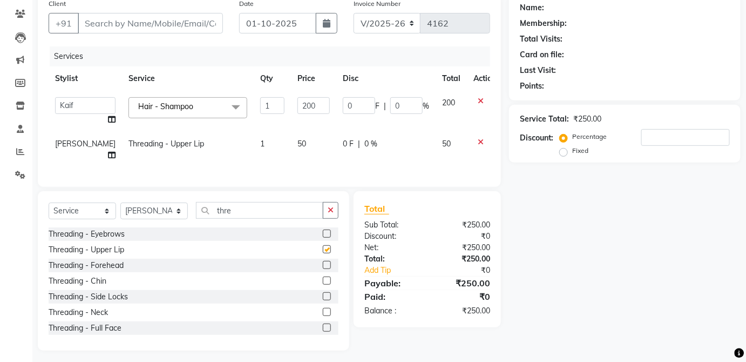
click at [385, 173] on div "Client +91 Date [DATE] Invoice Number V/2025 V/[PHONE_NUMBER] Services Stylist …" at bounding box center [269, 90] width 463 height 193
checkbox input "false"
click at [404, 148] on div "0 F | 0 %" at bounding box center [386, 143] width 86 height 11
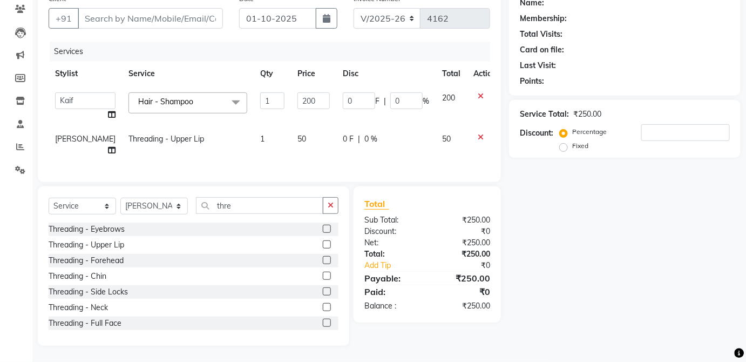
select select "37821"
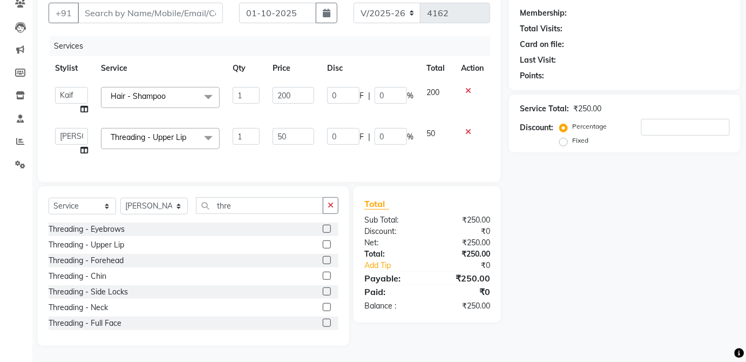
click at [323, 275] on label at bounding box center [327, 276] width 8 height 8
click at [323, 275] on input "checkbox" at bounding box center [326, 276] width 7 height 7
checkbox input "true"
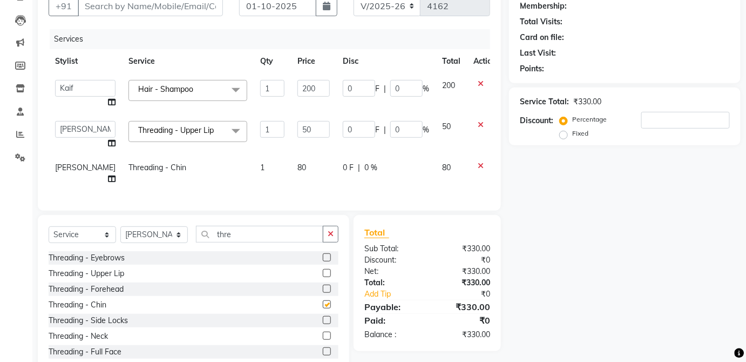
click at [398, 173] on td "0 F | 0 %" at bounding box center [385, 174] width 99 height 36
select select "37821"
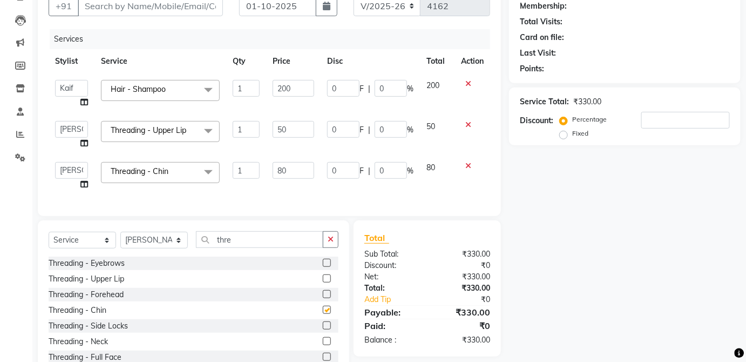
checkbox input "false"
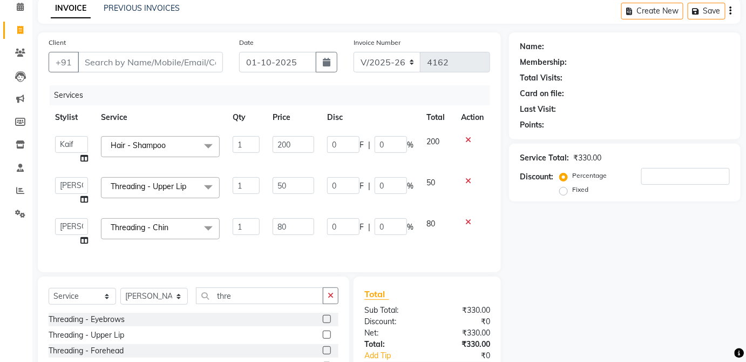
scroll to position [0, 0]
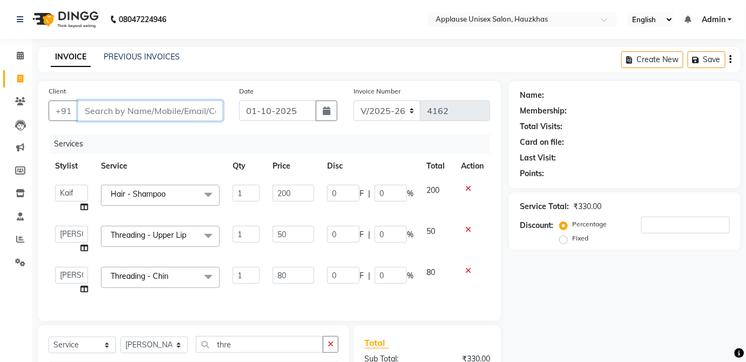
click at [208, 101] on input "Client" at bounding box center [150, 110] width 145 height 21
type input "m"
type input "0"
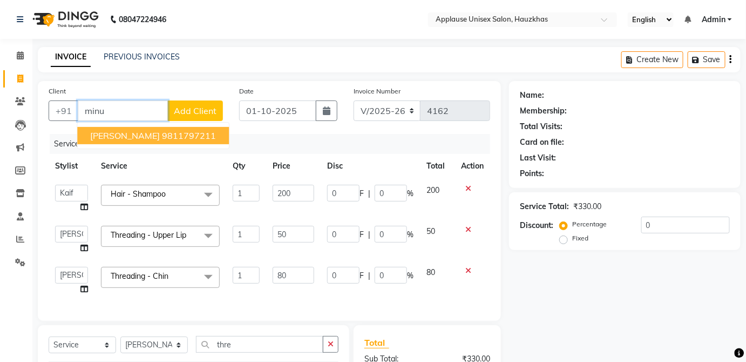
click at [203, 135] on ngb-highlight "9811797211" at bounding box center [189, 135] width 54 height 11
type input "9811797211"
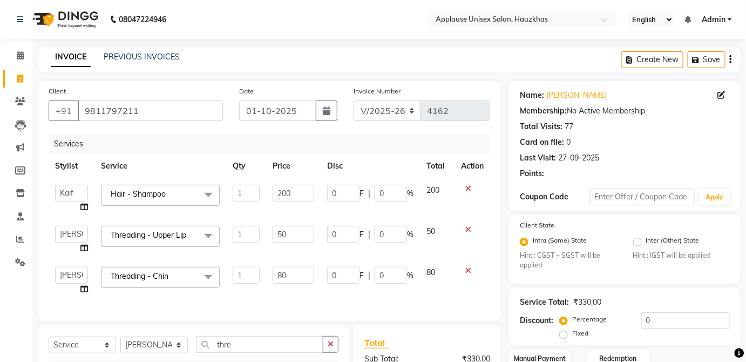
scroll to position [145, 0]
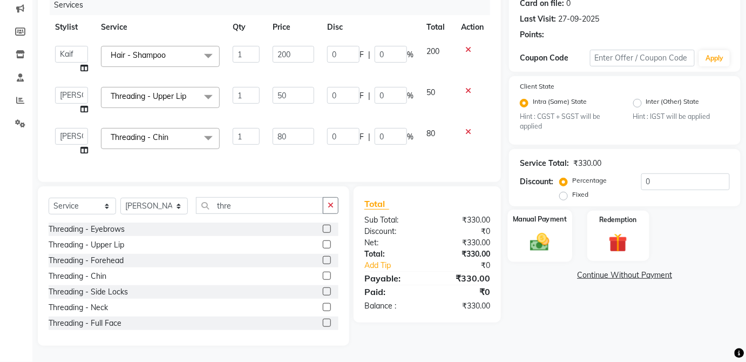
click at [553, 237] on img at bounding box center [539, 242] width 31 height 22
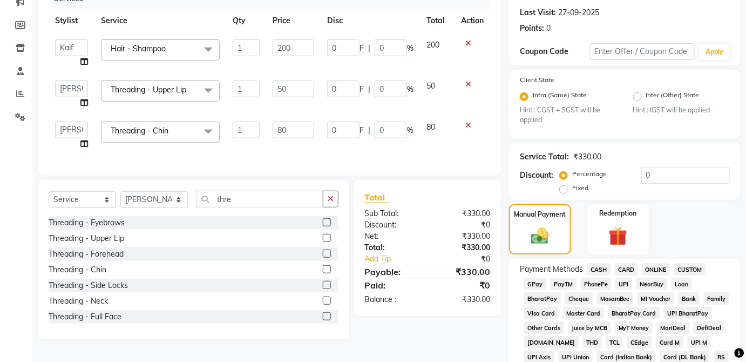
click at [608, 267] on span "CASH" at bounding box center [599, 269] width 23 height 12
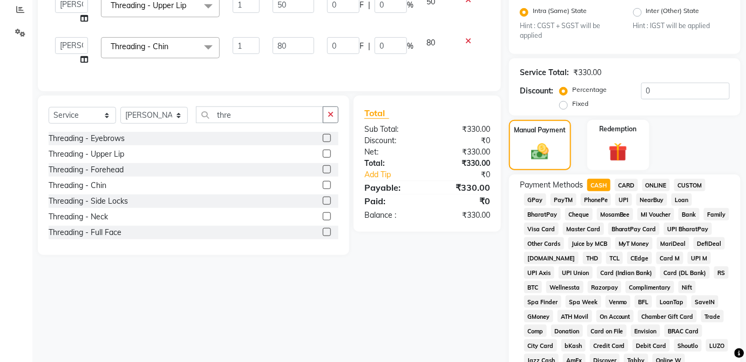
scroll to position [524, 0]
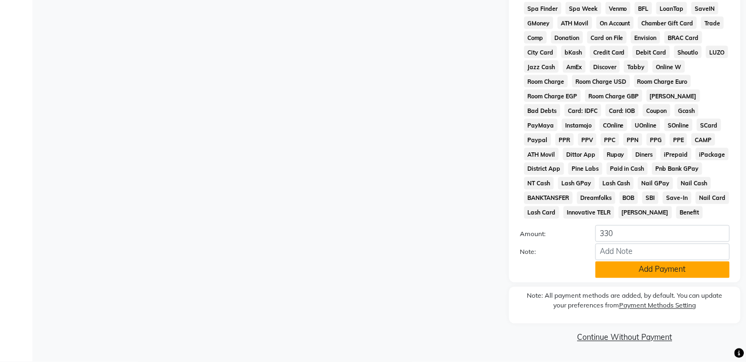
click at [678, 272] on button "Add Payment" at bounding box center [663, 269] width 134 height 17
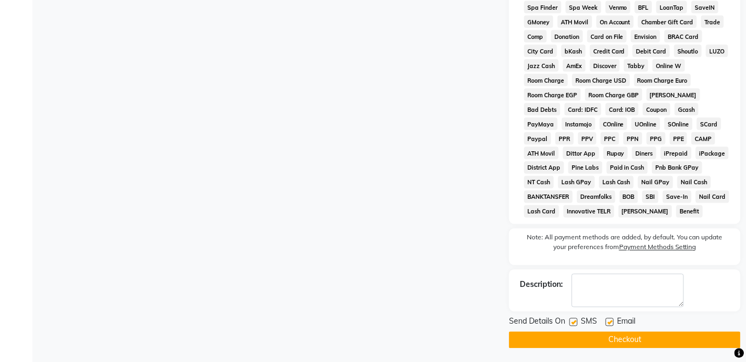
click at [645, 348] on button "Checkout" at bounding box center [625, 340] width 232 height 17
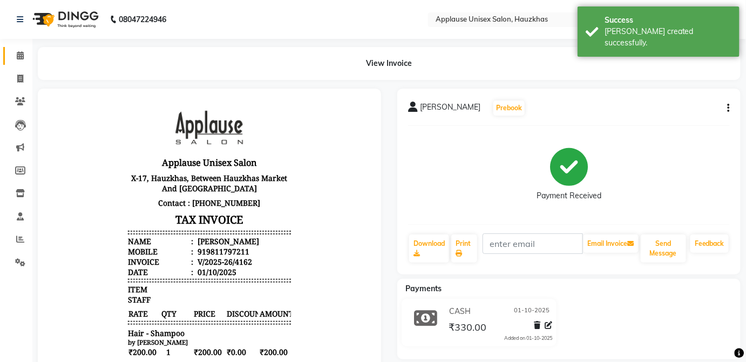
click at [21, 52] on icon at bounding box center [20, 55] width 7 height 8
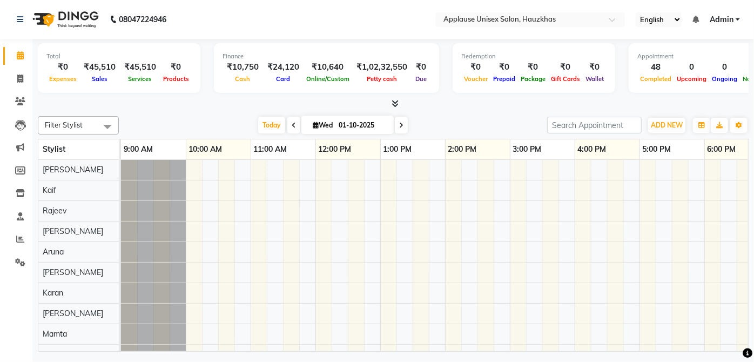
click at [223, 90] on div "Finance ₹10,750 Cash ₹24,120 Card ₹10,640 Online/Custom ₹1,02,32,550 [PERSON_NA…" at bounding box center [326, 68] width 225 height 50
click at [27, 79] on span at bounding box center [20, 79] width 19 height 12
select select "service"
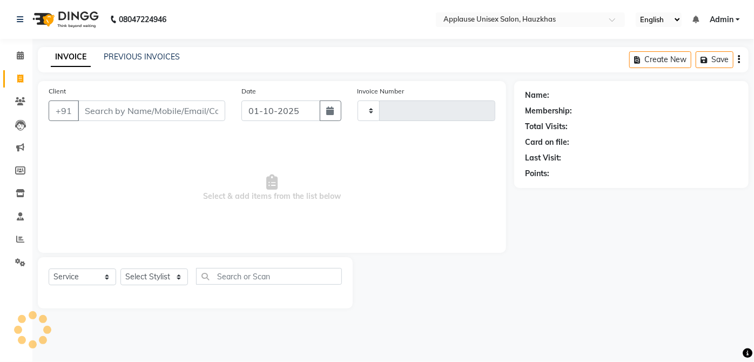
type input "4163"
click at [169, 278] on select "Select Stylist" at bounding box center [154, 276] width 68 height 17
click at [120, 268] on select "Select Stylist [PERSON_NAME] [PERSON_NAME] [PERSON_NAME] [PERSON_NAME] [PERSON_…" at bounding box center [154, 276] width 68 height 17
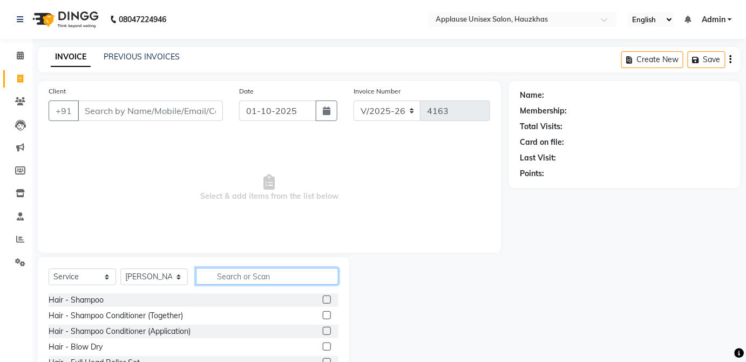
click at [267, 279] on input "text" at bounding box center [267, 276] width 143 height 17
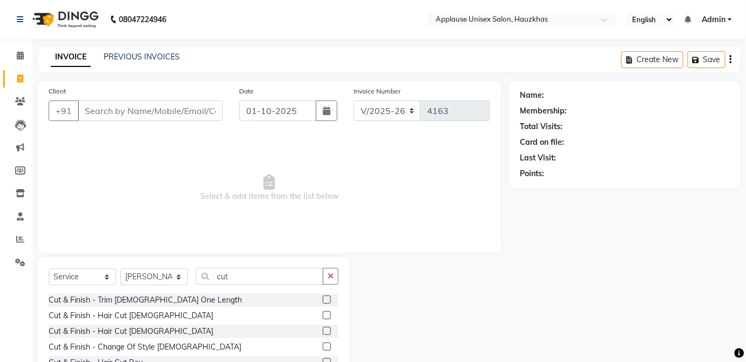
click at [323, 330] on label at bounding box center [327, 331] width 8 height 8
click at [323, 330] on input "checkbox" at bounding box center [326, 331] width 7 height 7
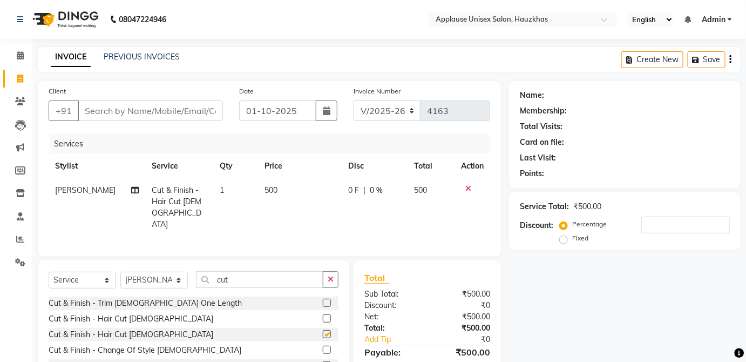
click at [403, 193] on td "0 F | 0 %" at bounding box center [375, 207] width 66 height 58
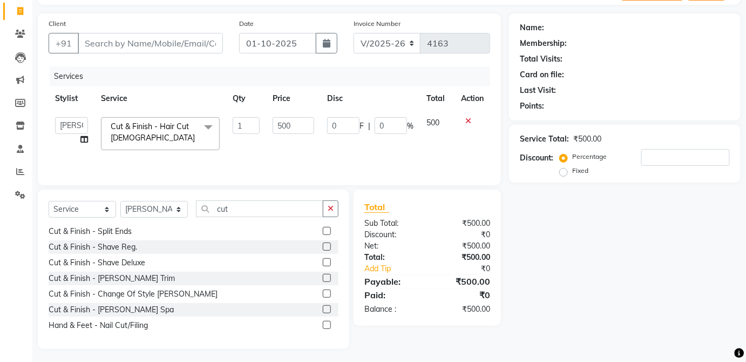
scroll to position [70, 0]
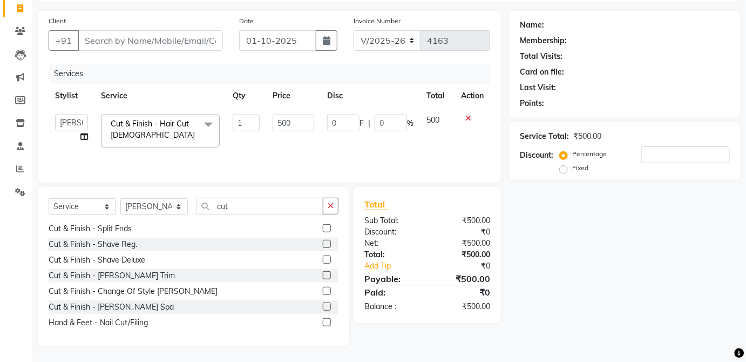
click at [323, 274] on label at bounding box center [327, 275] width 8 height 8
click at [323, 274] on input "checkbox" at bounding box center [326, 275] width 7 height 7
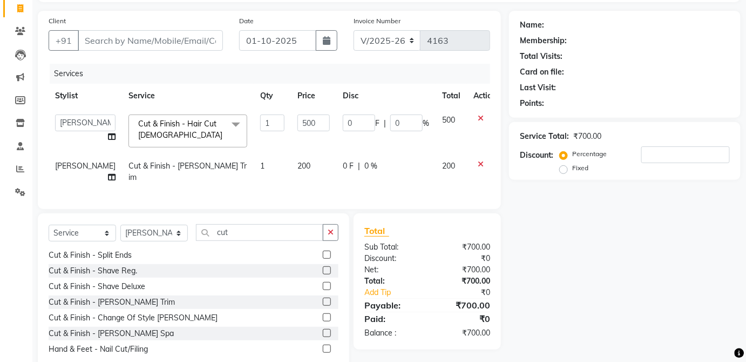
click at [311, 168] on td "200" at bounding box center [313, 172] width 45 height 36
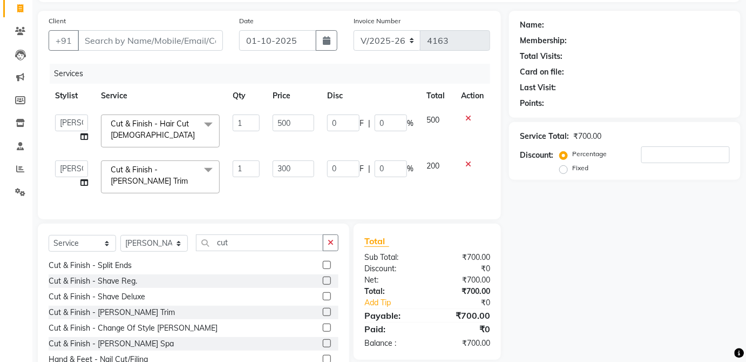
click at [434, 167] on span "200" at bounding box center [433, 166] width 13 height 10
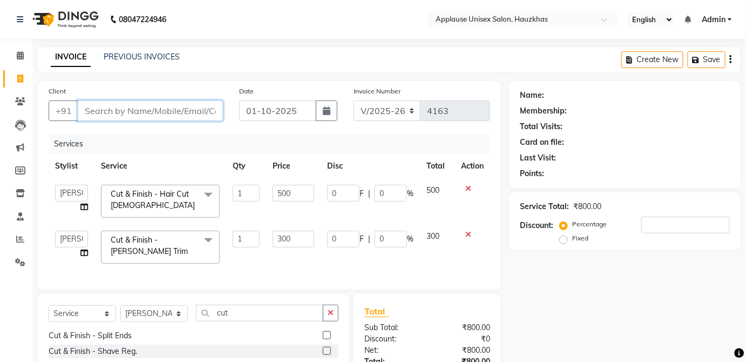
click at [209, 113] on input "Client" at bounding box center [150, 110] width 145 height 21
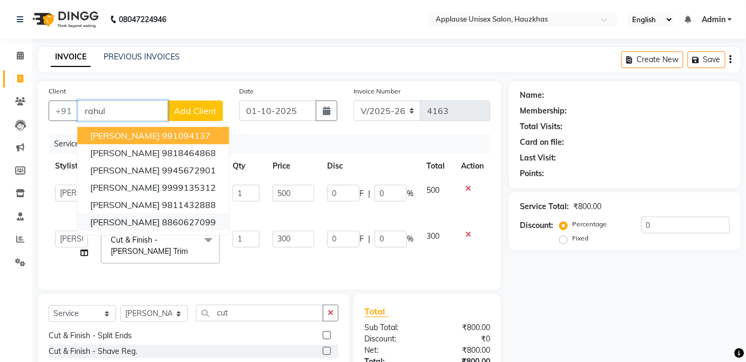
click at [199, 228] on button "[PERSON_NAME] 8860627099" at bounding box center [153, 221] width 152 height 17
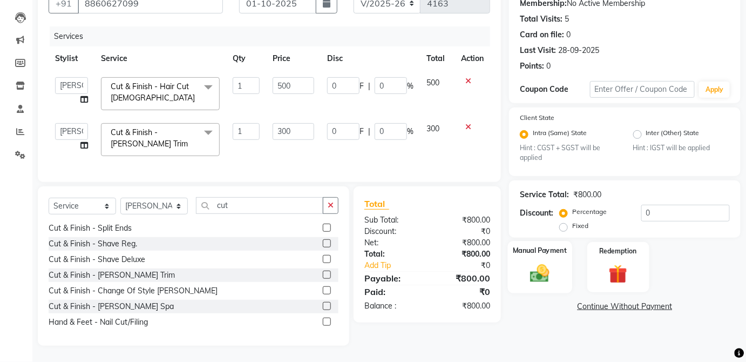
click at [569, 255] on div "Manual Payment" at bounding box center [540, 267] width 64 height 52
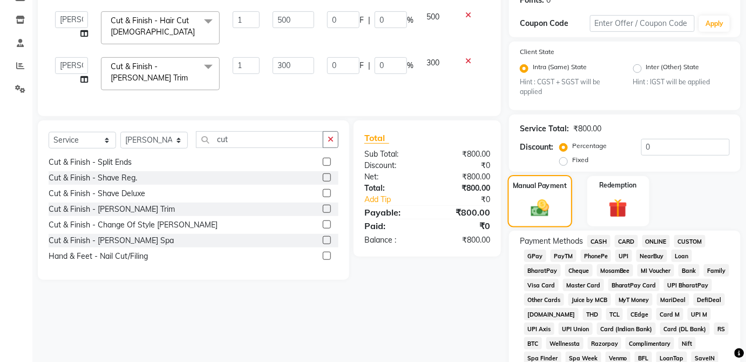
scroll to position [176, 0]
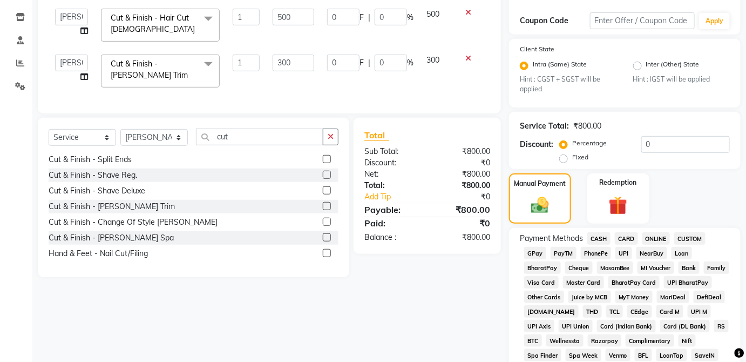
click at [630, 251] on span "UPI" at bounding box center [624, 253] width 17 height 12
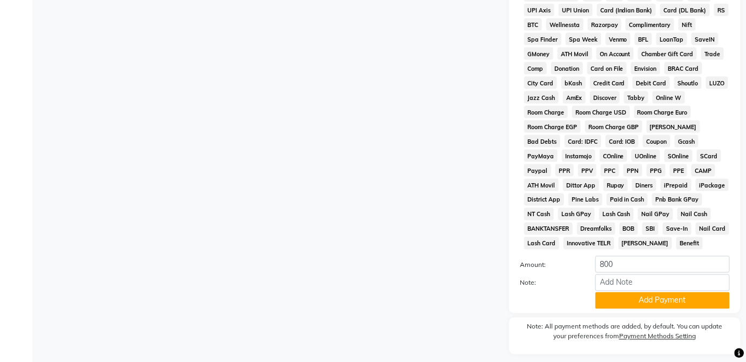
scroll to position [524, 0]
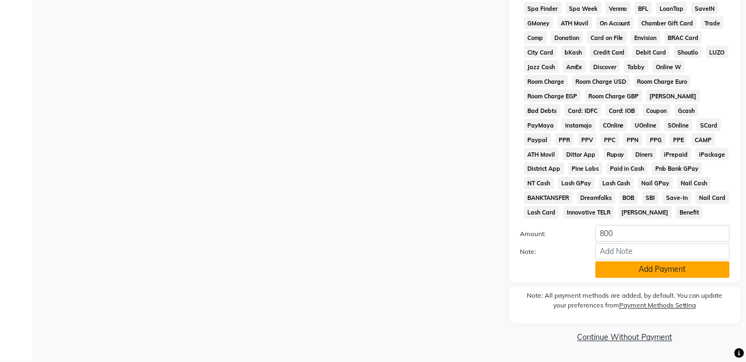
click at [690, 273] on button "Add Payment" at bounding box center [663, 269] width 134 height 17
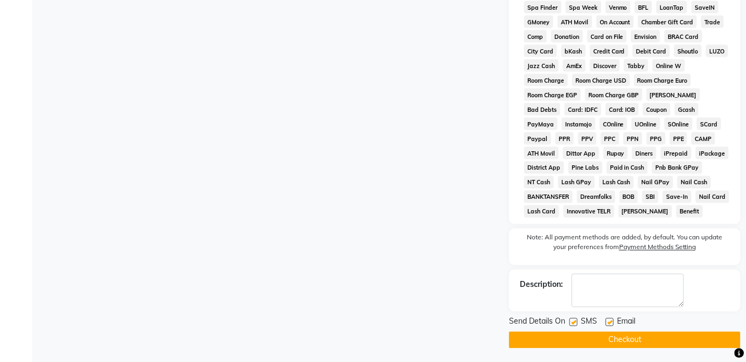
click at [671, 327] on div "Send Details On SMS Email" at bounding box center [625, 323] width 232 height 14
click at [701, 341] on button "Checkout" at bounding box center [625, 340] width 232 height 17
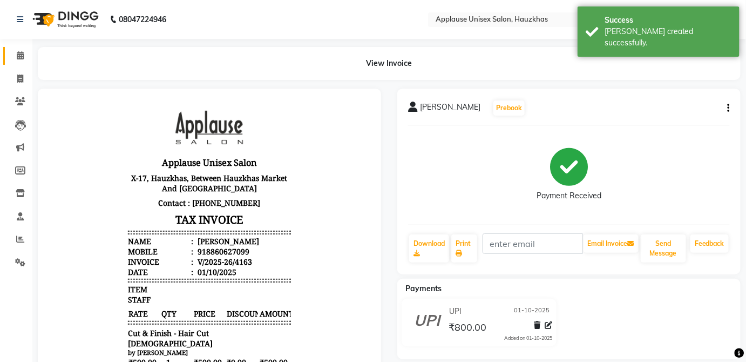
click at [22, 52] on icon at bounding box center [20, 55] width 7 height 8
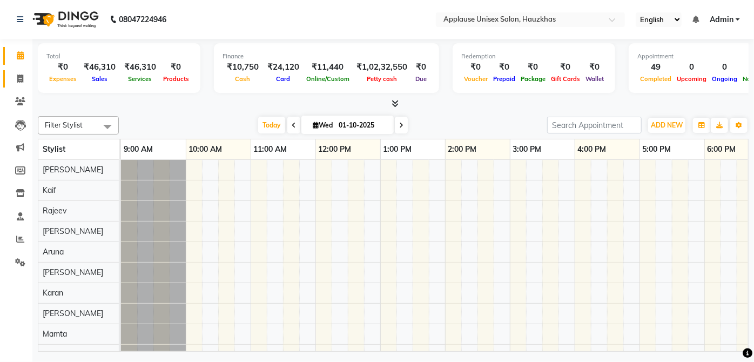
click at [18, 82] on icon at bounding box center [20, 79] width 6 height 8
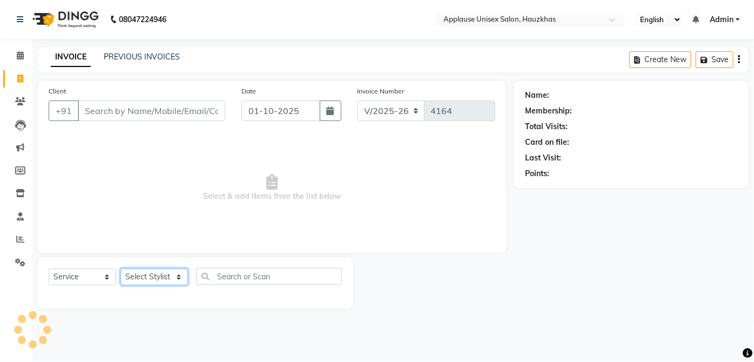
click at [168, 272] on select "Select Stylist" at bounding box center [154, 276] width 68 height 17
click at [120, 268] on select "Select Stylist [PERSON_NAME] [PERSON_NAME] [PERSON_NAME] [PERSON_NAME] [PERSON_…" at bounding box center [154, 276] width 68 height 17
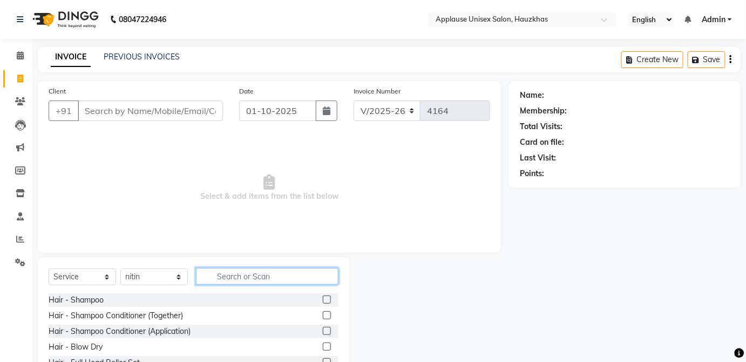
click at [222, 272] on input "text" at bounding box center [267, 276] width 143 height 17
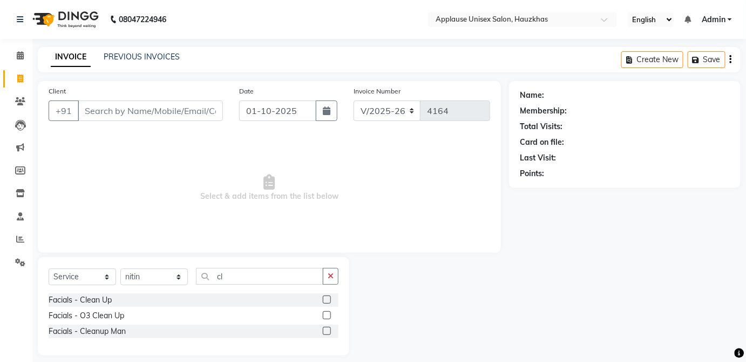
click at [329, 298] on label at bounding box center [327, 299] width 8 height 8
click at [329, 298] on input "checkbox" at bounding box center [326, 299] width 7 height 7
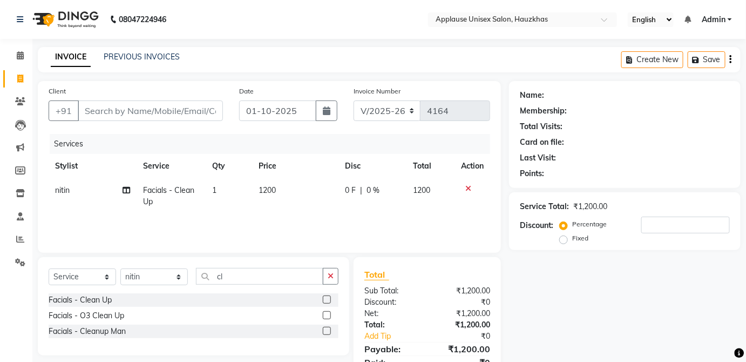
click at [314, 195] on td "1200" at bounding box center [295, 196] width 86 height 36
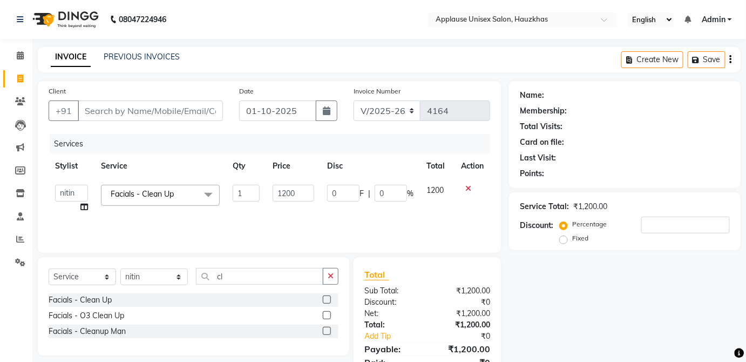
click at [439, 195] on td "1200" at bounding box center [437, 198] width 35 height 41
click at [280, 276] on input "cl" at bounding box center [259, 276] width 127 height 17
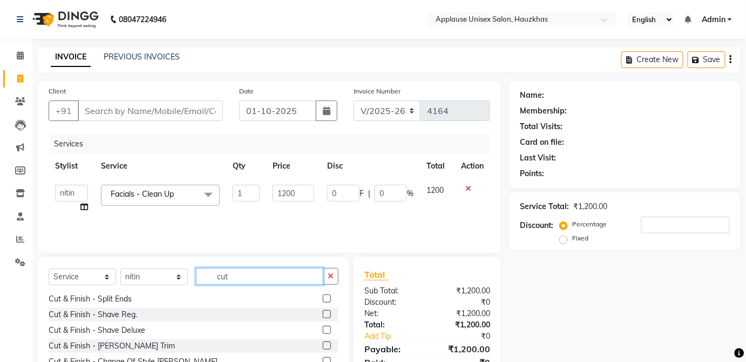
scroll to position [70, 0]
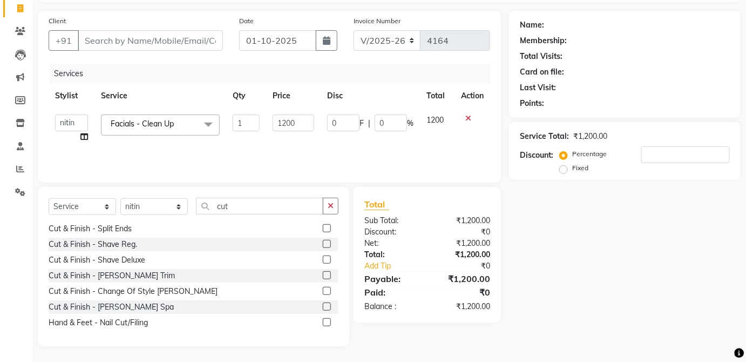
click at [323, 276] on label at bounding box center [327, 275] width 8 height 8
click at [323, 276] on input "checkbox" at bounding box center [326, 275] width 7 height 7
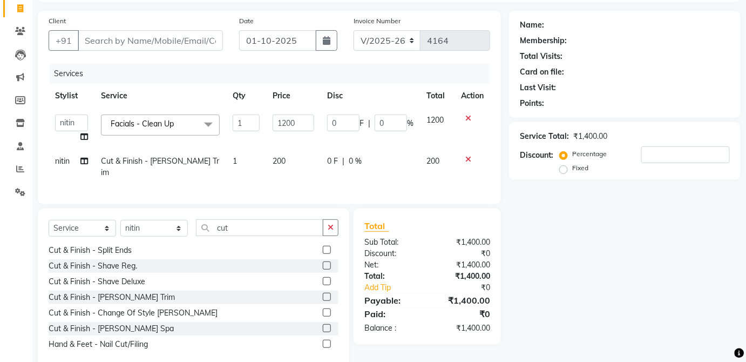
click at [306, 168] on td "200" at bounding box center [293, 167] width 55 height 36
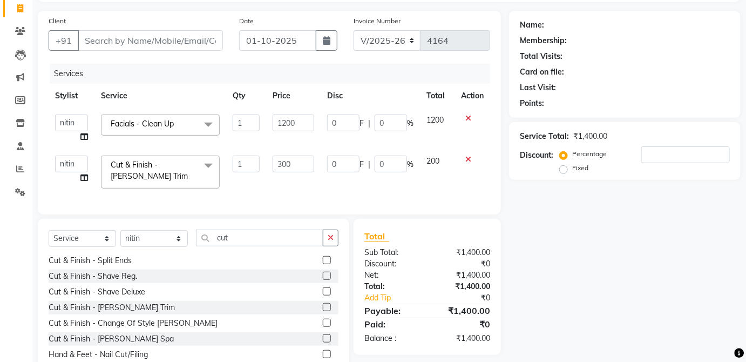
click at [431, 169] on td "200" at bounding box center [437, 172] width 35 height 46
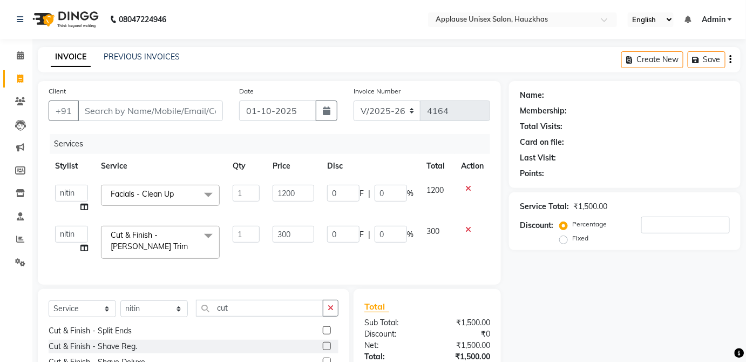
click at [206, 110] on input "Client" at bounding box center [150, 110] width 145 height 21
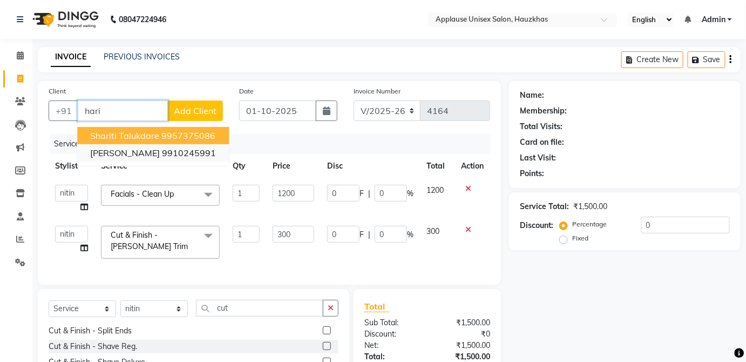
click at [204, 156] on ngb-highlight "9910245991" at bounding box center [189, 152] width 54 height 11
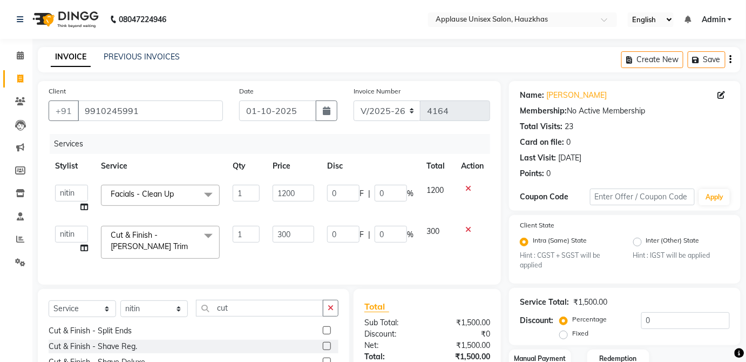
scroll to position [75, 0]
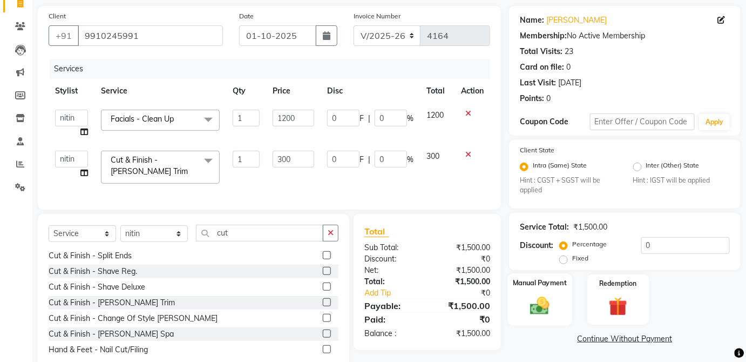
click at [544, 307] on img at bounding box center [539, 306] width 31 height 22
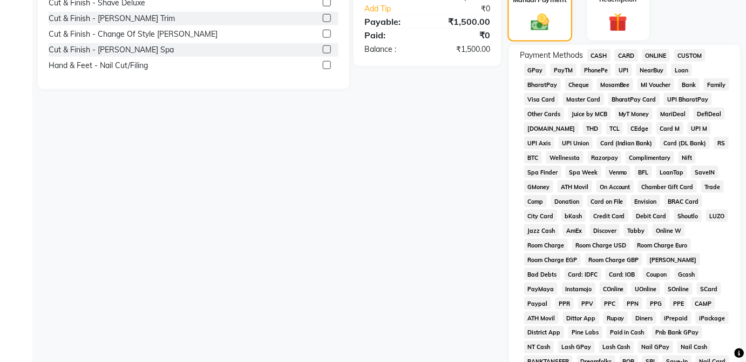
scroll to position [354, 0]
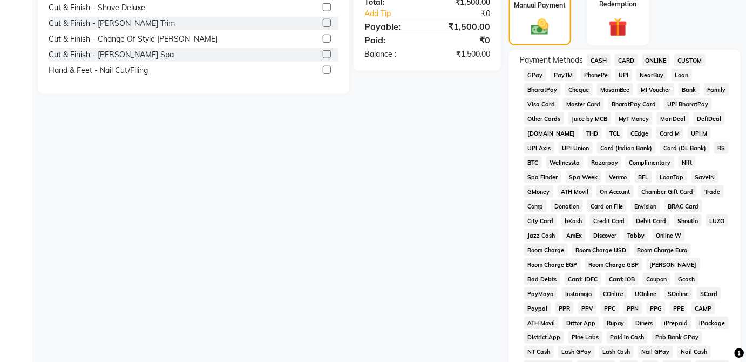
click at [599, 60] on span "CASH" at bounding box center [599, 60] width 23 height 12
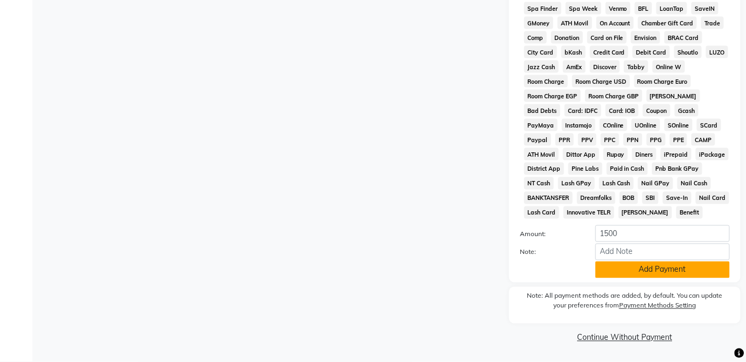
click at [653, 278] on button "Add Payment" at bounding box center [663, 269] width 134 height 17
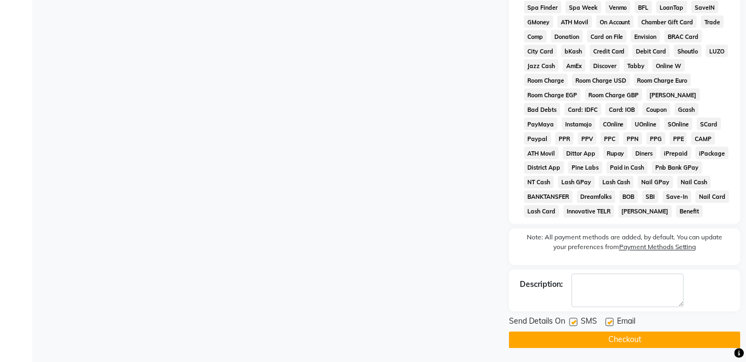
click at [623, 347] on button "Checkout" at bounding box center [625, 340] width 232 height 17
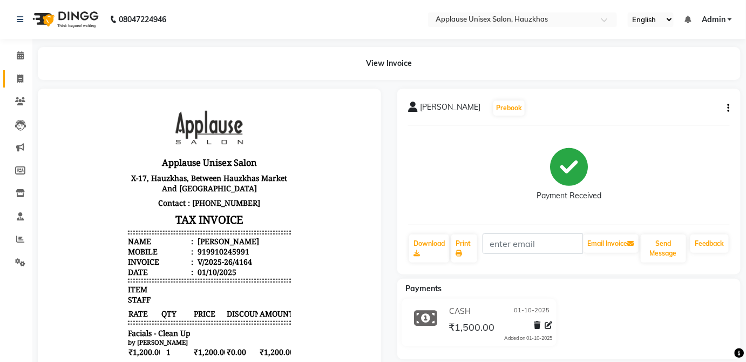
click at [28, 79] on span at bounding box center [20, 79] width 19 height 12
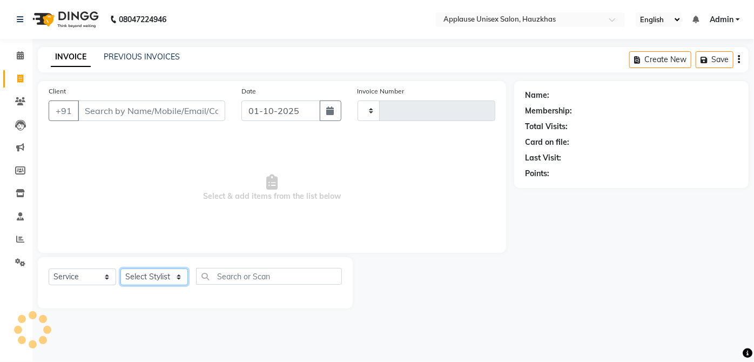
click at [166, 281] on select "Select Stylist" at bounding box center [154, 276] width 68 height 17
click at [120, 268] on select "Select Stylist [PERSON_NAME] [PERSON_NAME] [PERSON_NAME] [PERSON_NAME] [PERSON_…" at bounding box center [154, 276] width 68 height 17
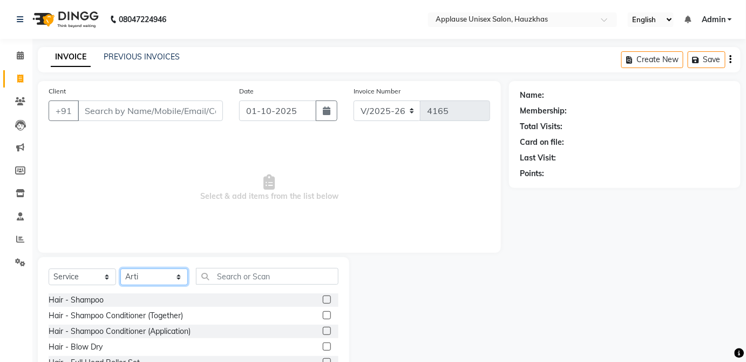
click at [181, 279] on select "Select Stylist [PERSON_NAME] [PERSON_NAME] [PERSON_NAME] [PERSON_NAME] [PERSON_…" at bounding box center [154, 276] width 68 height 17
click at [120, 268] on select "Select Stylist [PERSON_NAME] [PERSON_NAME] [PERSON_NAME] [PERSON_NAME] [PERSON_…" at bounding box center [154, 276] width 68 height 17
click at [185, 271] on select "Select Stylist [PERSON_NAME] [PERSON_NAME] [PERSON_NAME] [PERSON_NAME] [PERSON_…" at bounding box center [154, 276] width 68 height 17
click at [120, 268] on select "Select Stylist [PERSON_NAME] [PERSON_NAME] [PERSON_NAME] [PERSON_NAME] [PERSON_…" at bounding box center [154, 276] width 68 height 17
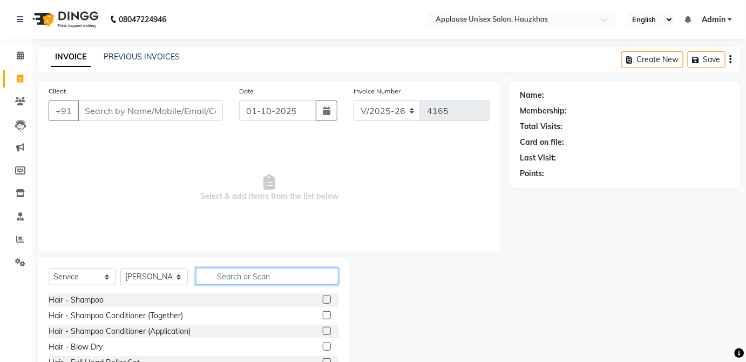
click at [256, 280] on input "text" at bounding box center [267, 276] width 143 height 17
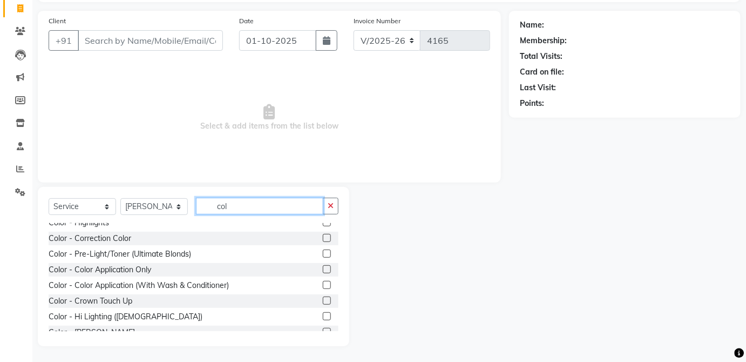
scroll to position [122, 0]
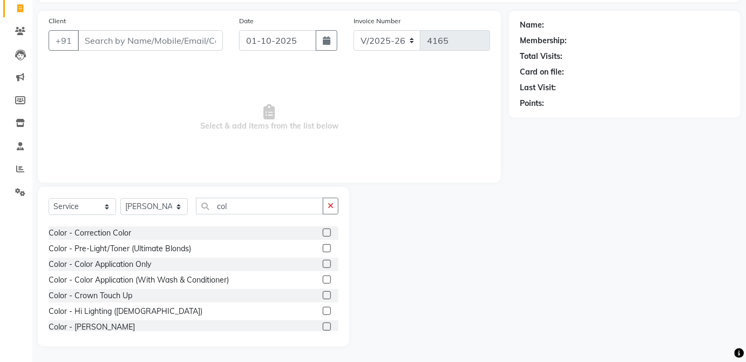
click at [323, 276] on label at bounding box center [327, 279] width 8 height 8
click at [323, 276] on input "checkbox" at bounding box center [326, 279] width 7 height 7
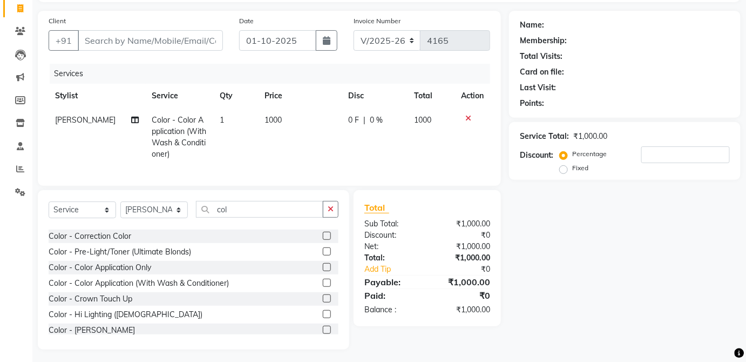
click at [324, 128] on td "1000" at bounding box center [299, 137] width 83 height 58
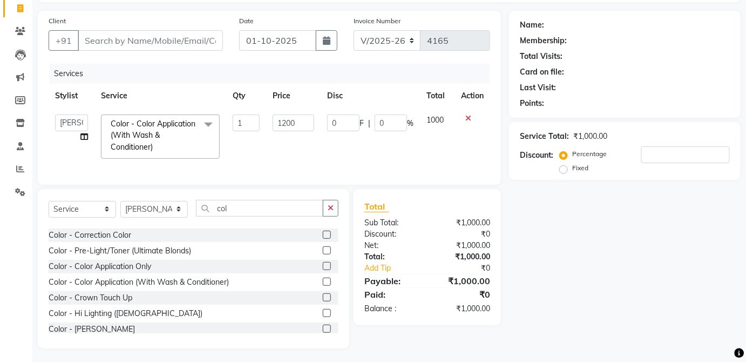
click at [441, 122] on td "1000" at bounding box center [437, 136] width 35 height 57
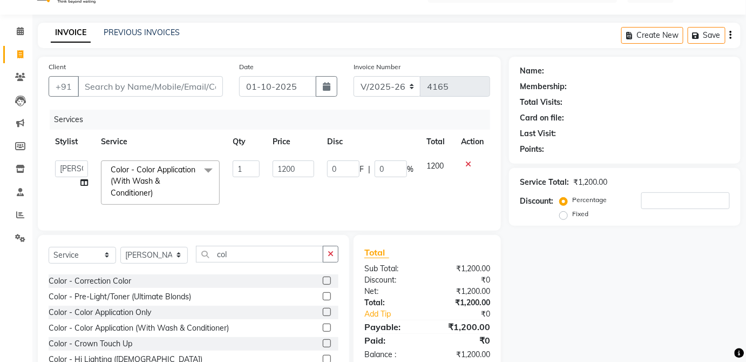
scroll to position [0, 0]
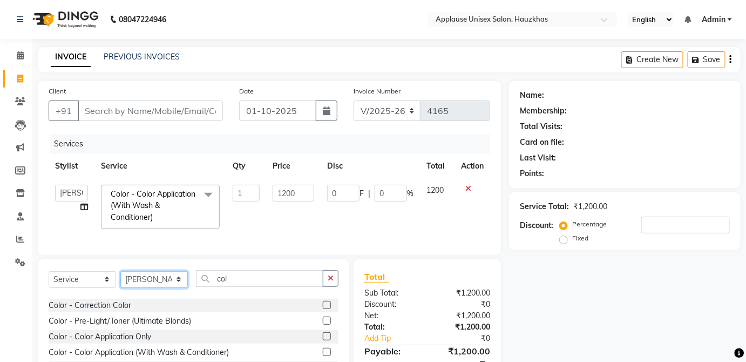
click at [173, 288] on select "Select Stylist [PERSON_NAME] [PERSON_NAME] [PERSON_NAME] [PERSON_NAME] [PERSON_…" at bounding box center [154, 279] width 68 height 17
click at [120, 278] on select "Select Stylist [PERSON_NAME] [PERSON_NAME] [PERSON_NAME] [PERSON_NAME] [PERSON_…" at bounding box center [154, 279] width 68 height 17
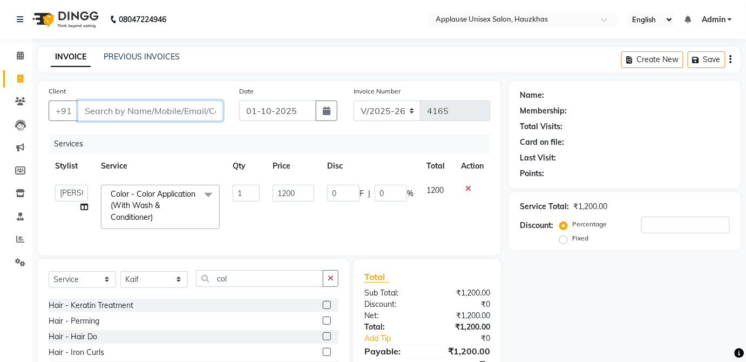
click at [210, 105] on input "Client" at bounding box center [150, 110] width 145 height 21
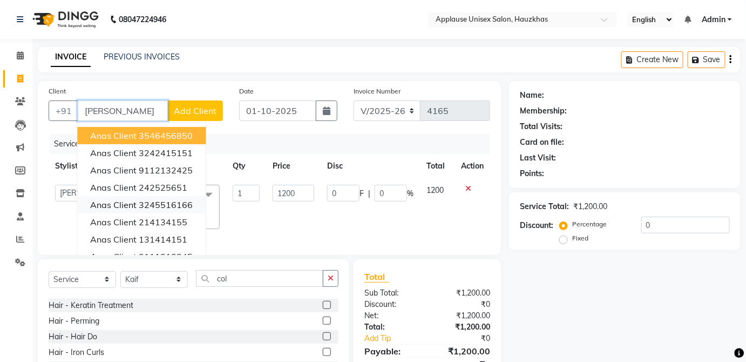
click at [188, 205] on ngb-highlight "3245516166" at bounding box center [166, 204] width 54 height 11
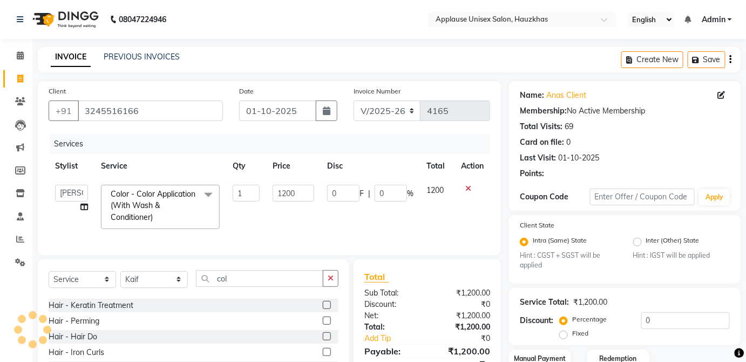
scroll to position [79, 0]
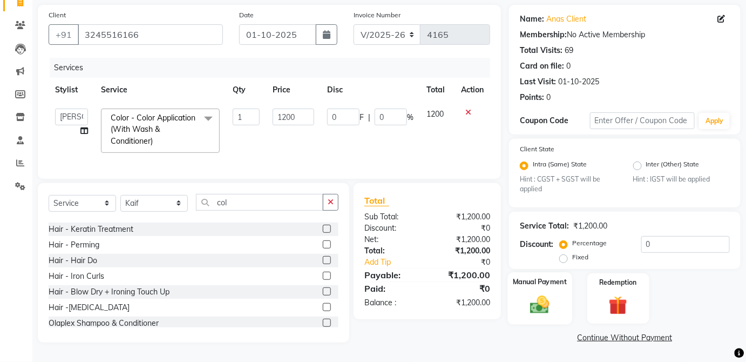
click at [559, 295] on div "Manual Payment" at bounding box center [540, 298] width 64 height 52
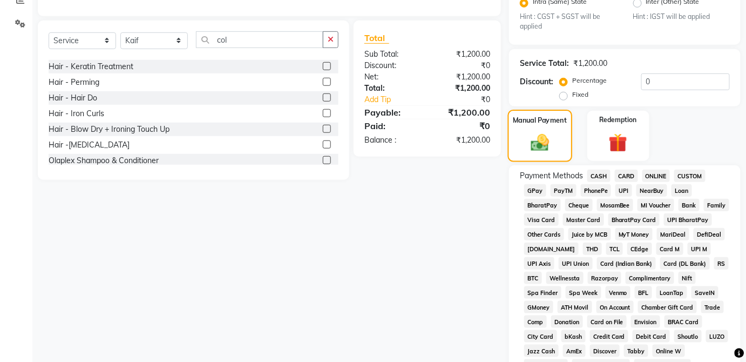
scroll to position [293, 0]
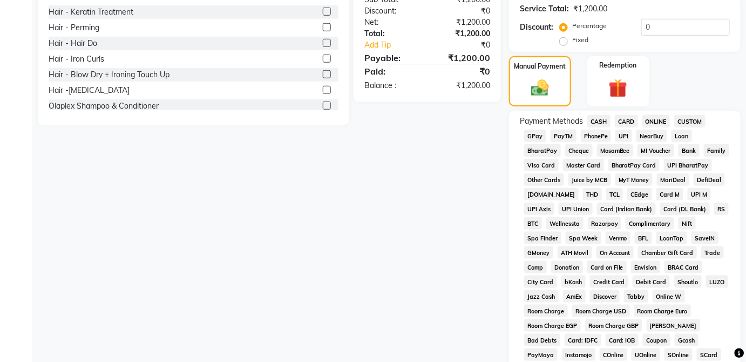
click at [609, 118] on span "CASH" at bounding box center [599, 121] width 23 height 12
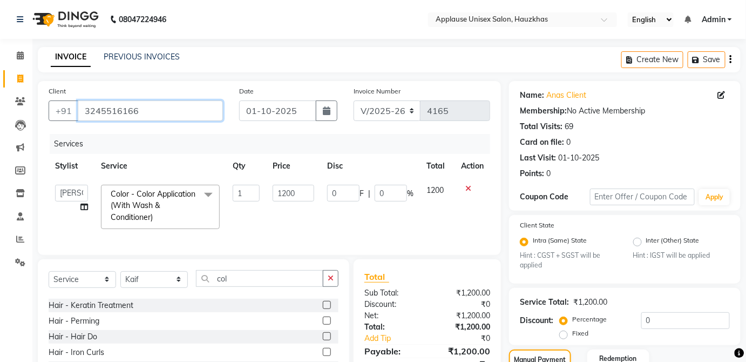
click at [192, 114] on input "3245516166" at bounding box center [150, 110] width 145 height 21
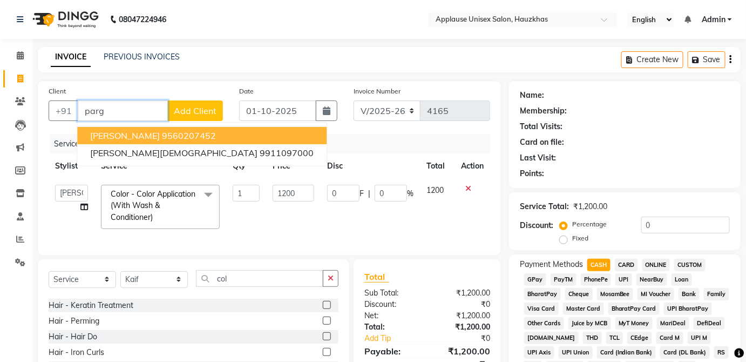
click at [216, 129] on button "[PERSON_NAME] 9560207452" at bounding box center [201, 135] width 249 height 17
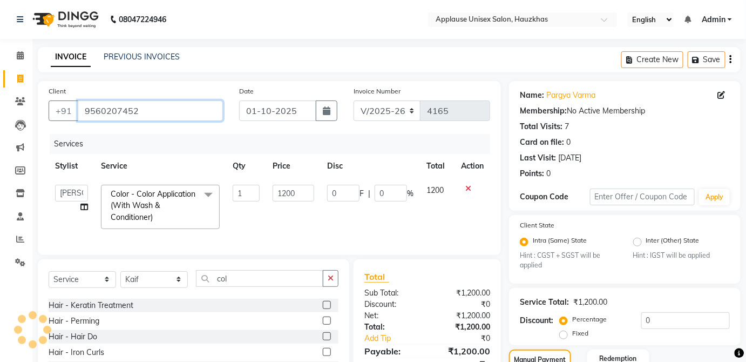
click at [193, 111] on input "9560207452" at bounding box center [150, 110] width 145 height 21
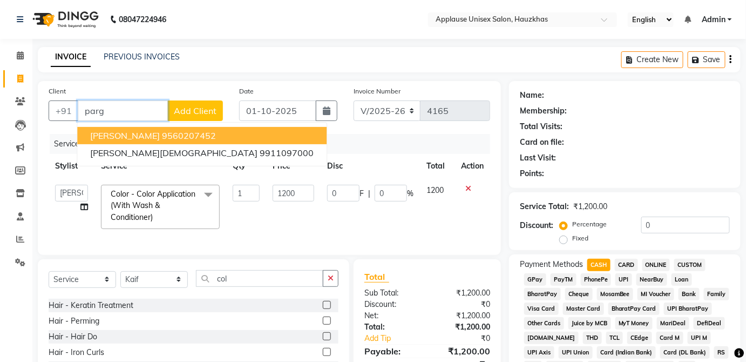
click at [214, 134] on button "[PERSON_NAME] 9560207452" at bounding box center [201, 135] width 249 height 17
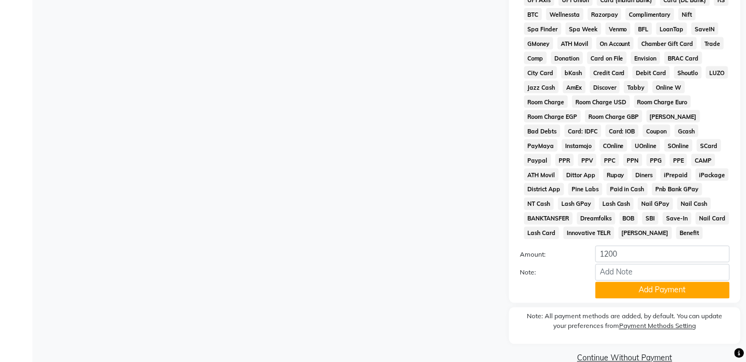
scroll to position [524, 0]
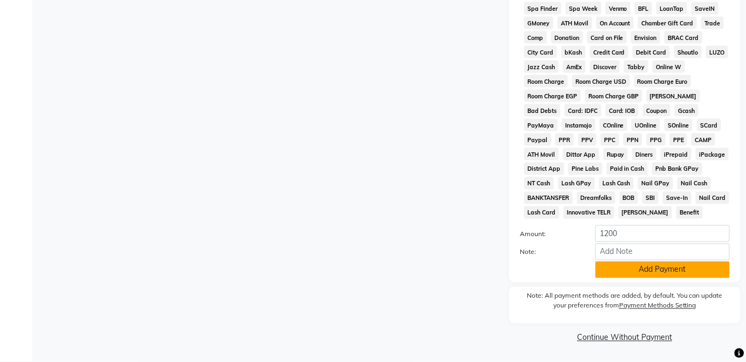
click at [654, 278] on button "Add Payment" at bounding box center [663, 269] width 134 height 17
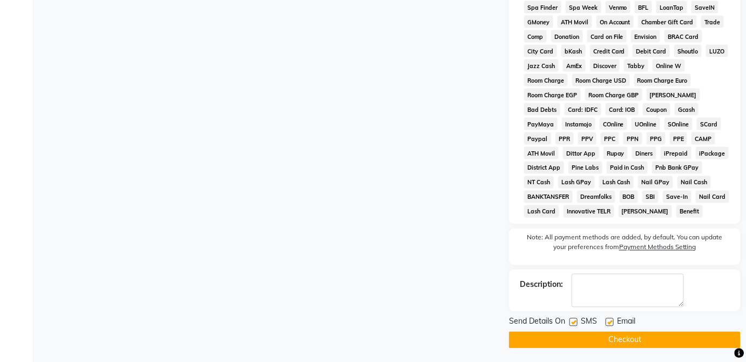
click at [644, 336] on button "Checkout" at bounding box center [625, 340] width 232 height 17
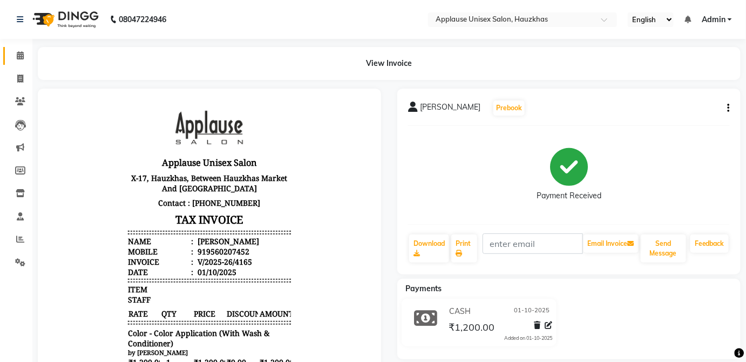
click at [28, 56] on span at bounding box center [20, 56] width 19 height 12
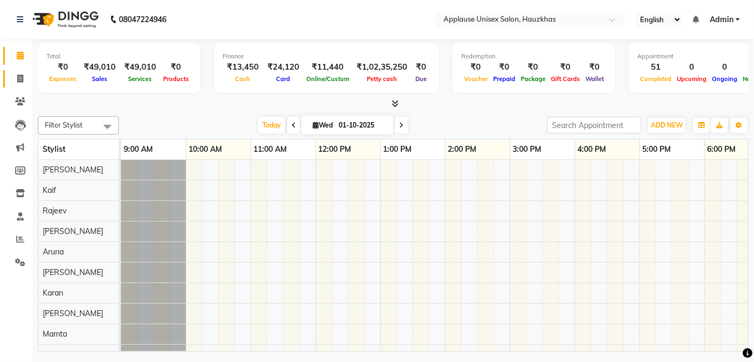
click at [19, 76] on icon at bounding box center [20, 79] width 6 height 8
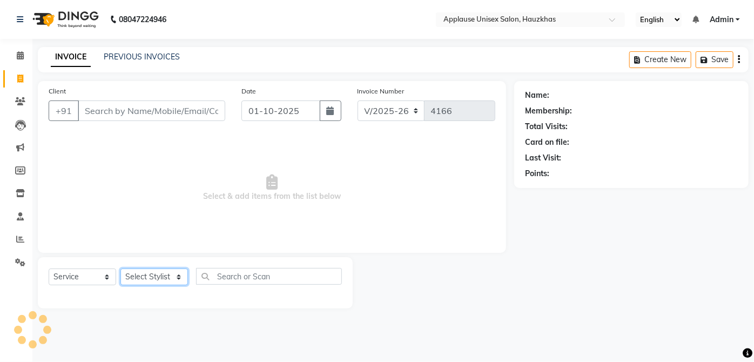
click at [152, 273] on select "Select Stylist" at bounding box center [154, 276] width 68 height 17
click at [238, 178] on span "Select & add items from the list below" at bounding box center [272, 188] width 447 height 108
click at [165, 54] on link "PREVIOUS INVOICES" at bounding box center [142, 57] width 76 height 10
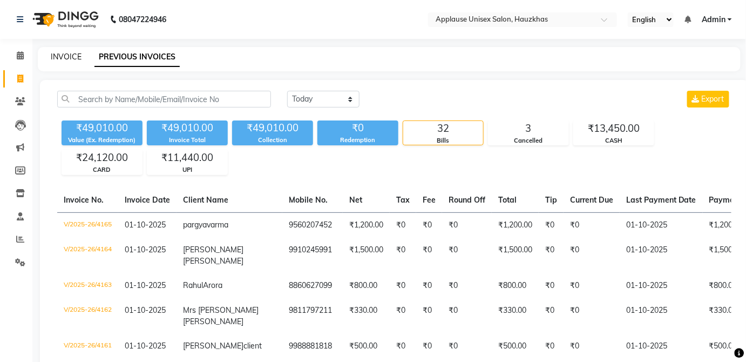
click at [52, 56] on link "INVOICE" at bounding box center [66, 57] width 31 height 10
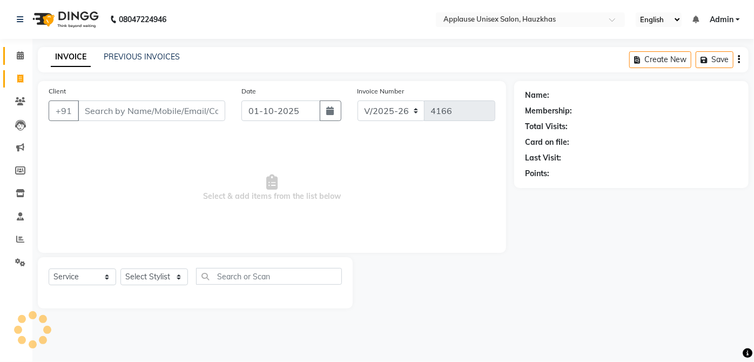
click at [13, 48] on link "Calendar" at bounding box center [16, 56] width 26 height 18
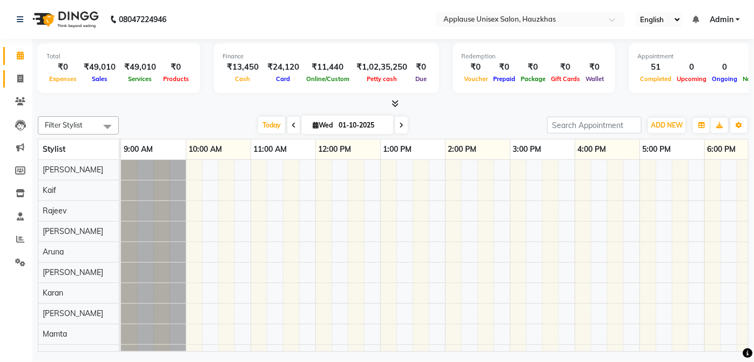
click at [5, 73] on link "Invoice" at bounding box center [16, 79] width 26 height 18
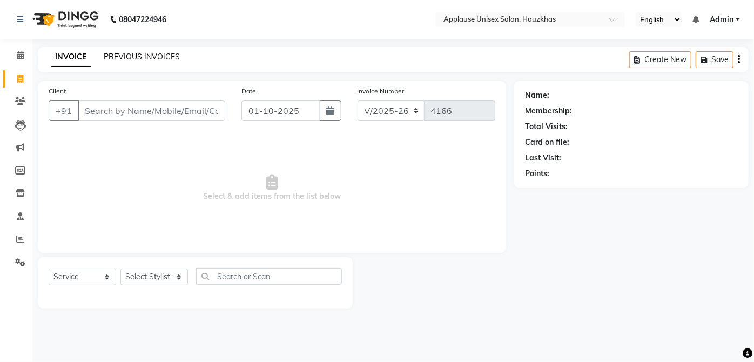
click at [106, 57] on link "PREVIOUS INVOICES" at bounding box center [142, 57] width 76 height 10
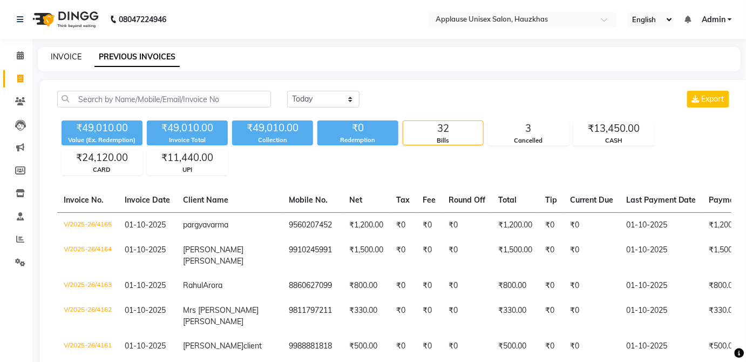
click at [66, 55] on link "INVOICE" at bounding box center [66, 57] width 31 height 10
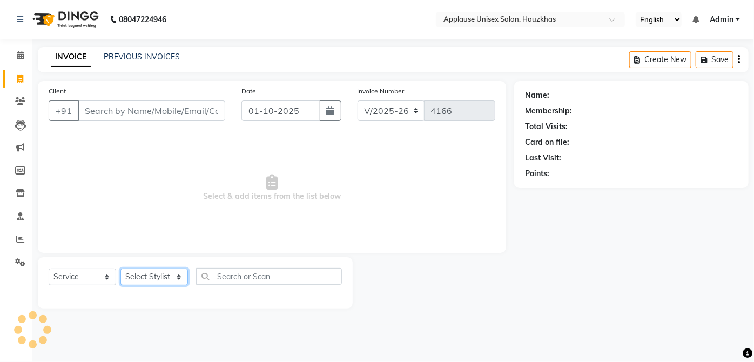
click at [159, 273] on select "Select Stylist" at bounding box center [154, 276] width 68 height 17
click at [120, 268] on select "Select Stylist [PERSON_NAME] [PERSON_NAME] [PERSON_NAME] [PERSON_NAME] [PERSON_…" at bounding box center [154, 276] width 68 height 17
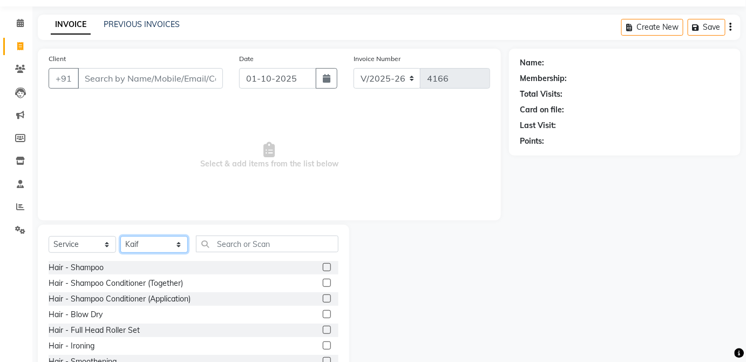
scroll to position [33, 0]
click at [161, 244] on select "Select Stylist [PERSON_NAME] [PERSON_NAME] [PERSON_NAME] [PERSON_NAME] [PERSON_…" at bounding box center [154, 243] width 68 height 17
click at [120, 235] on select "Select Stylist [PERSON_NAME] [PERSON_NAME] [PERSON_NAME] [PERSON_NAME] [PERSON_…" at bounding box center [154, 243] width 68 height 17
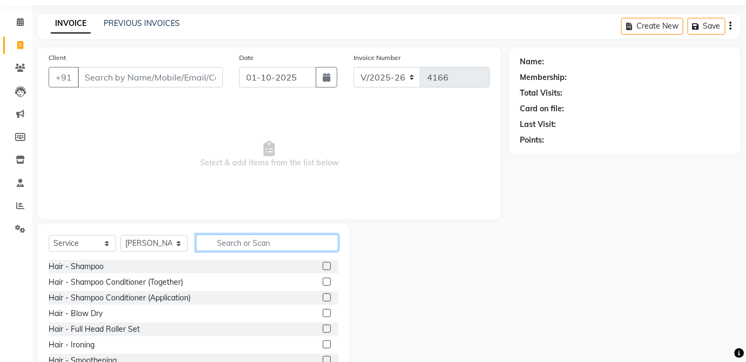
click at [247, 238] on input "text" at bounding box center [267, 242] width 143 height 17
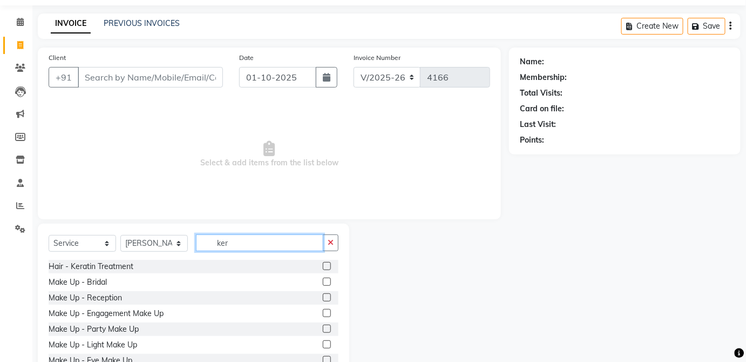
scroll to position [0, 0]
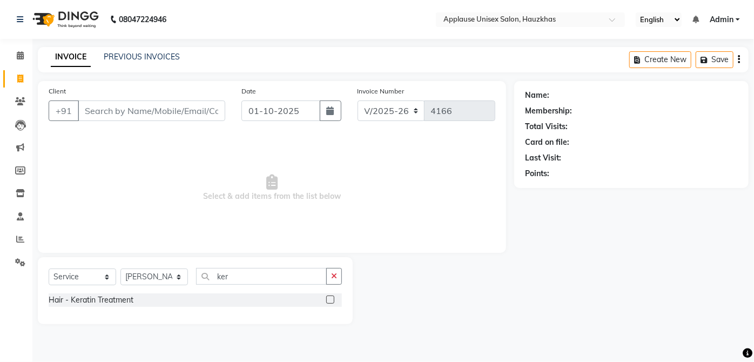
click at [331, 299] on label at bounding box center [330, 299] width 8 height 8
click at [331, 299] on input "checkbox" at bounding box center [329, 299] width 7 height 7
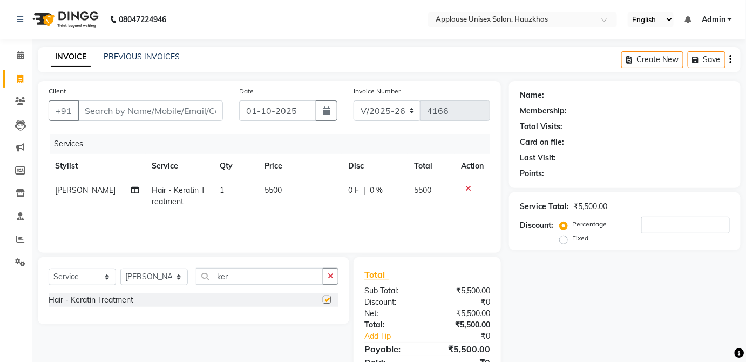
click at [294, 193] on td "5500" at bounding box center [299, 196] width 83 height 36
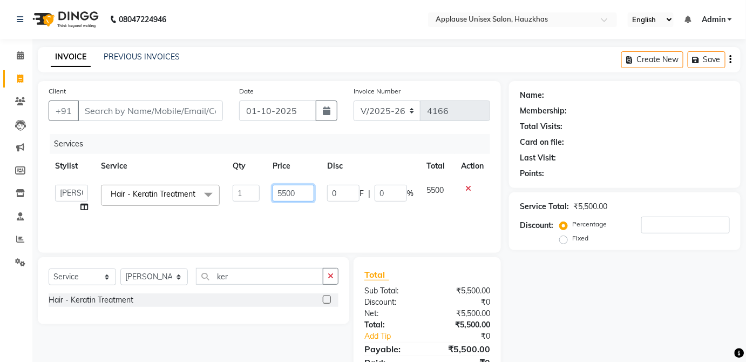
click at [296, 193] on input "5500" at bounding box center [294, 193] width 42 height 17
click at [442, 194] on td "5500" at bounding box center [437, 198] width 35 height 41
click at [228, 105] on div "Client +91" at bounding box center [136, 107] width 191 height 44
click at [127, 108] on input "Client" at bounding box center [150, 110] width 145 height 21
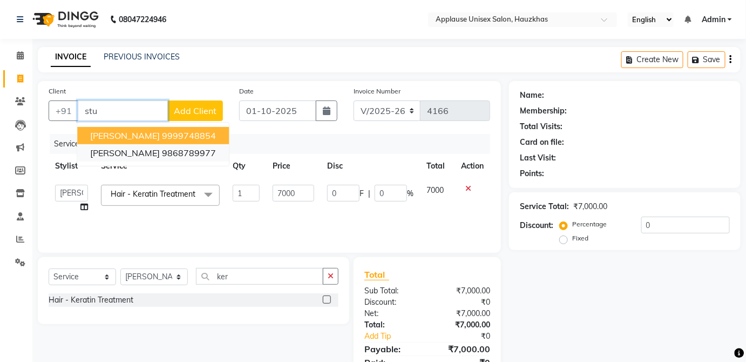
click at [179, 155] on ngb-highlight "9868789977" at bounding box center [189, 152] width 54 height 11
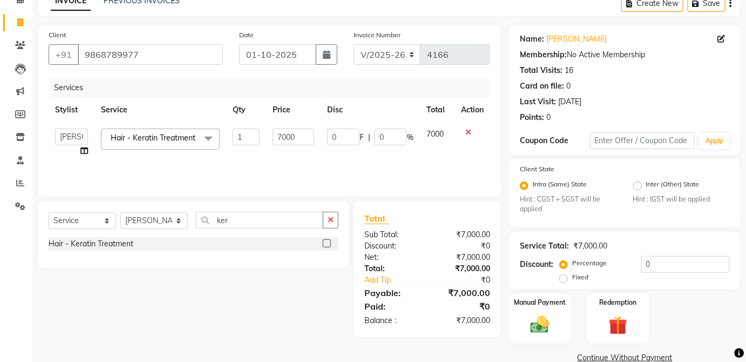
scroll to position [72, 0]
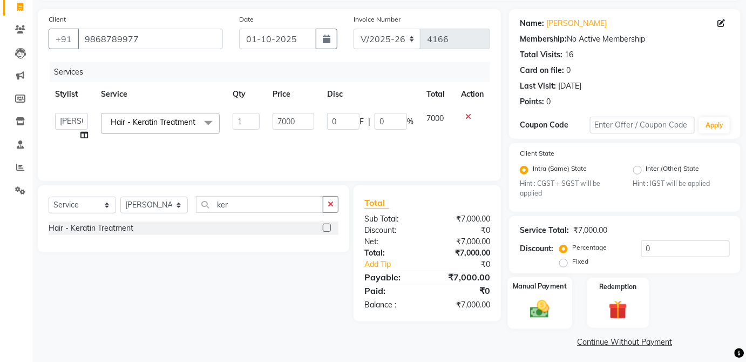
click at [563, 288] on label "Manual Payment" at bounding box center [540, 286] width 54 height 10
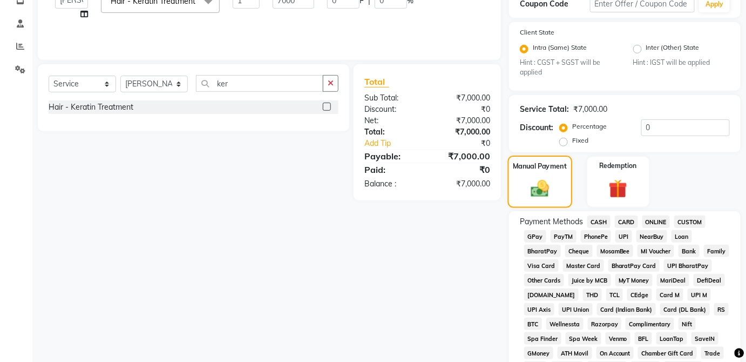
scroll to position [213, 0]
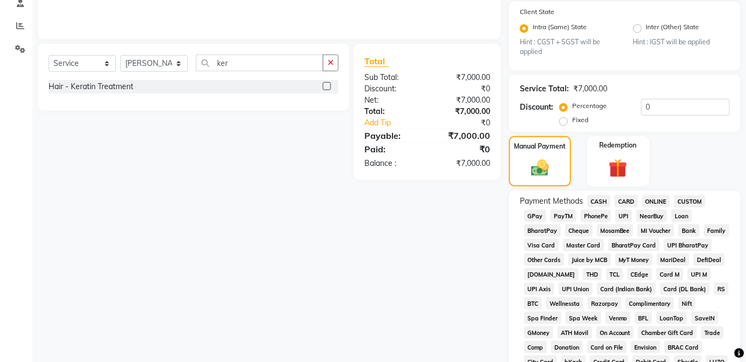
click at [635, 200] on span "CARD" at bounding box center [626, 201] width 23 height 12
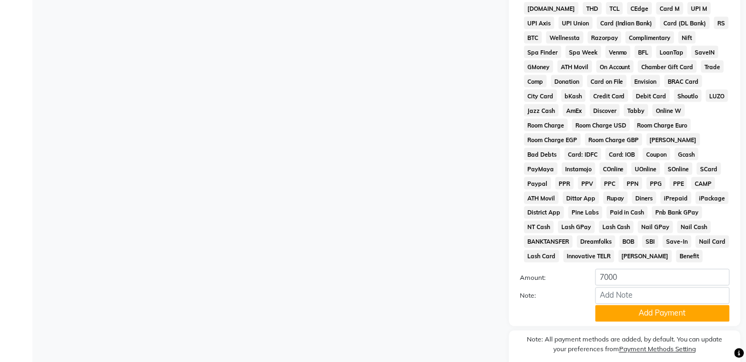
scroll to position [524, 0]
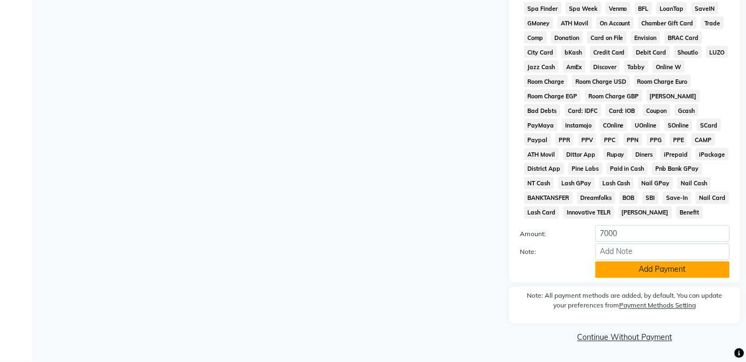
click at [634, 268] on button "Add Payment" at bounding box center [663, 269] width 134 height 17
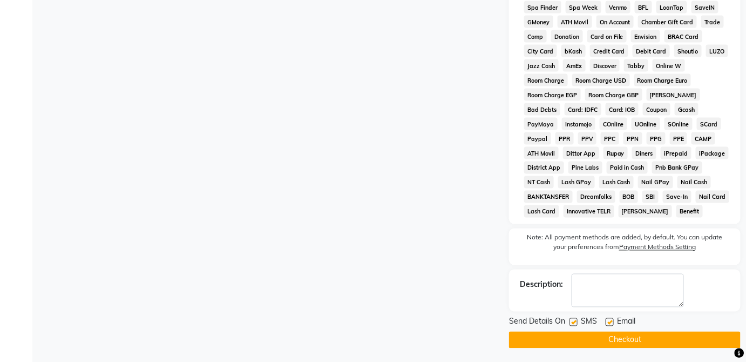
scroll to position [527, 0]
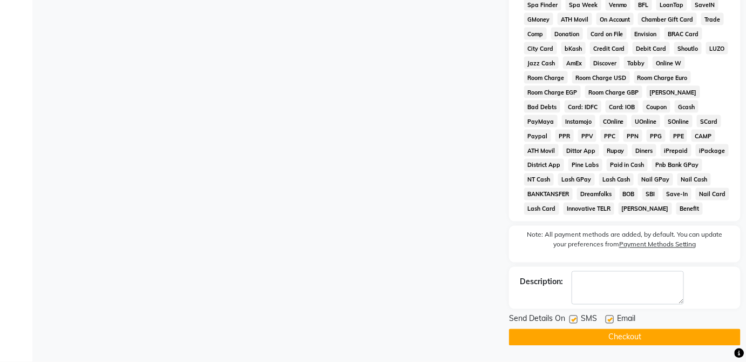
click at [575, 339] on button "Checkout" at bounding box center [625, 337] width 232 height 17
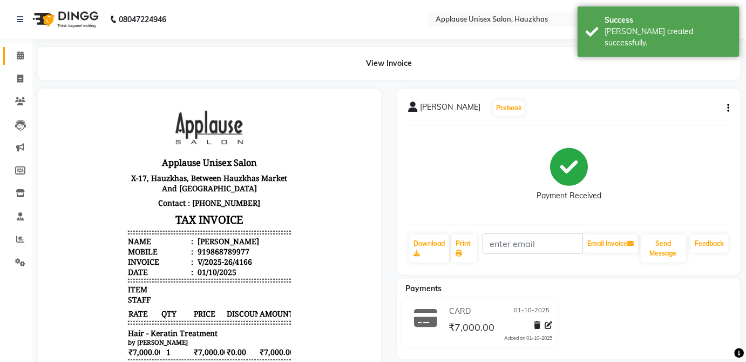
click at [16, 64] on link "Calendar" at bounding box center [16, 56] width 26 height 18
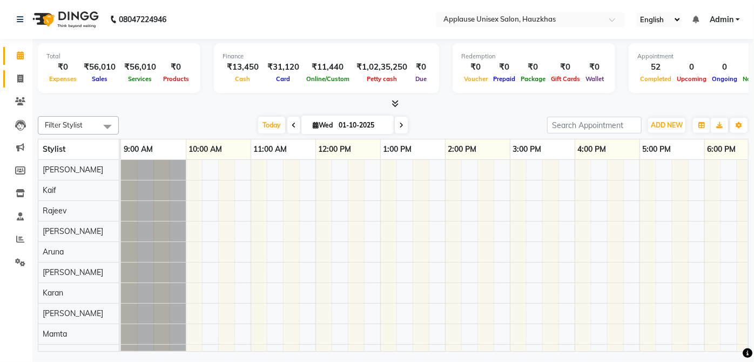
click at [15, 82] on span at bounding box center [20, 79] width 19 height 12
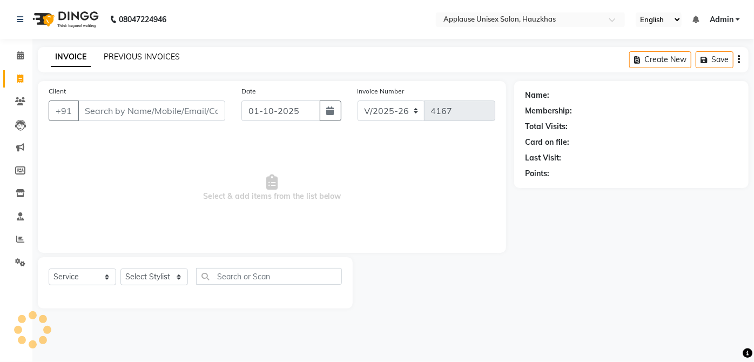
click at [130, 54] on link "PREVIOUS INVOICES" at bounding box center [142, 57] width 76 height 10
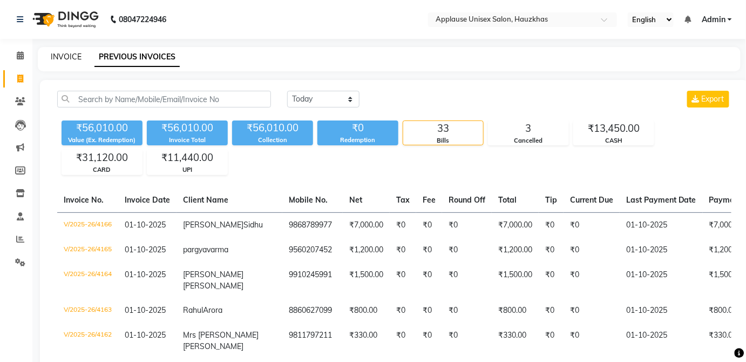
click at [56, 55] on link "INVOICE" at bounding box center [66, 57] width 31 height 10
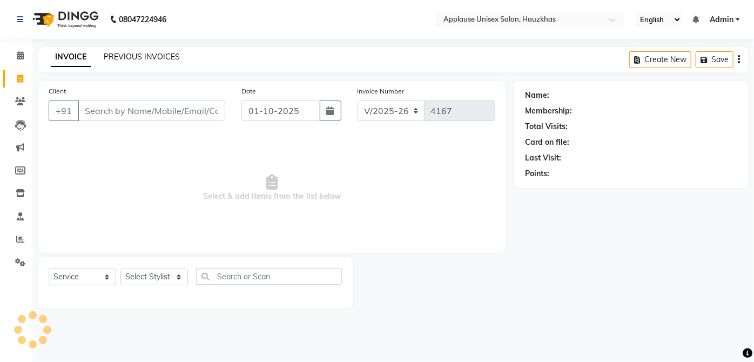
click at [105, 55] on link "PREVIOUS INVOICES" at bounding box center [142, 57] width 76 height 10
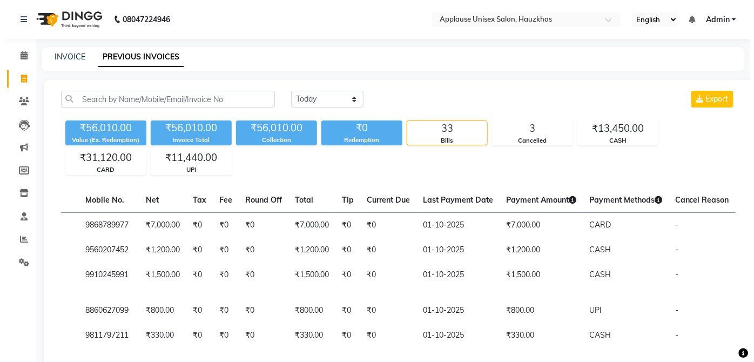
scroll to position [0, 220]
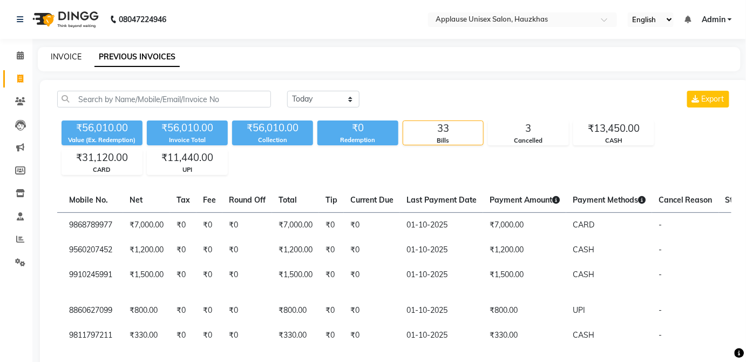
click at [66, 57] on link "INVOICE" at bounding box center [66, 57] width 31 height 10
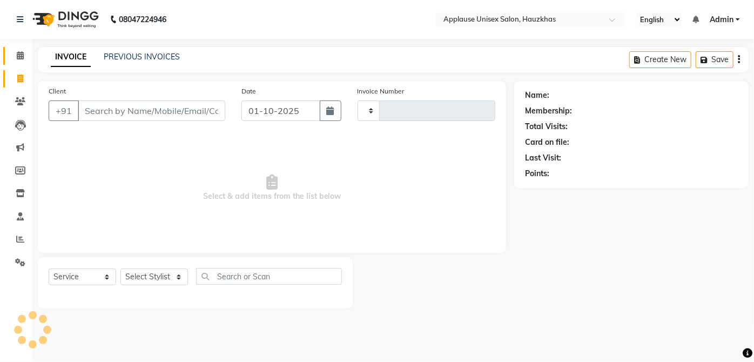
click at [26, 52] on span at bounding box center [20, 56] width 19 height 12
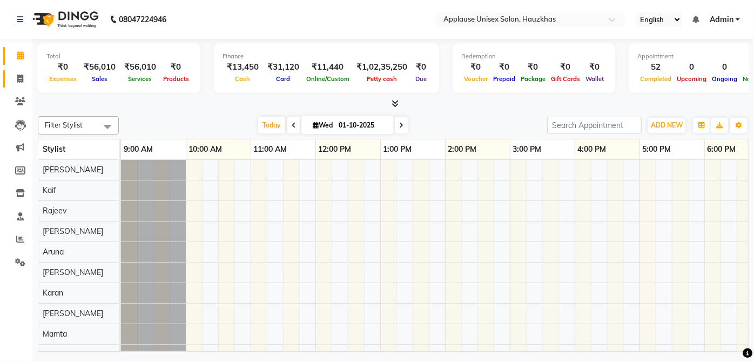
click at [18, 73] on span at bounding box center [20, 79] width 19 height 12
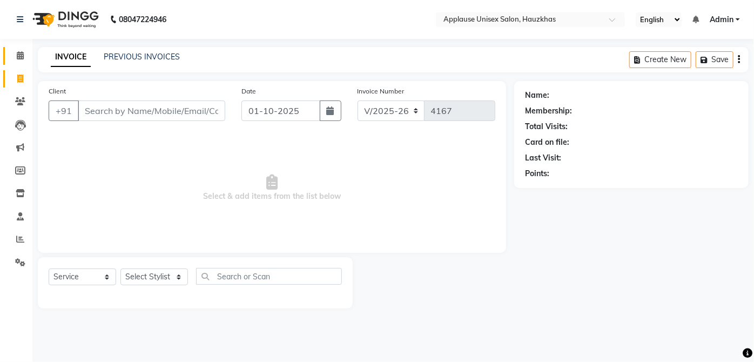
click at [23, 52] on icon at bounding box center [20, 55] width 7 height 8
